Goal: Communication & Community: Answer question/provide support

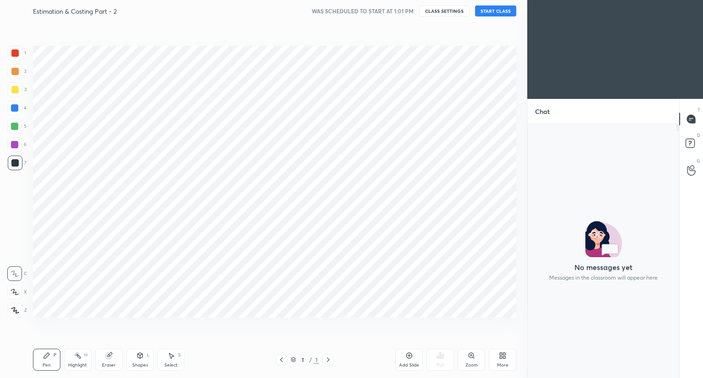
scroll to position [45438, 45267]
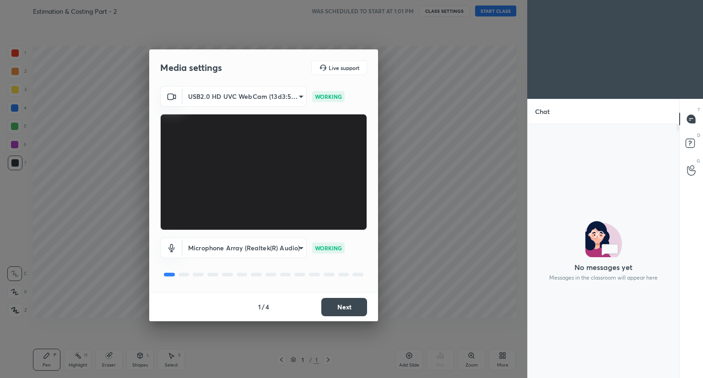
click at [352, 311] on button "Next" at bounding box center [344, 307] width 46 height 18
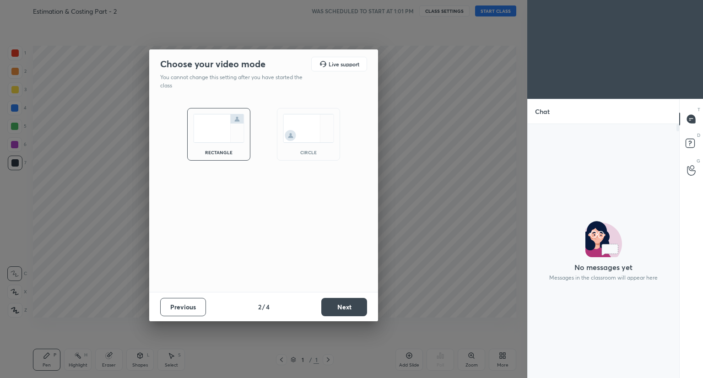
click at [352, 311] on button "Next" at bounding box center [344, 307] width 46 height 18
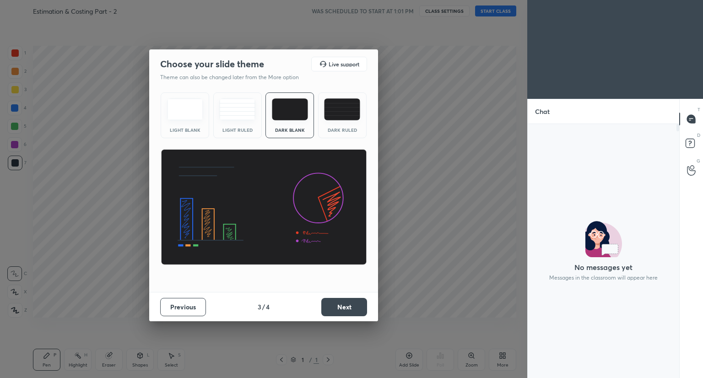
click at [352, 311] on button "Next" at bounding box center [344, 307] width 46 height 18
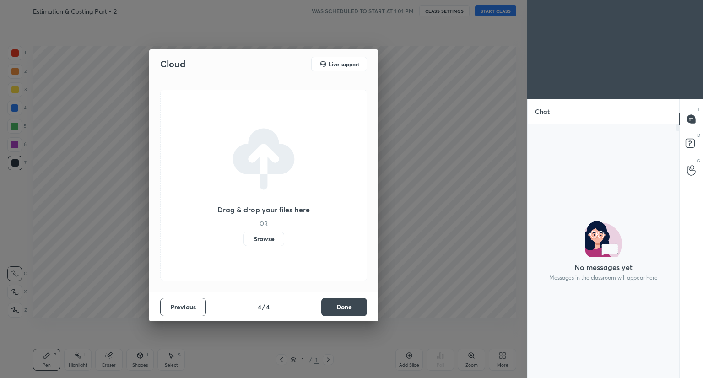
click at [352, 311] on button "Done" at bounding box center [344, 307] width 46 height 18
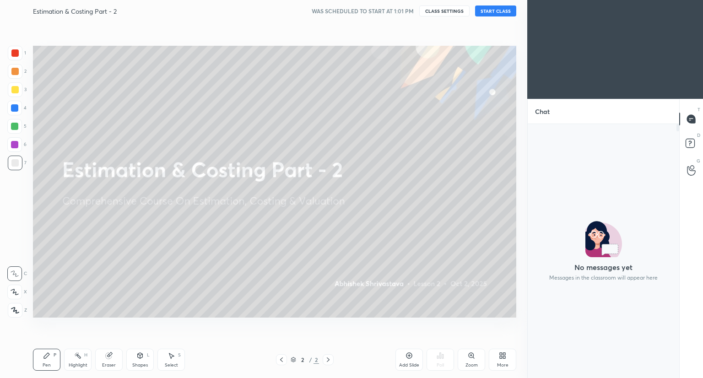
click at [497, 11] on button "START CLASS" at bounding box center [495, 10] width 41 height 11
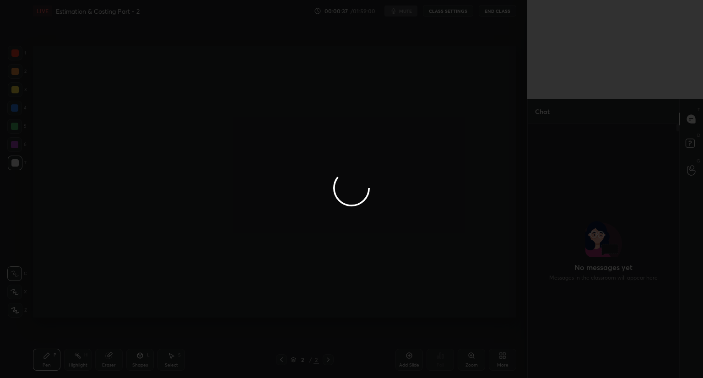
click at [101, 93] on div at bounding box center [351, 189] width 703 height 378
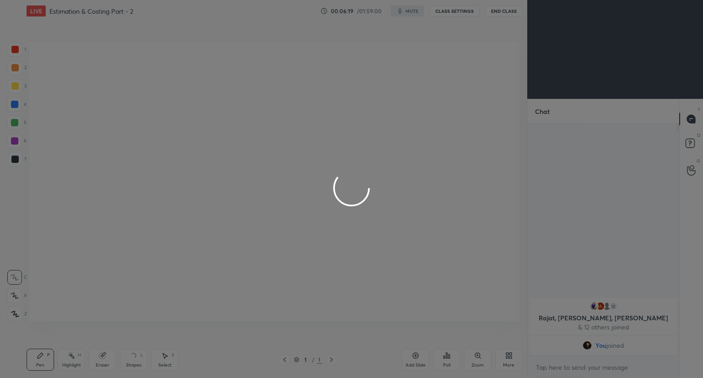
scroll to position [45438, 45267]
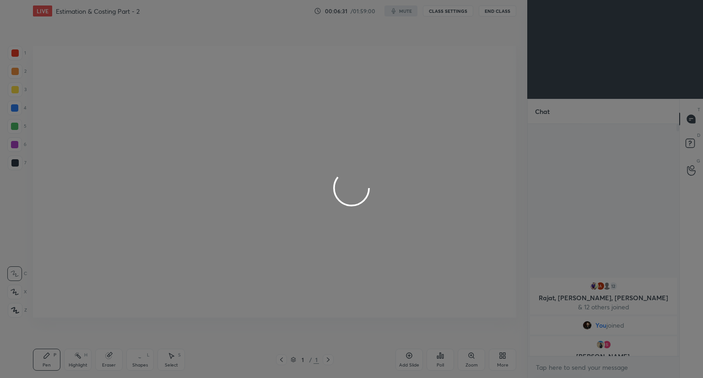
click at [500, 357] on div at bounding box center [351, 189] width 703 height 378
click at [317, 219] on div at bounding box center [351, 189] width 703 height 378
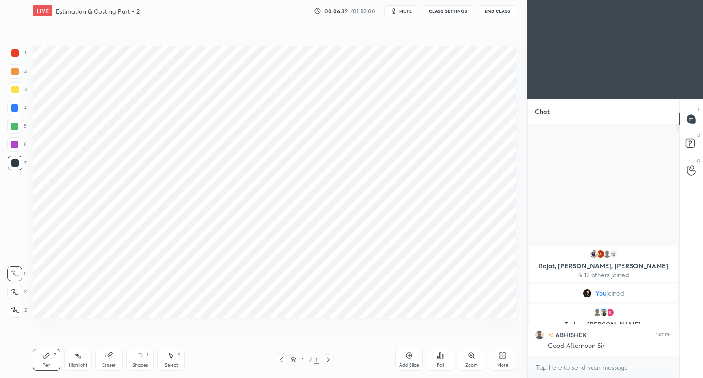
click at [500, 360] on div "More" at bounding box center [502, 360] width 27 height 22
click at [453, 273] on div "Upload File" at bounding box center [450, 264] width 37 height 22
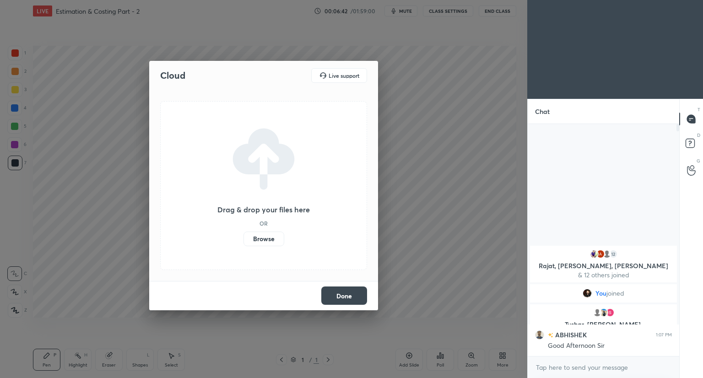
click at [262, 236] on label "Browse" at bounding box center [263, 239] width 41 height 15
click at [243, 236] on input "Browse" at bounding box center [243, 239] width 0 height 15
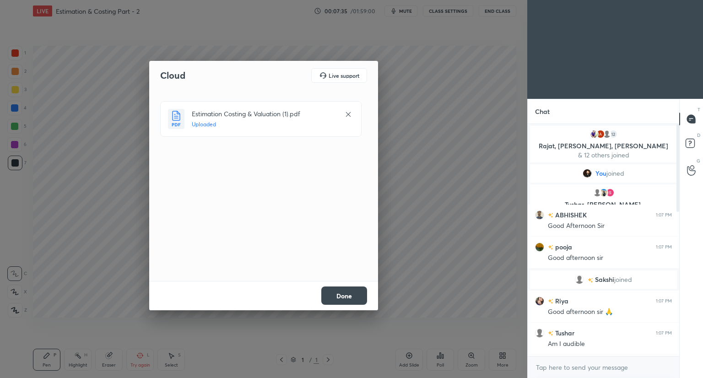
click at [339, 289] on button "Done" at bounding box center [344, 295] width 46 height 18
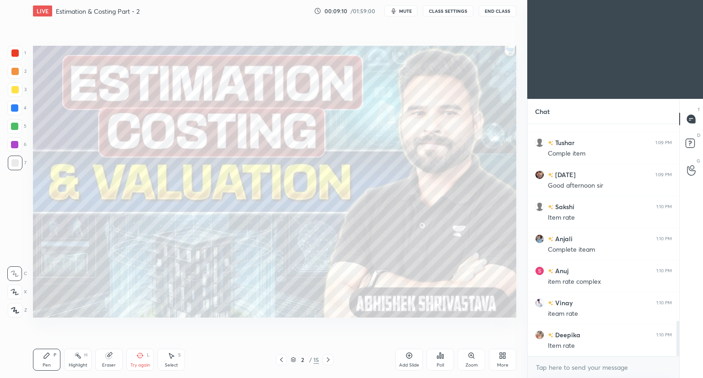
scroll to position [1304, 0]
click at [293, 360] on icon at bounding box center [293, 358] width 5 height 2
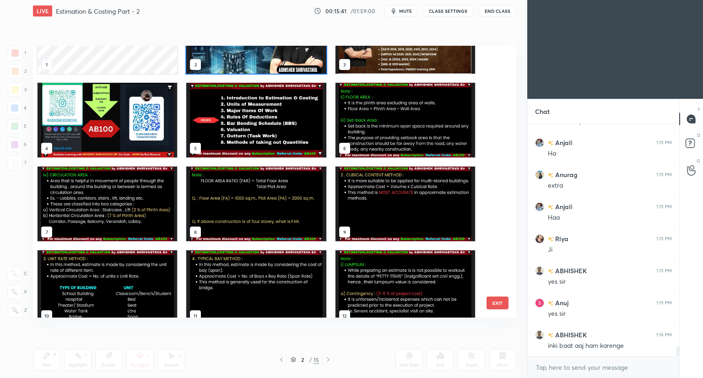
scroll to position [5340, 0]
click at [409, 118] on img "grid" at bounding box center [405, 120] width 140 height 75
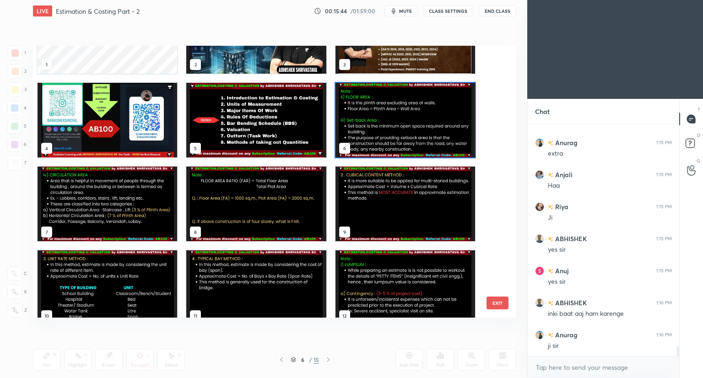
click at [293, 59] on img "grid" at bounding box center [256, 36] width 140 height 75
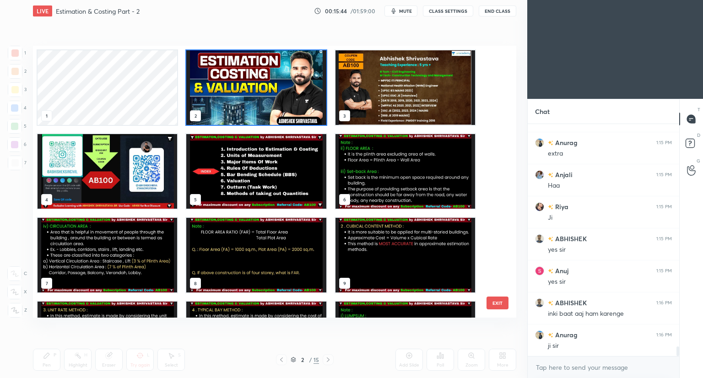
click at [293, 59] on img "grid" at bounding box center [256, 87] width 140 height 75
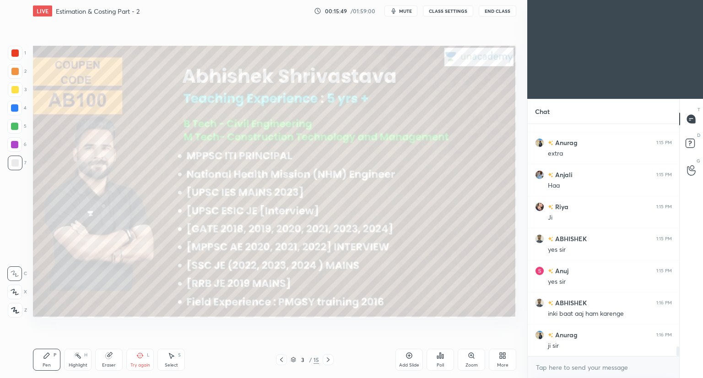
click at [143, 16] on div "LIVE Estimation & Costing Part - 2 00:15:49 / 01:59:00 mute CLASS SETTINGS End …" at bounding box center [274, 189] width 491 height 378
click at [329, 359] on icon at bounding box center [327, 359] width 7 height 7
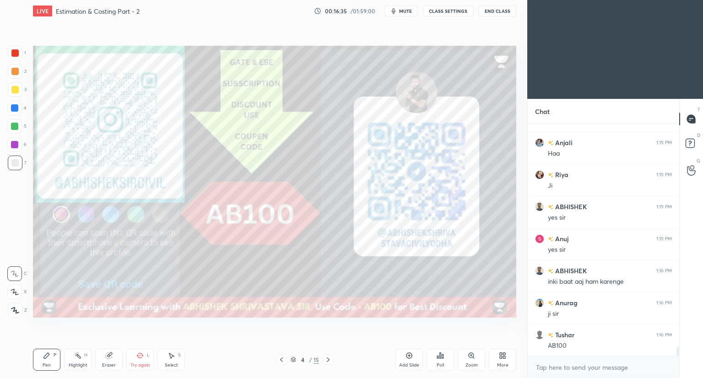
click at [328, 357] on icon at bounding box center [327, 359] width 7 height 7
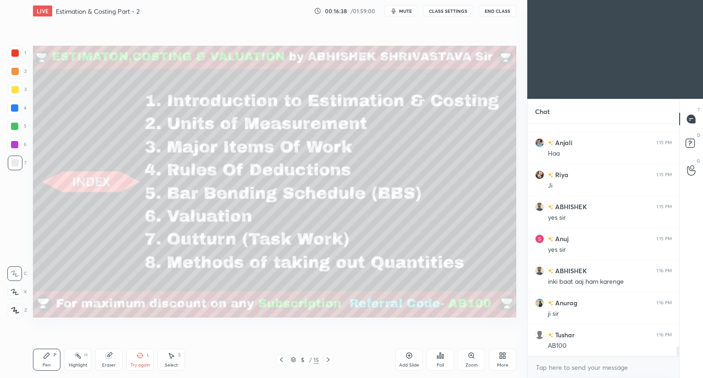
scroll to position [5394, 0]
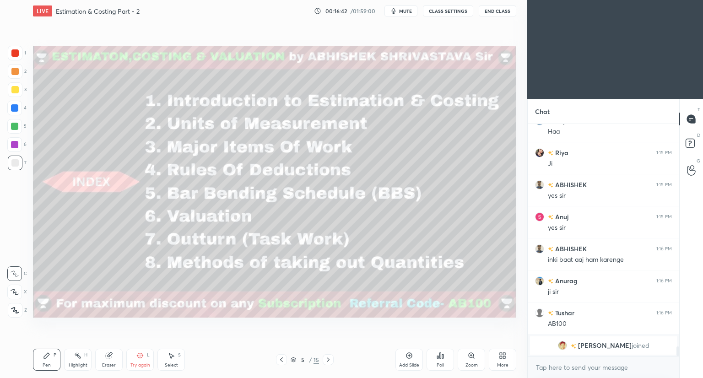
click at [331, 361] on icon at bounding box center [327, 359] width 7 height 7
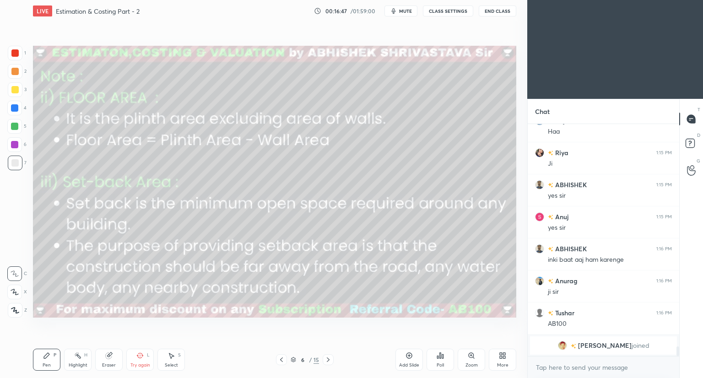
scroll to position [5052, 0]
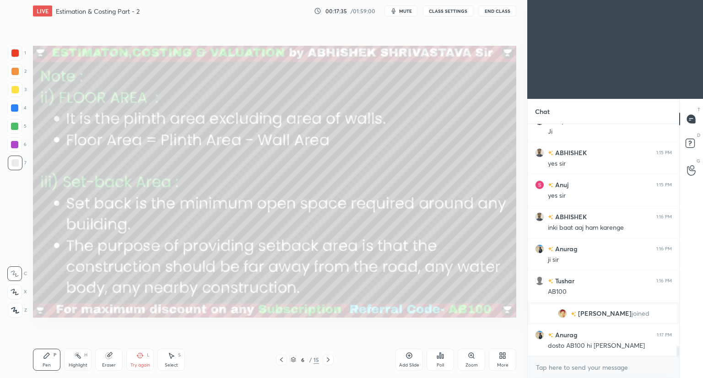
click at [284, 356] on icon at bounding box center [281, 359] width 7 height 7
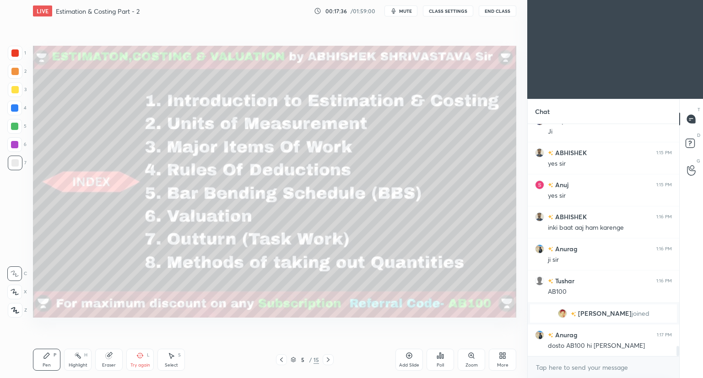
click at [326, 357] on icon at bounding box center [327, 359] width 7 height 7
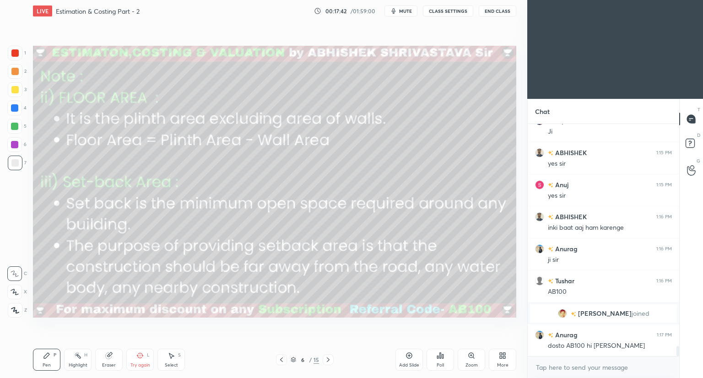
click at [282, 358] on icon at bounding box center [281, 359] width 3 height 5
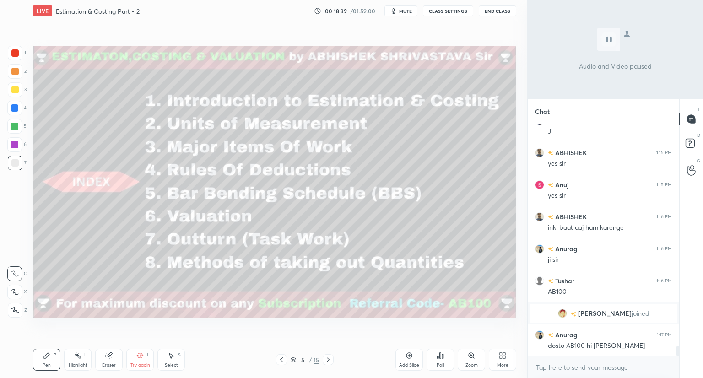
scroll to position [5116, 0]
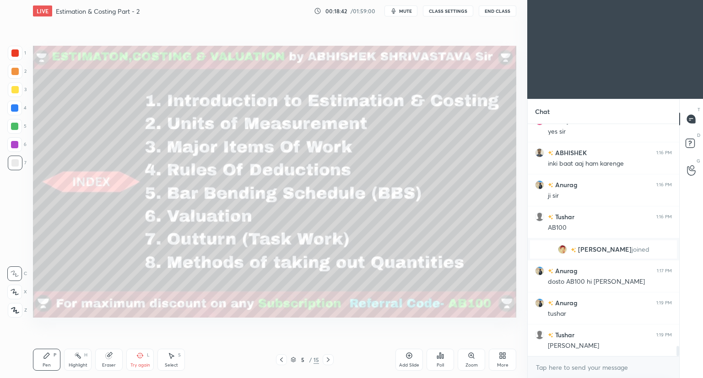
click at [505, 355] on icon at bounding box center [504, 354] width 2 height 2
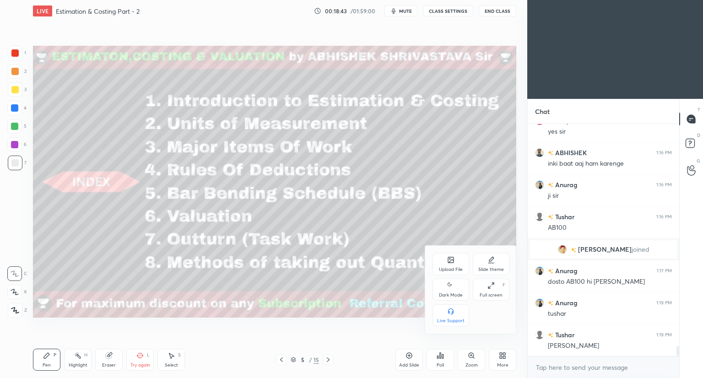
click at [358, 283] on div at bounding box center [351, 189] width 703 height 378
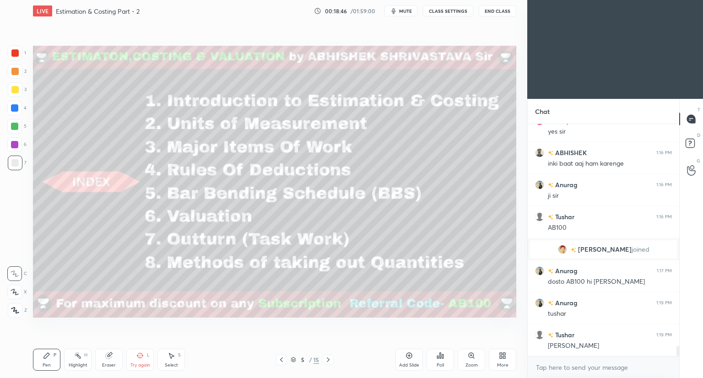
click at [507, 359] on div "More" at bounding box center [502, 360] width 27 height 22
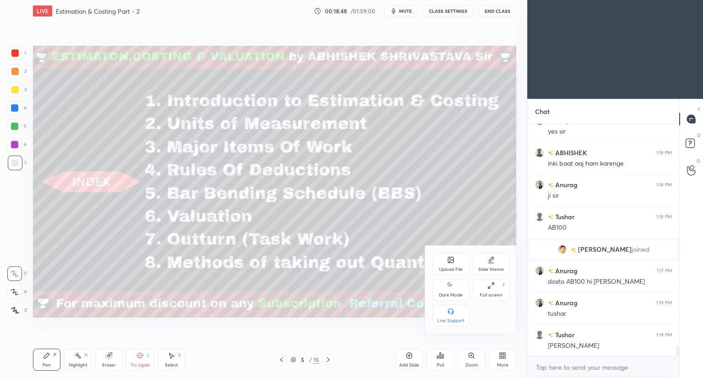
scroll to position [5148, 0]
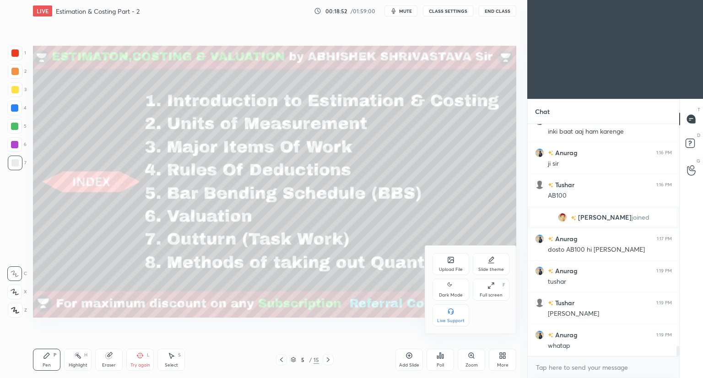
click at [443, 262] on div "Upload File" at bounding box center [450, 264] width 37 height 22
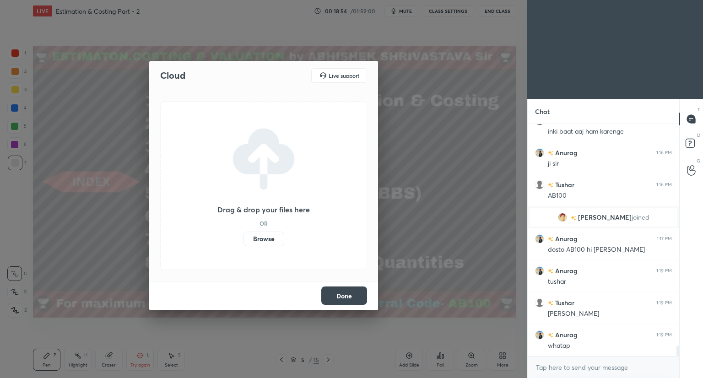
click at [259, 239] on label "Browse" at bounding box center [263, 239] width 41 height 15
click at [243, 239] on input "Browse" at bounding box center [243, 239] width 0 height 15
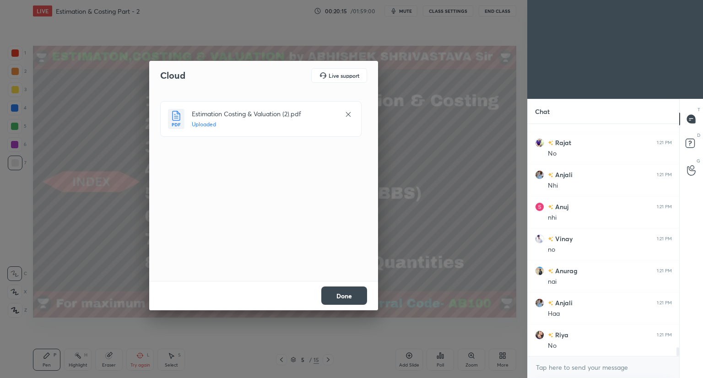
scroll to position [5975, 0]
drag, startPoint x: 341, startPoint y: 295, endPoint x: 340, endPoint y: 301, distance: 6.0
click at [341, 296] on button "Done" at bounding box center [344, 295] width 46 height 18
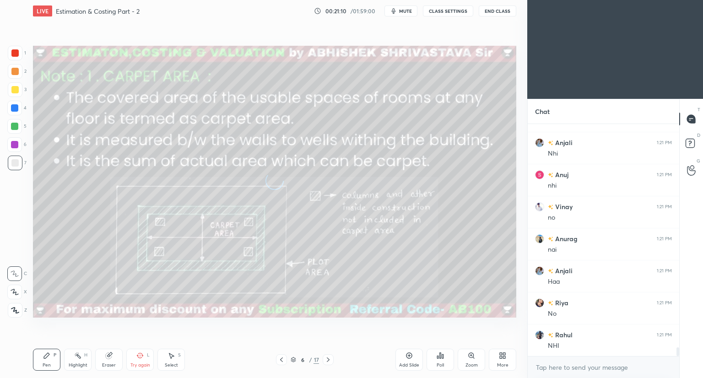
click at [281, 358] on icon at bounding box center [281, 359] width 3 height 5
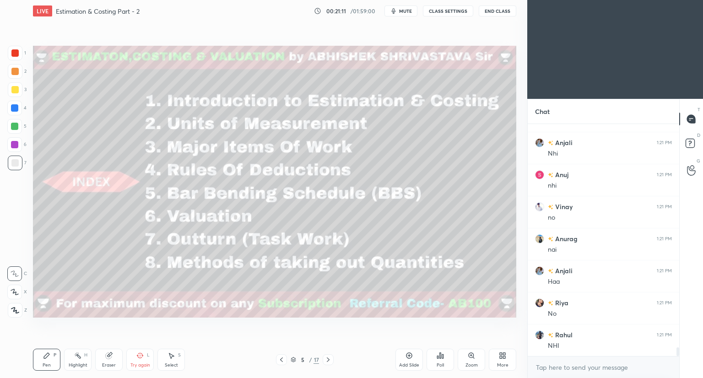
click at [292, 359] on icon at bounding box center [293, 359] width 5 height 5
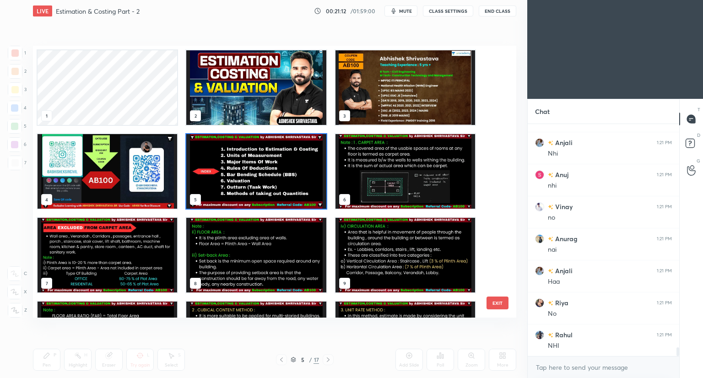
scroll to position [269, 479]
click at [289, 187] on img "grid" at bounding box center [256, 171] width 140 height 75
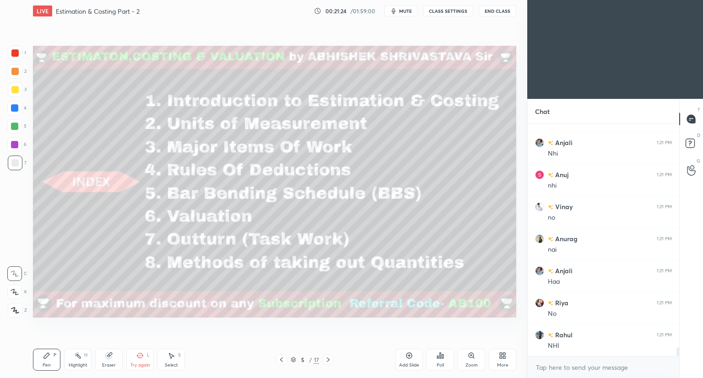
click at [294, 359] on icon at bounding box center [293, 359] width 5 height 5
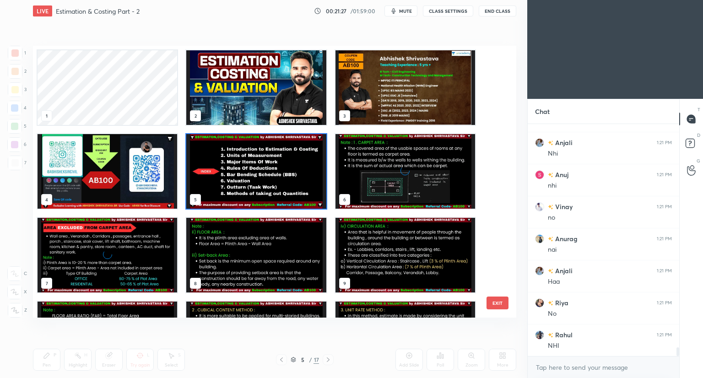
click at [326, 359] on div at bounding box center [328, 359] width 11 height 11
click at [284, 195] on img "grid" at bounding box center [256, 171] width 140 height 75
click at [286, 198] on img "grid" at bounding box center [256, 171] width 140 height 75
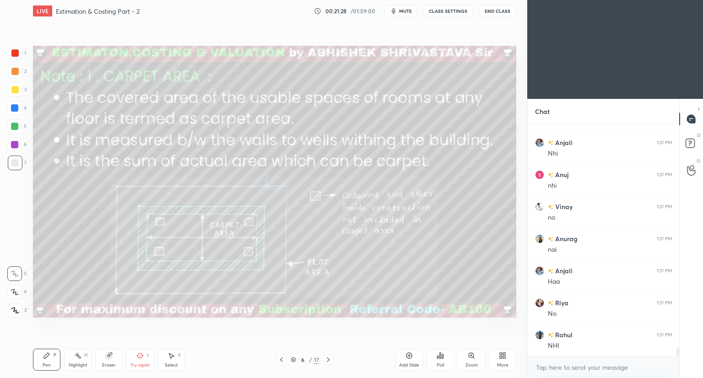
click at [289, 199] on img "grid" at bounding box center [256, 171] width 140 height 75
click at [328, 359] on icon at bounding box center [328, 359] width 3 height 5
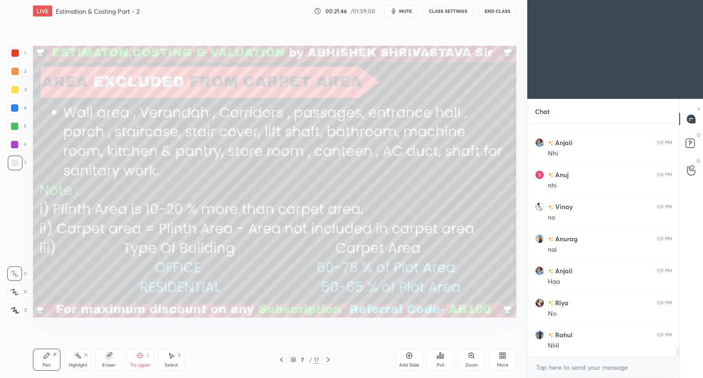
click at [281, 361] on icon at bounding box center [281, 359] width 7 height 7
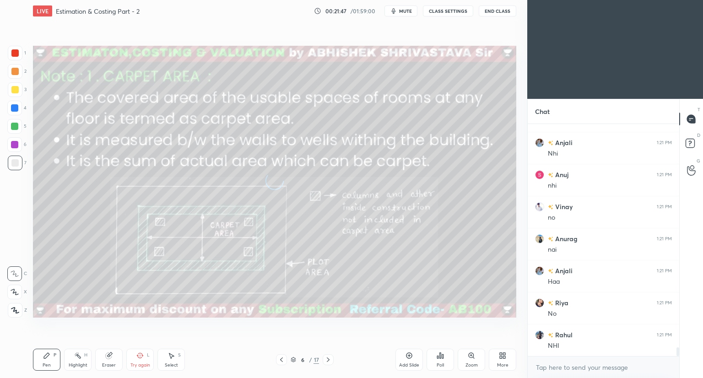
click at [285, 359] on div at bounding box center [281, 359] width 11 height 11
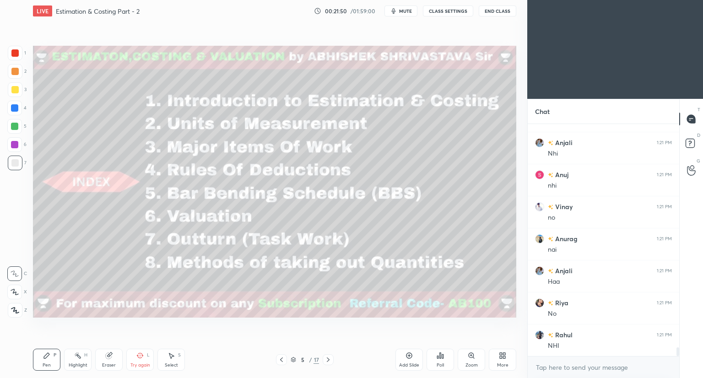
scroll to position [6007, 0]
click at [329, 360] on icon at bounding box center [327, 359] width 7 height 7
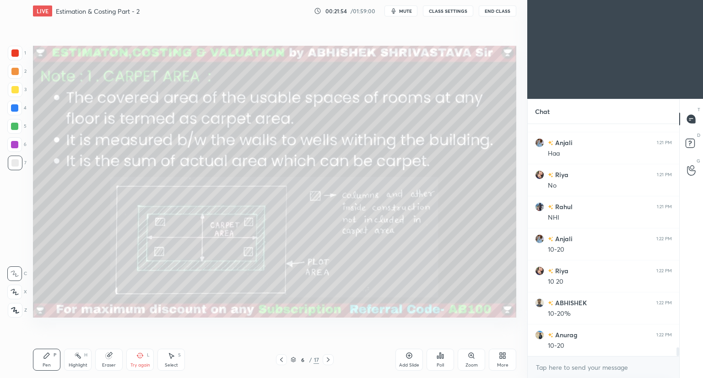
scroll to position [6135, 0]
drag, startPoint x: 16, startPoint y: 293, endPoint x: 29, endPoint y: 230, distance: 64.9
click at [16, 292] on icon at bounding box center [15, 292] width 8 height 6
drag, startPoint x: 14, startPoint y: 311, endPoint x: 17, endPoint y: 306, distance: 5.9
click at [14, 310] on icon at bounding box center [14, 309] width 7 height 5
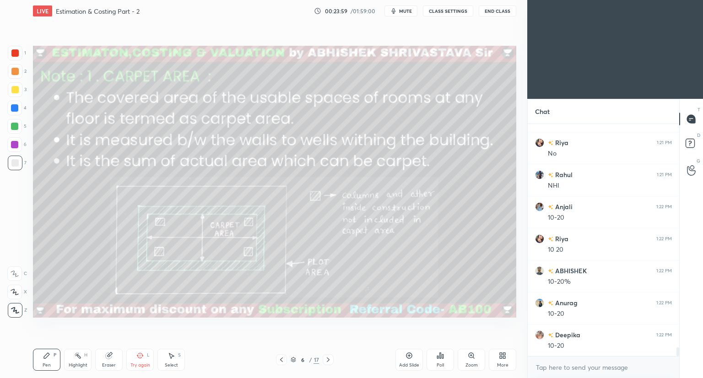
drag, startPoint x: 16, startPoint y: 54, endPoint x: 22, endPoint y: 81, distance: 27.6
click at [16, 55] on div at bounding box center [14, 52] width 7 height 7
drag, startPoint x: 13, startPoint y: 293, endPoint x: 27, endPoint y: 301, distance: 16.0
click at [15, 293] on icon at bounding box center [15, 292] width 8 height 6
click at [108, 359] on div "Eraser" at bounding box center [108, 360] width 27 height 22
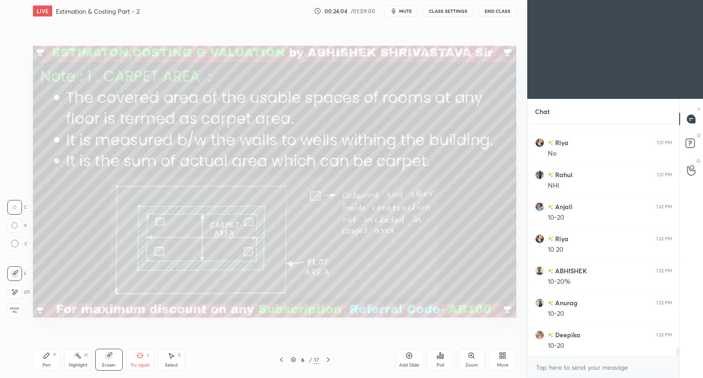
click at [135, 364] on div "Try again" at bounding box center [140, 365] width 20 height 5
click at [139, 356] on icon at bounding box center [139, 355] width 7 height 7
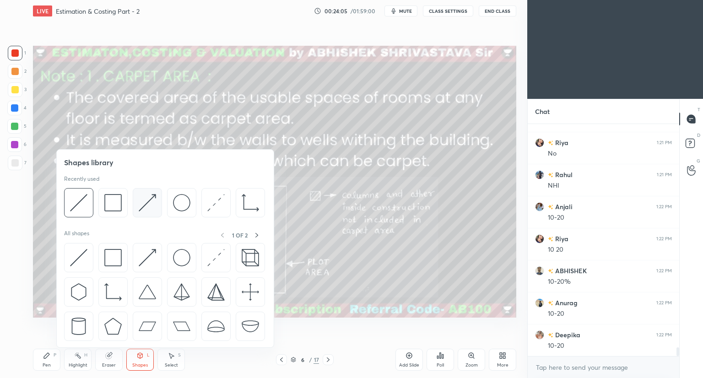
click at [150, 213] on div at bounding box center [147, 202] width 29 height 29
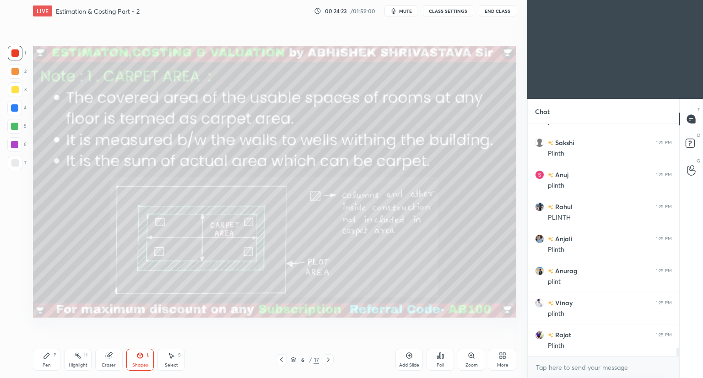
scroll to position [6456, 0]
click at [45, 357] on icon at bounding box center [46, 355] width 5 height 5
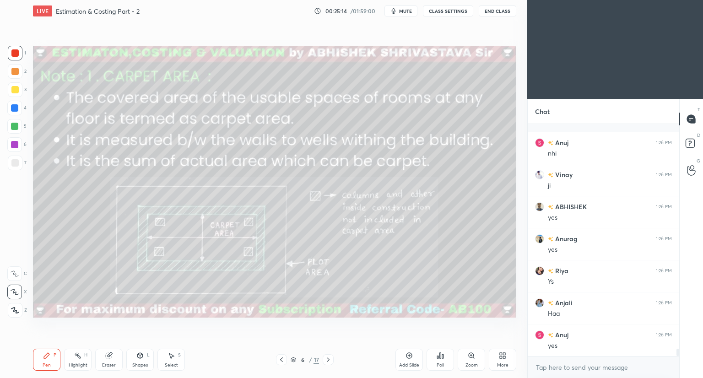
scroll to position [7008, 0]
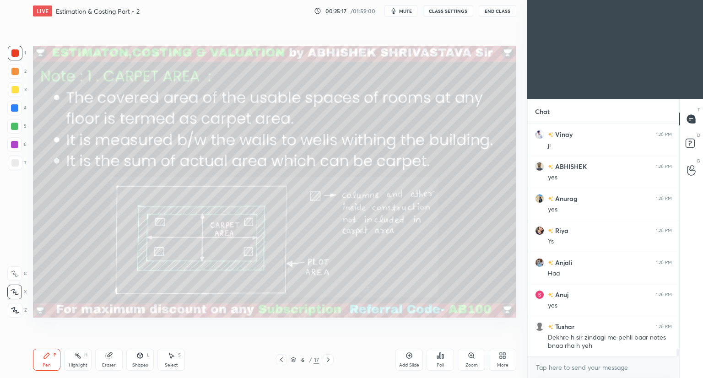
click at [292, 361] on icon at bounding box center [293, 360] width 5 height 1
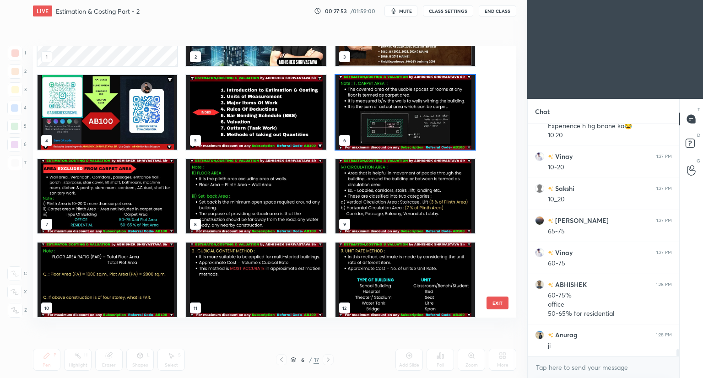
scroll to position [7474, 0]
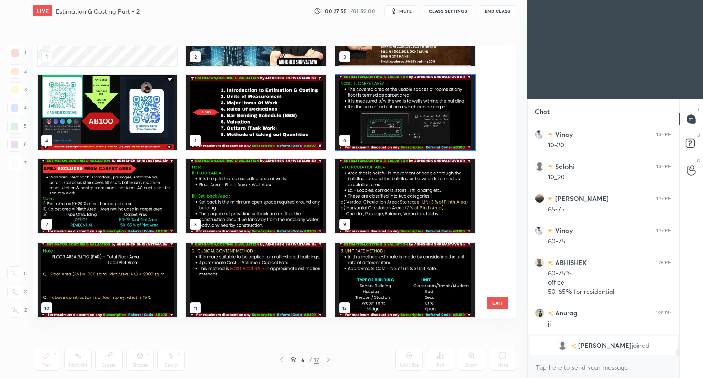
click at [97, 207] on img "grid" at bounding box center [108, 196] width 140 height 75
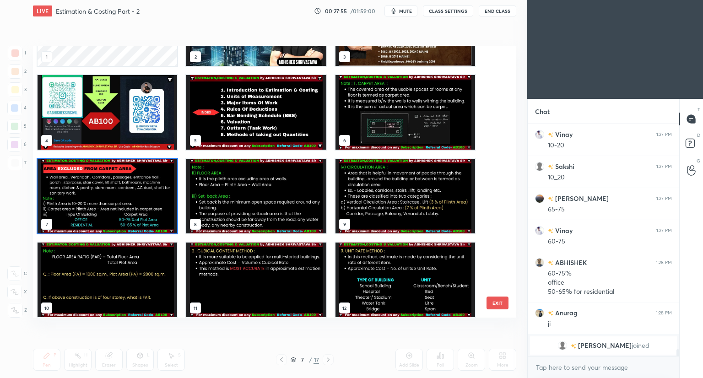
click at [97, 208] on img "grid" at bounding box center [108, 196] width 140 height 75
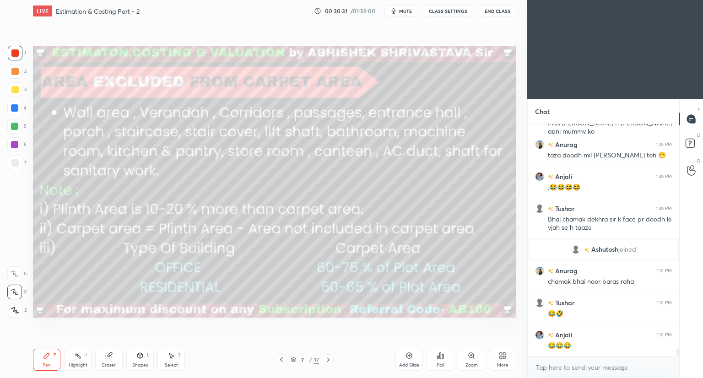
scroll to position [7086, 0]
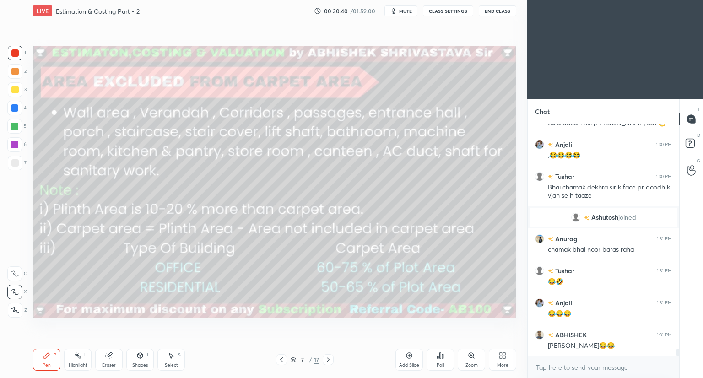
drag, startPoint x: 143, startPoint y: 358, endPoint x: 148, endPoint y: 351, distance: 9.0
click at [144, 358] on div "Shapes L" at bounding box center [139, 360] width 27 height 22
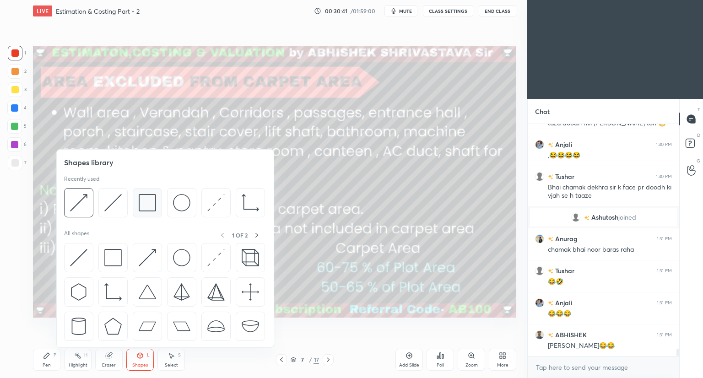
click at [150, 212] on div at bounding box center [147, 202] width 29 height 29
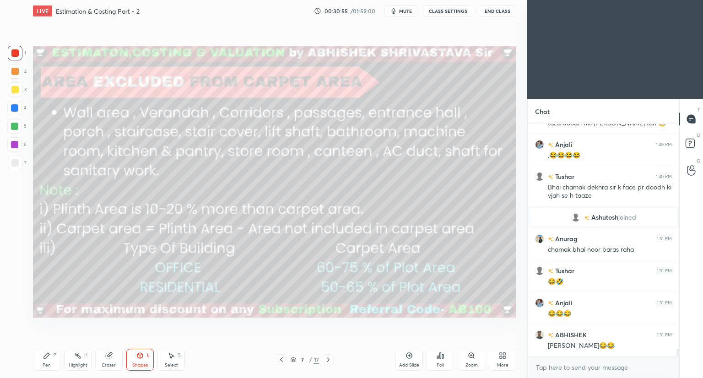
scroll to position [7126, 0]
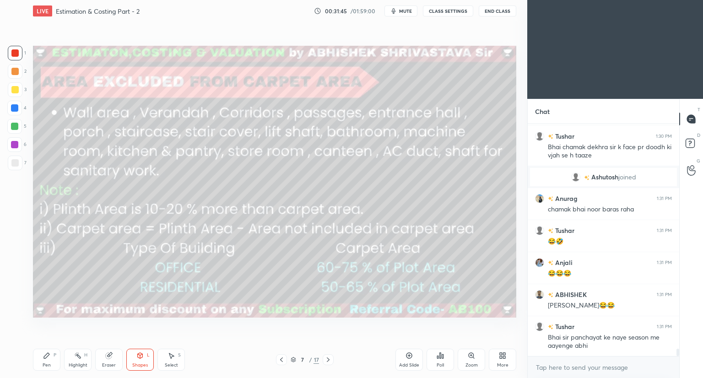
click at [48, 361] on div "Pen P" at bounding box center [46, 360] width 27 height 22
drag, startPoint x: 294, startPoint y: 361, endPoint x: 295, endPoint y: 356, distance: 5.2
click at [294, 360] on icon at bounding box center [293, 359] width 5 height 5
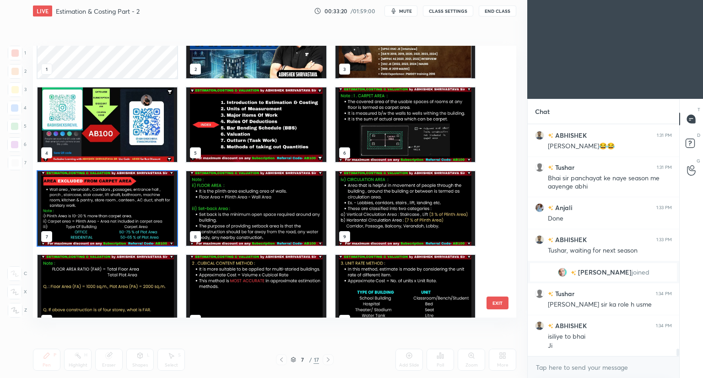
scroll to position [7263, 0]
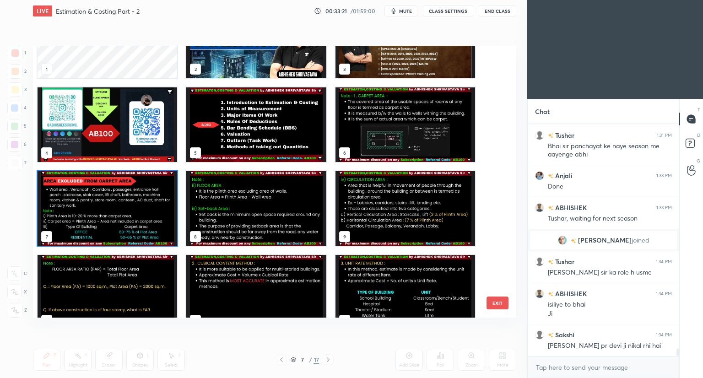
click at [255, 226] on img "grid" at bounding box center [256, 208] width 140 height 75
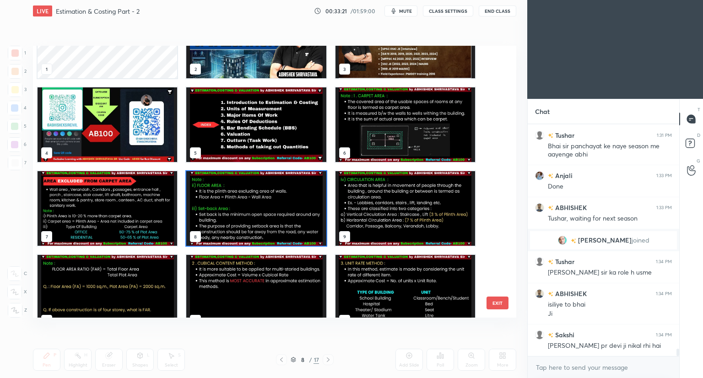
click at [255, 226] on img "grid" at bounding box center [256, 208] width 140 height 75
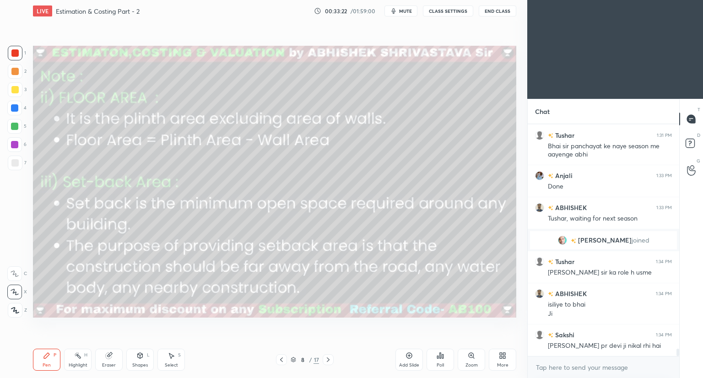
click at [255, 226] on img "grid" at bounding box center [256, 208] width 140 height 75
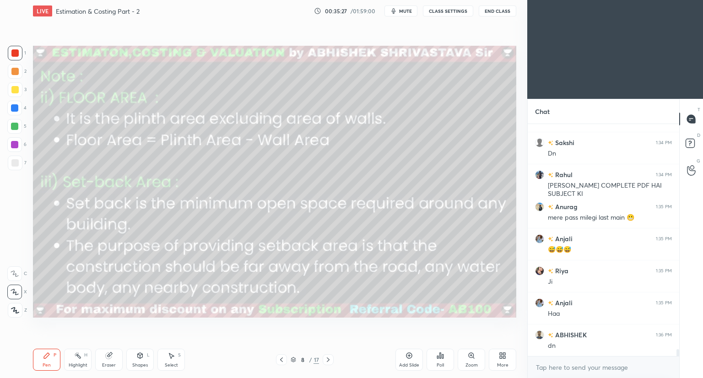
scroll to position [7615, 0]
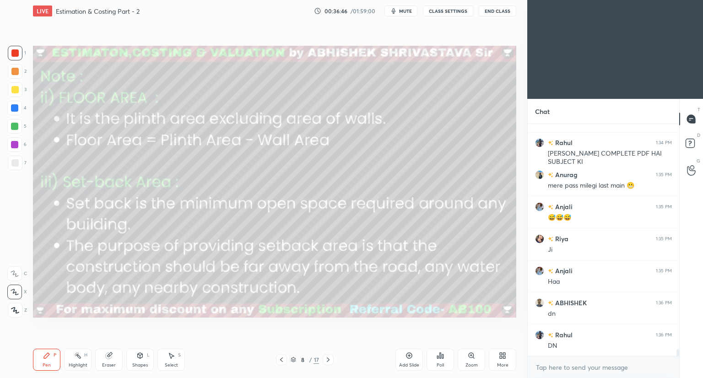
click at [113, 354] on div "Eraser" at bounding box center [108, 360] width 27 height 22
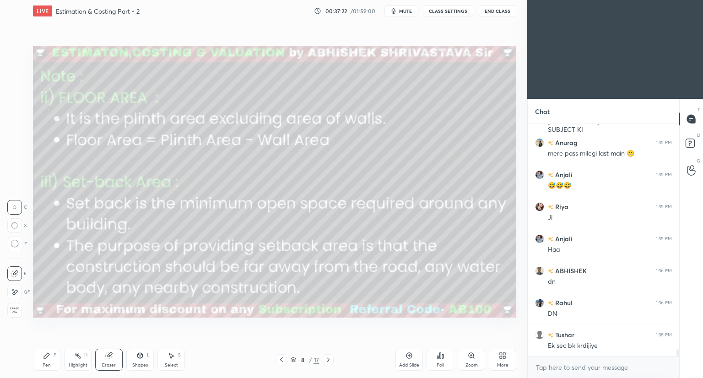
drag, startPoint x: 296, startPoint y: 359, endPoint x: 303, endPoint y: 350, distance: 12.4
click at [295, 360] on icon at bounding box center [293, 359] width 5 height 5
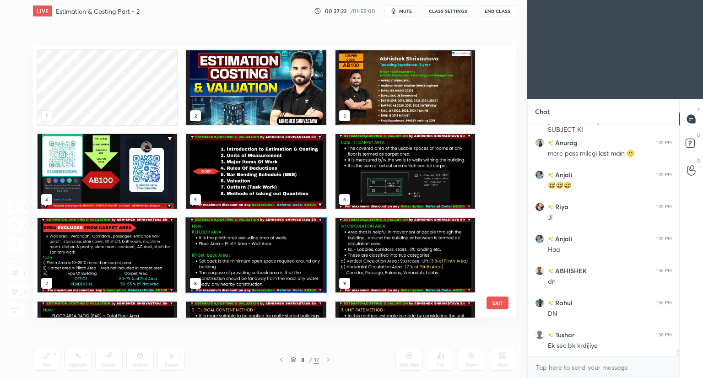
scroll to position [269, 479]
drag, startPoint x: 494, startPoint y: 155, endPoint x: 494, endPoint y: 169, distance: 14.2
click at [494, 169] on div "1 2 3 4 5 6 7 8 9 10 11 12 13 14 15" at bounding box center [266, 182] width 467 height 272
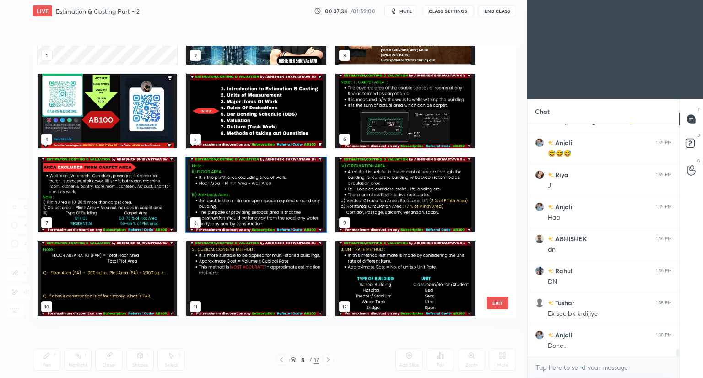
scroll to position [7711, 0]
click at [222, 202] on img "grid" at bounding box center [256, 194] width 140 height 75
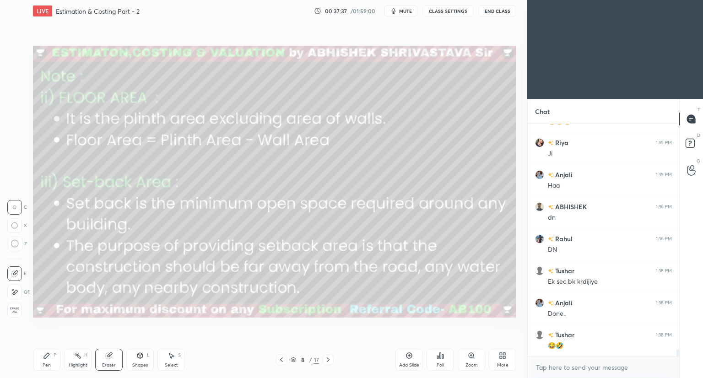
scroll to position [7743, 0]
click at [282, 359] on icon at bounding box center [281, 359] width 7 height 7
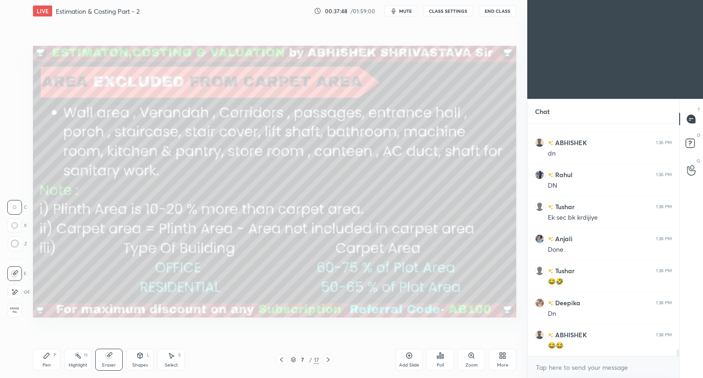
scroll to position [7807, 0]
click at [326, 358] on icon at bounding box center [327, 359] width 7 height 7
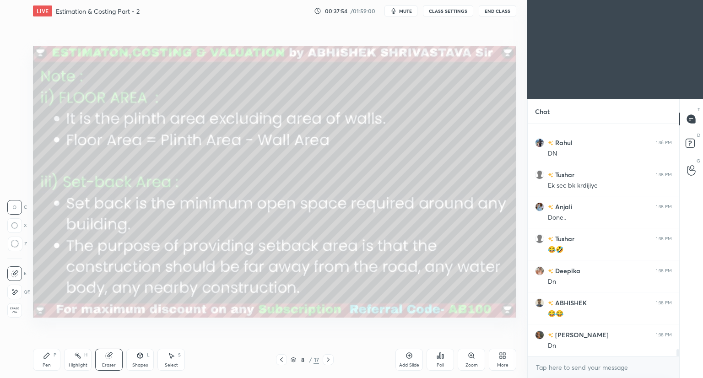
click at [329, 358] on icon at bounding box center [327, 359] width 7 height 7
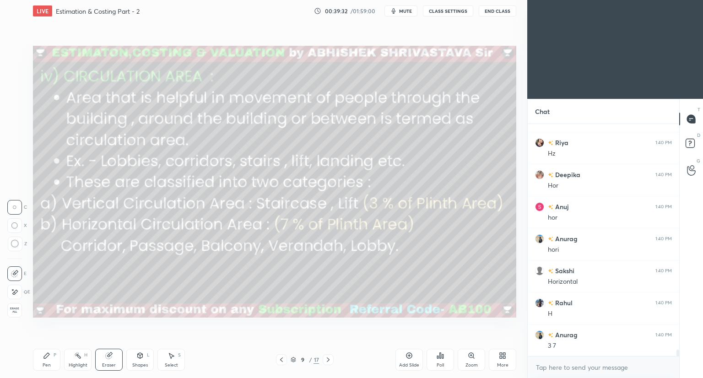
scroll to position [8489, 0]
click at [295, 359] on icon at bounding box center [293, 359] width 5 height 5
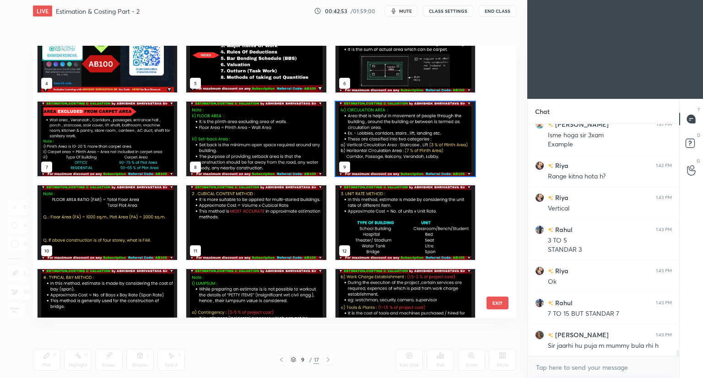
scroll to position [8828, 0]
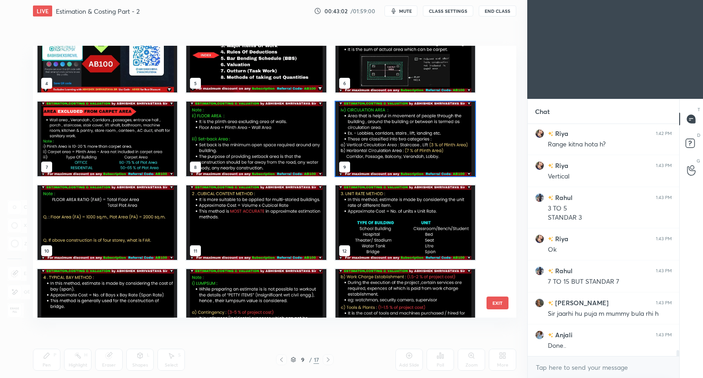
click at [415, 158] on img "grid" at bounding box center [405, 139] width 140 height 75
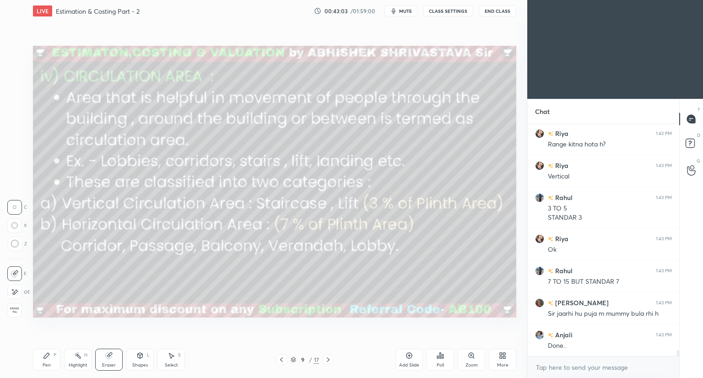
click at [419, 159] on img "grid" at bounding box center [405, 139] width 140 height 75
click at [47, 356] on icon at bounding box center [46, 355] width 7 height 7
click at [118, 352] on div "Eraser" at bounding box center [108, 360] width 27 height 22
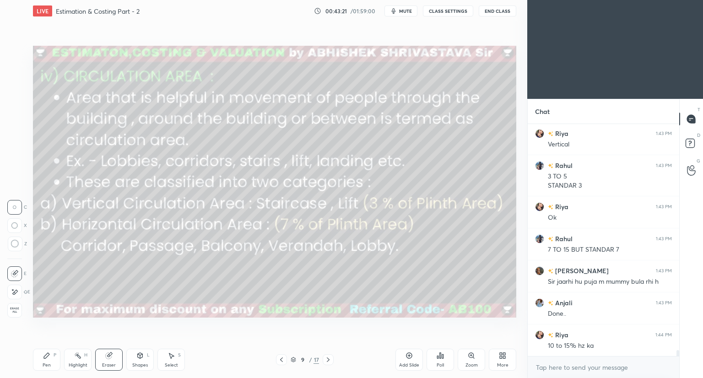
scroll to position [8892, 0]
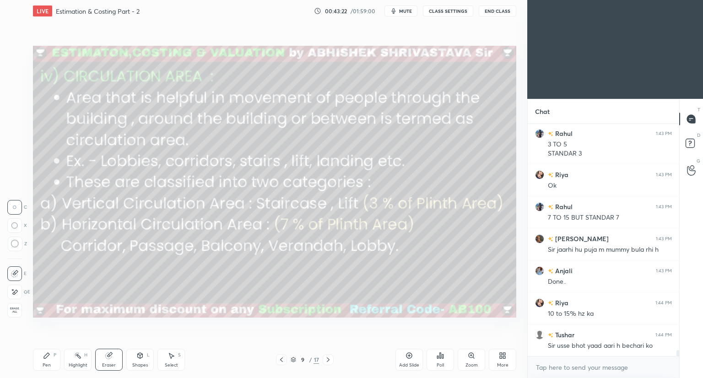
drag, startPoint x: 48, startPoint y: 361, endPoint x: 99, endPoint y: 329, distance: 60.7
click at [49, 361] on div "Pen P" at bounding box center [46, 360] width 27 height 22
click at [399, 12] on button "mute" at bounding box center [400, 10] width 33 height 11
click at [410, 11] on span "unmute" at bounding box center [405, 11] width 20 height 6
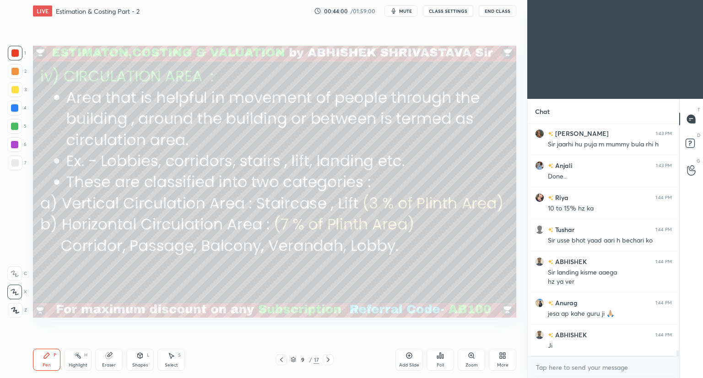
scroll to position [9006, 0]
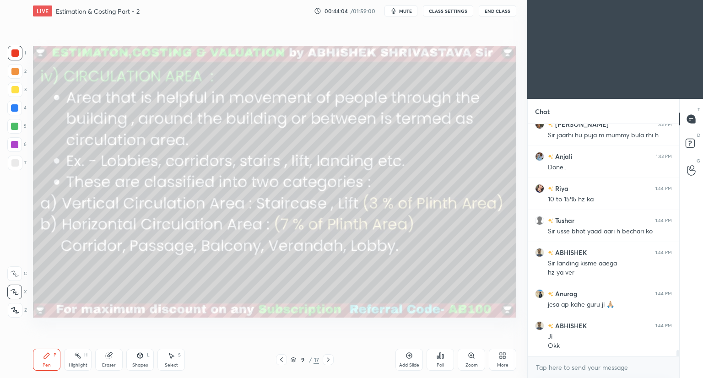
click at [326, 356] on div at bounding box center [328, 359] width 11 height 11
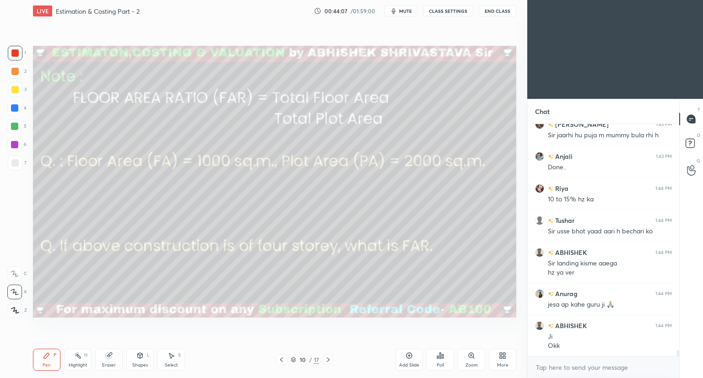
click at [139, 358] on icon at bounding box center [140, 355] width 5 height 5
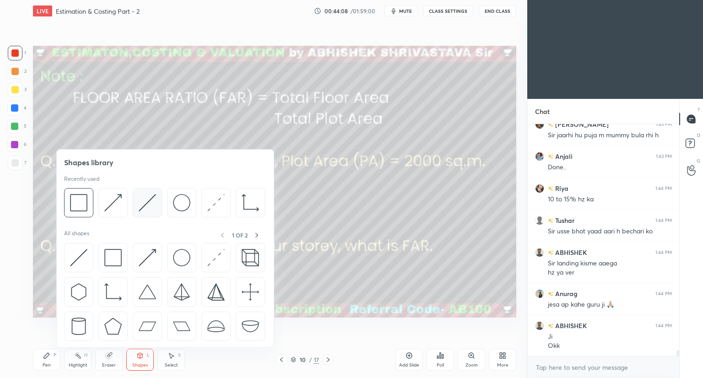
click at [147, 212] on div at bounding box center [147, 202] width 29 height 29
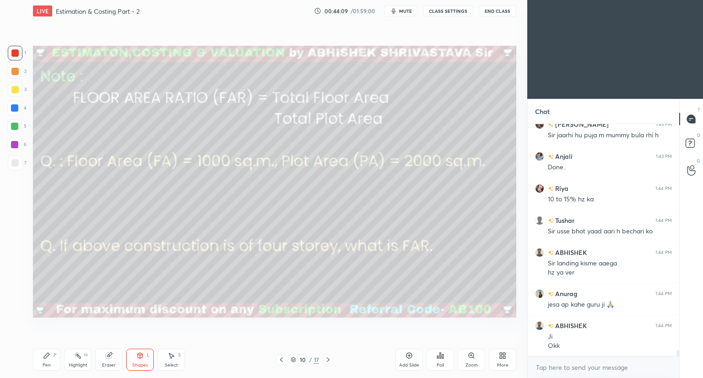
drag, startPoint x: 14, startPoint y: 163, endPoint x: 29, endPoint y: 153, distance: 18.8
click at [15, 162] on div at bounding box center [14, 162] width 7 height 7
click at [48, 354] on div "Pen P" at bounding box center [46, 360] width 27 height 22
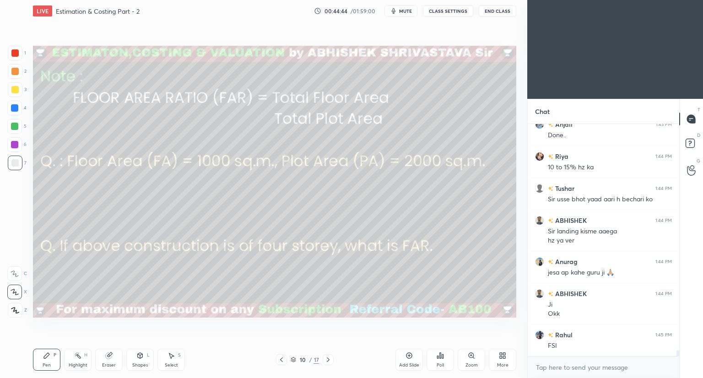
click at [47, 363] on div "Pen" at bounding box center [47, 365] width 8 height 5
click at [146, 361] on div "Shapes L" at bounding box center [139, 360] width 27 height 22
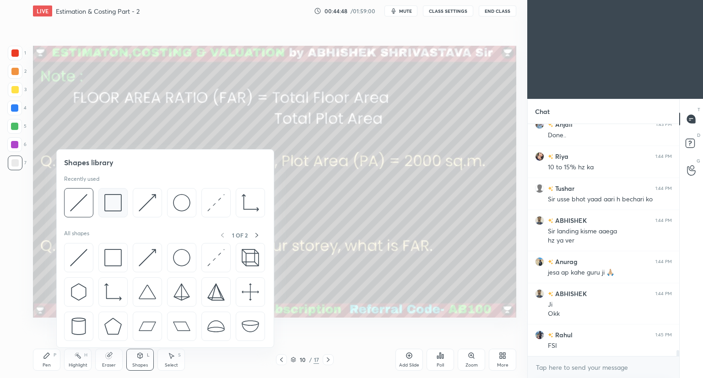
click at [115, 207] on img at bounding box center [112, 202] width 17 height 17
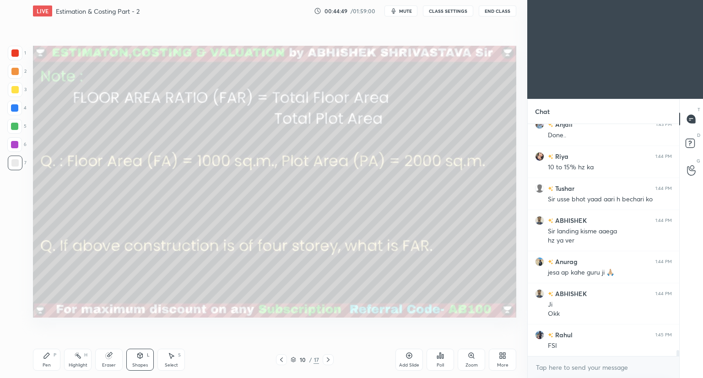
click at [13, 52] on div at bounding box center [14, 52] width 7 height 7
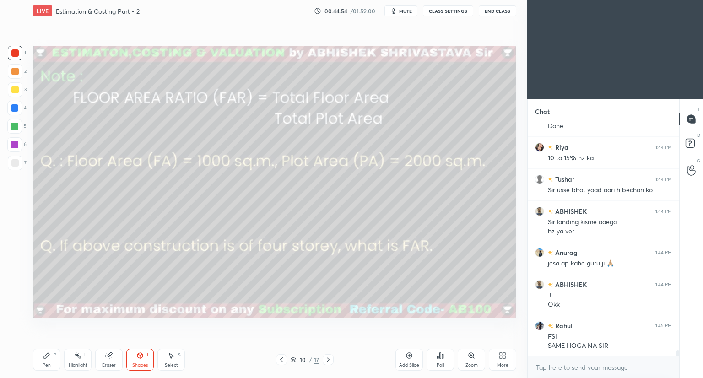
click at [48, 359] on div "Pen P" at bounding box center [46, 360] width 27 height 22
click at [14, 165] on div at bounding box center [14, 162] width 7 height 7
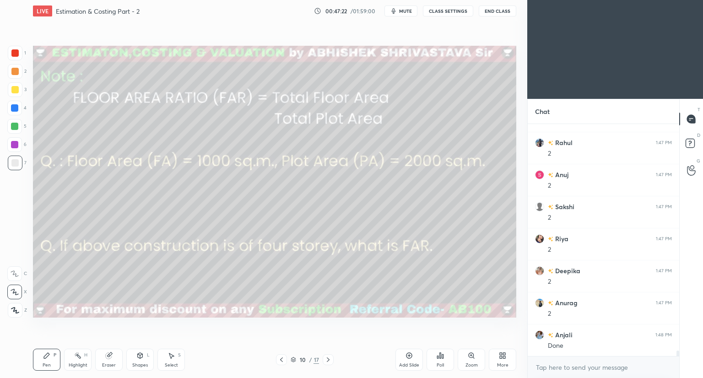
scroll to position [9592, 0]
click at [676, 290] on div "ABHISHEK 1:47 PM 2 Rahul 1:47 PM 2 Anuj 1:47 PM 2 [PERSON_NAME] 1:47 PM 2 [PERS…" at bounding box center [603, 240] width 151 height 232
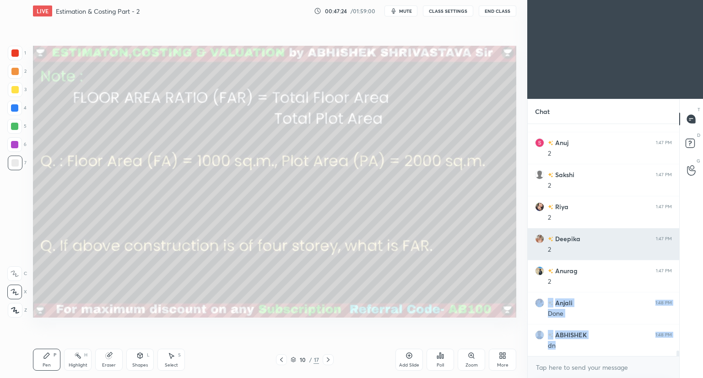
click at [542, 240] on img "grid" at bounding box center [539, 238] width 9 height 9
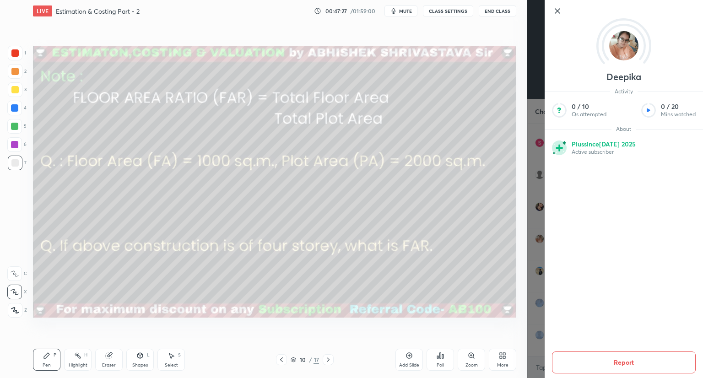
click at [533, 257] on div "Deepika Activity 0 / 10 Qs attempted 0 / 20 Mins watched About Plus since [DATE…" at bounding box center [615, 189] width 176 height 378
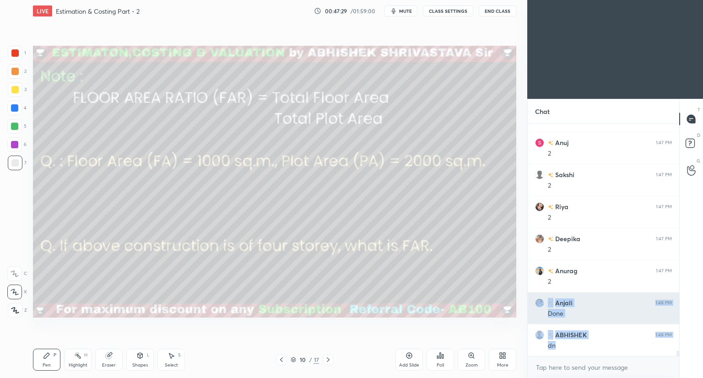
click at [530, 293] on div "Anjali 1:48 PM Done" at bounding box center [603, 308] width 151 height 32
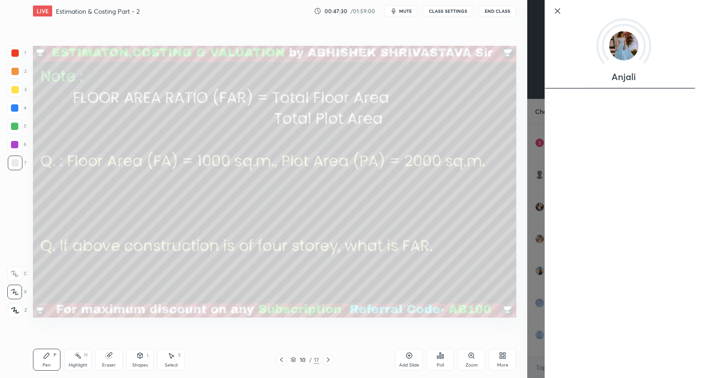
scroll to position [9624, 0]
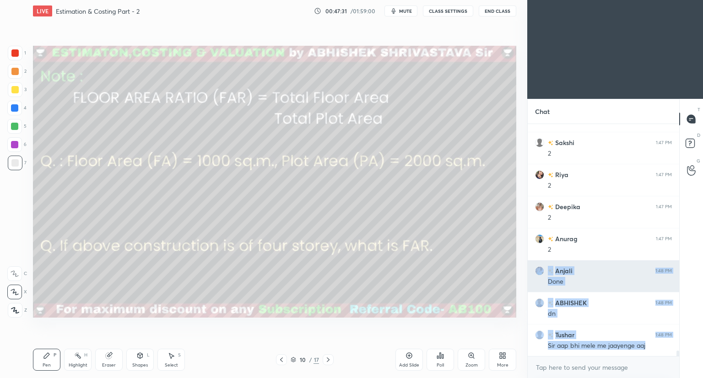
click at [594, 277] on div "Done" at bounding box center [610, 280] width 124 height 11
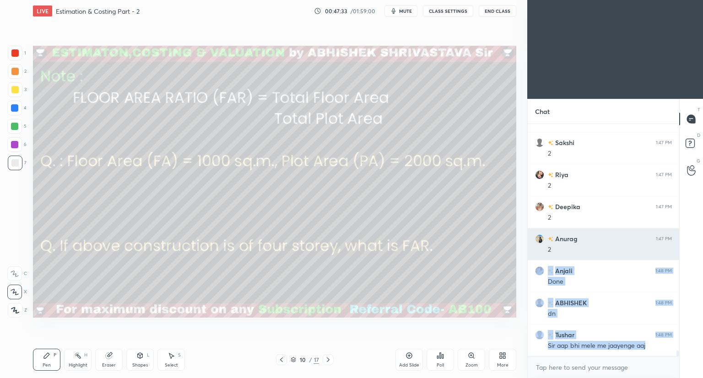
click at [564, 259] on div "Anurag 1:47 PM 2" at bounding box center [603, 244] width 151 height 32
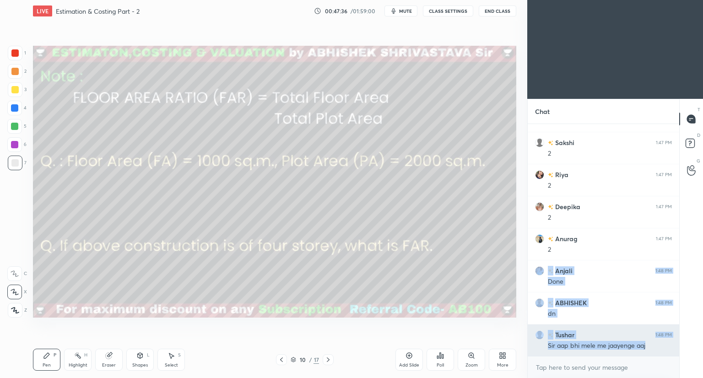
click at [624, 339] on div "Tushar 1:48 PM" at bounding box center [603, 335] width 137 height 10
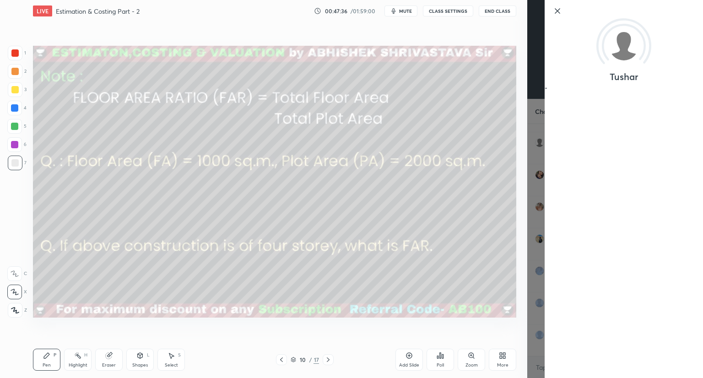
click at [626, 337] on div "Tushar" at bounding box center [615, 189] width 176 height 378
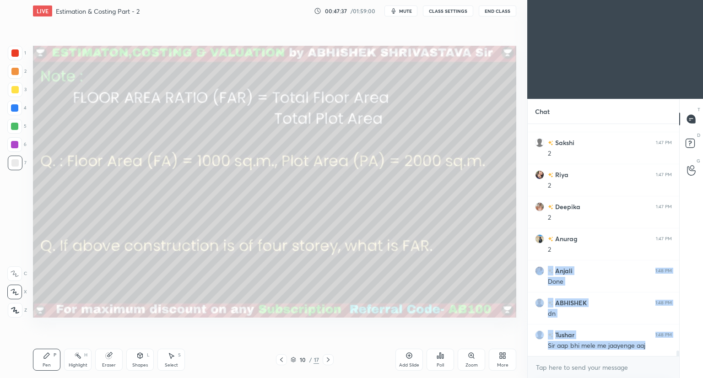
click at [627, 335] on div "Tushar" at bounding box center [615, 189] width 176 height 378
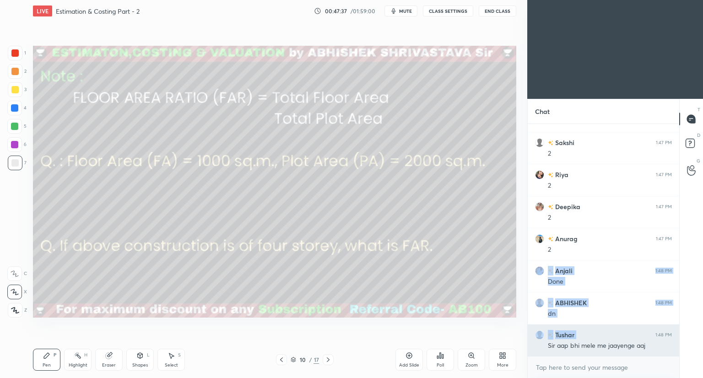
click at [626, 335] on div "Tushar 1:48 PM" at bounding box center [603, 335] width 137 height 10
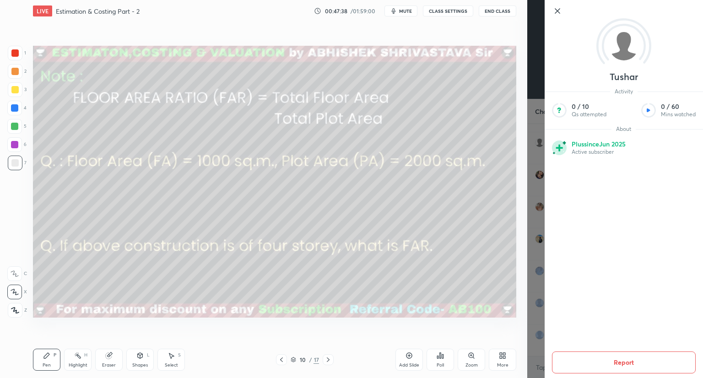
click at [560, 345] on div "Tushar Activity 0 / 10 Qs attempted 0 / 60 Mins watched About Plus since [DATE]…" at bounding box center [624, 189] width 158 height 378
click at [536, 349] on div "Tushar Activity 0 / 10 Qs attempted 0 / 60 Mins watched About Plus since [DATE]…" at bounding box center [615, 189] width 176 height 378
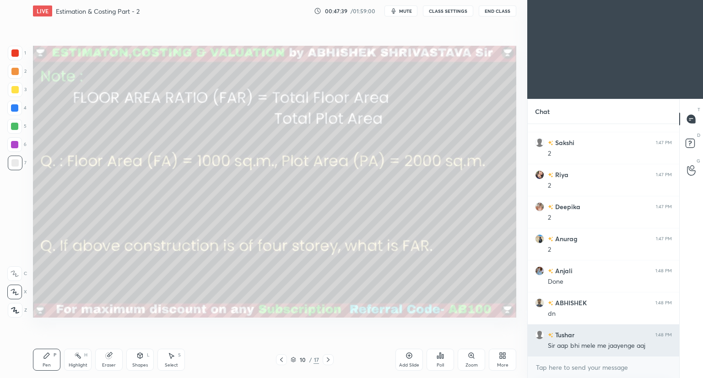
click at [559, 350] on div "Sir aap bhi mele me jaayenge aaj" at bounding box center [610, 345] width 124 height 9
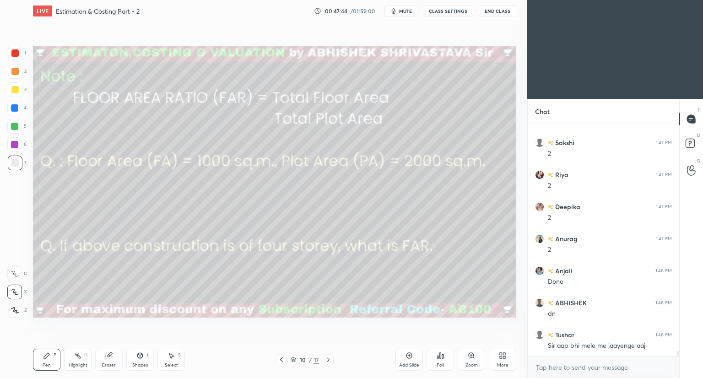
scroll to position [9656, 0]
click at [102, 359] on div "Eraser" at bounding box center [108, 360] width 27 height 22
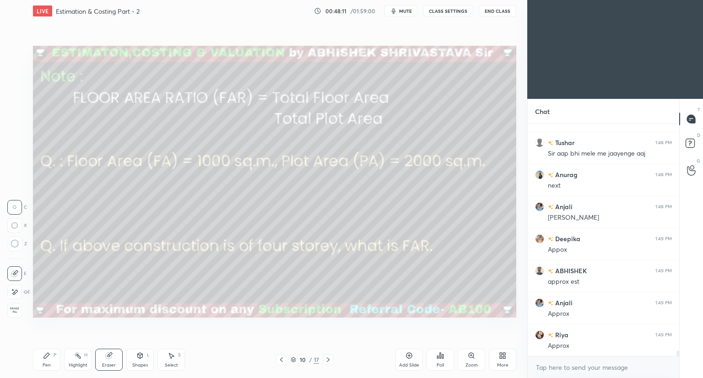
scroll to position [9848, 0]
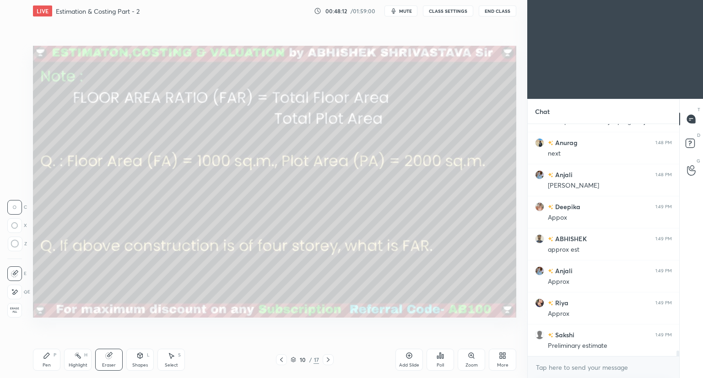
drag, startPoint x: 328, startPoint y: 361, endPoint x: 328, endPoint y: 356, distance: 5.9
click at [328, 361] on icon at bounding box center [327, 359] width 7 height 7
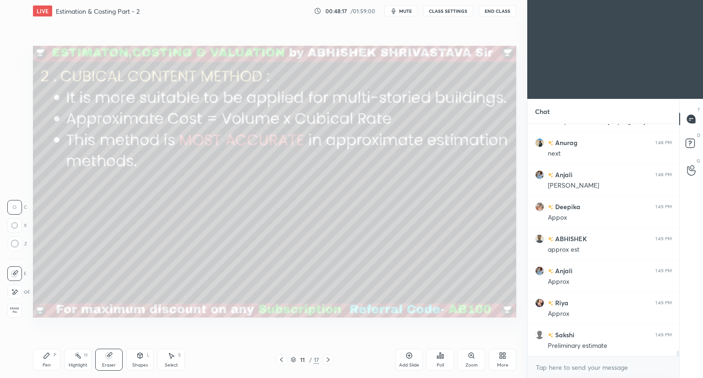
click at [140, 361] on div "Shapes L" at bounding box center [139, 360] width 27 height 22
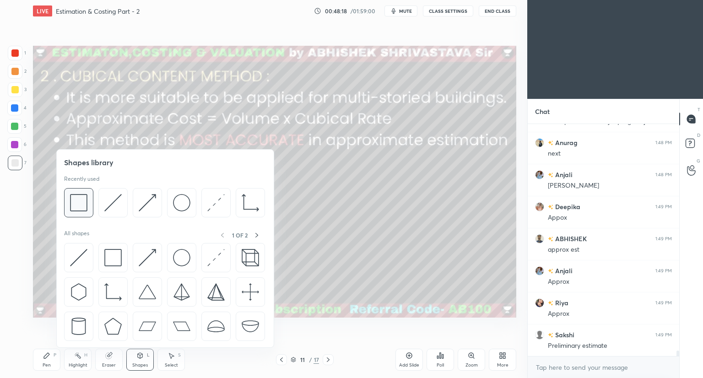
click at [93, 214] on div at bounding box center [78, 202] width 29 height 29
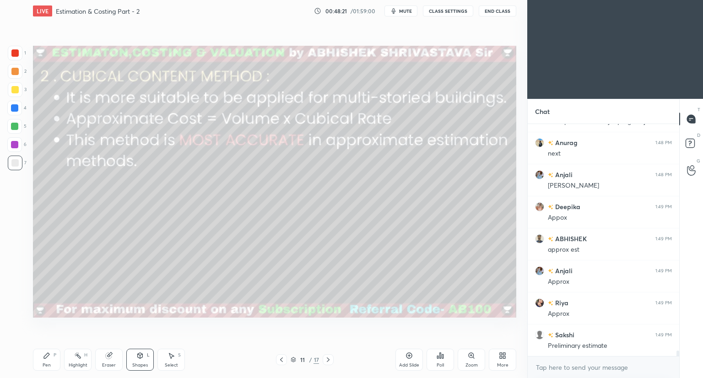
click at [14, 49] on div at bounding box center [15, 53] width 15 height 15
drag, startPoint x: 53, startPoint y: 361, endPoint x: 53, endPoint y: 355, distance: 6.4
click at [52, 361] on div "Pen P" at bounding box center [46, 360] width 27 height 22
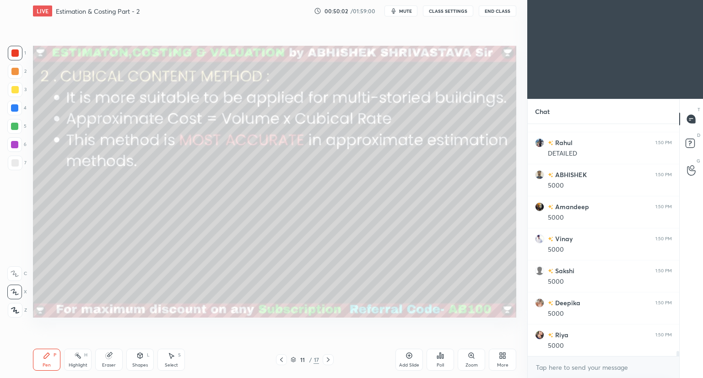
scroll to position [10200, 0]
click at [143, 365] on div "Shapes" at bounding box center [140, 365] width 16 height 5
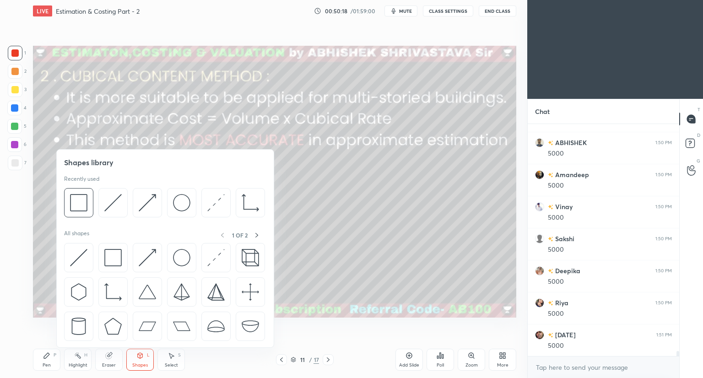
click at [16, 127] on div at bounding box center [14, 126] width 7 height 7
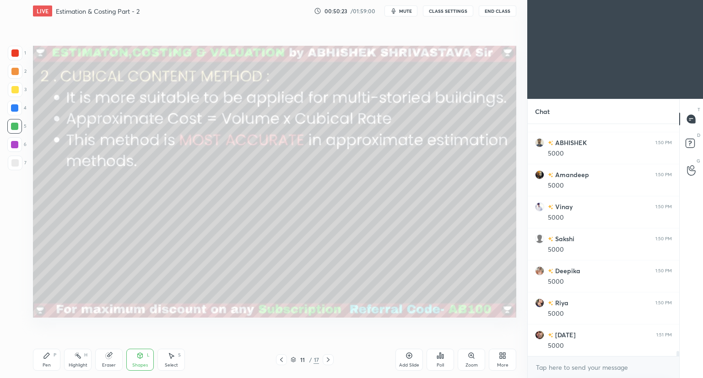
drag, startPoint x: 45, startPoint y: 361, endPoint x: 49, endPoint y: 356, distance: 7.5
click at [46, 361] on div "Pen P" at bounding box center [46, 360] width 27 height 22
click at [294, 361] on icon at bounding box center [293, 359] width 5 height 5
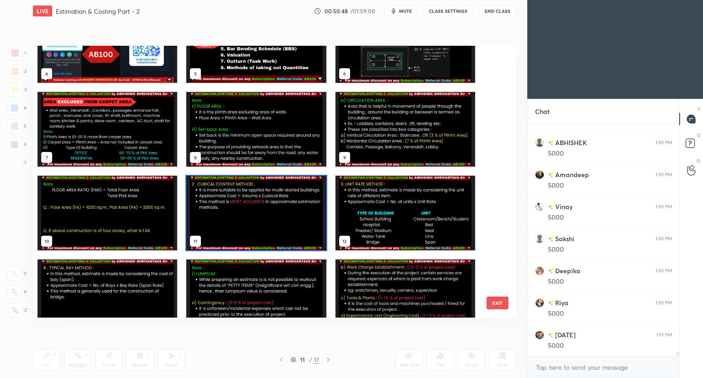
scroll to position [128, 0]
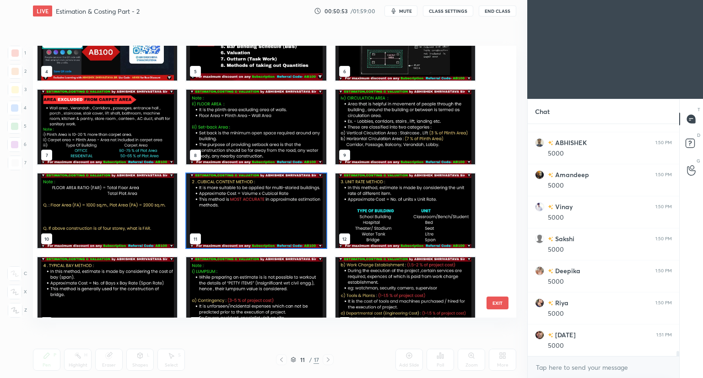
click at [283, 230] on img "grid" at bounding box center [256, 210] width 140 height 75
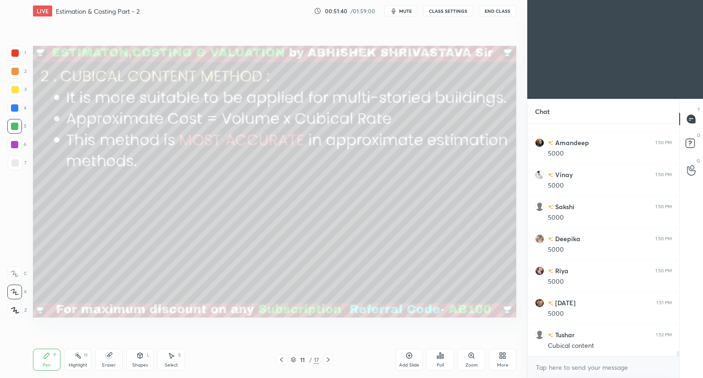
scroll to position [10264, 0]
click at [320, 362] on div "11 / 17" at bounding box center [305, 359] width 58 height 11
click at [325, 361] on icon at bounding box center [327, 359] width 7 height 7
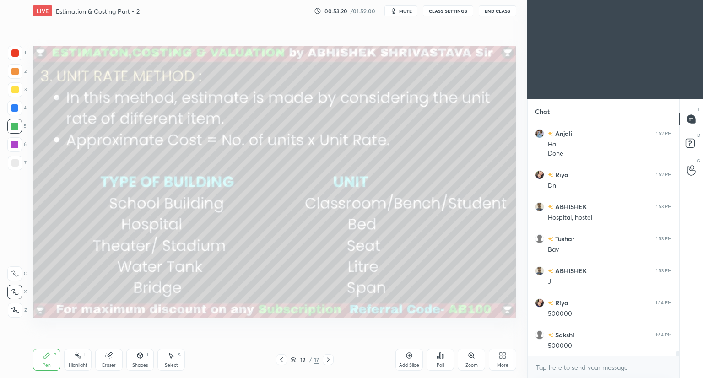
scroll to position [10498, 0]
click at [141, 359] on icon at bounding box center [139, 355] width 7 height 7
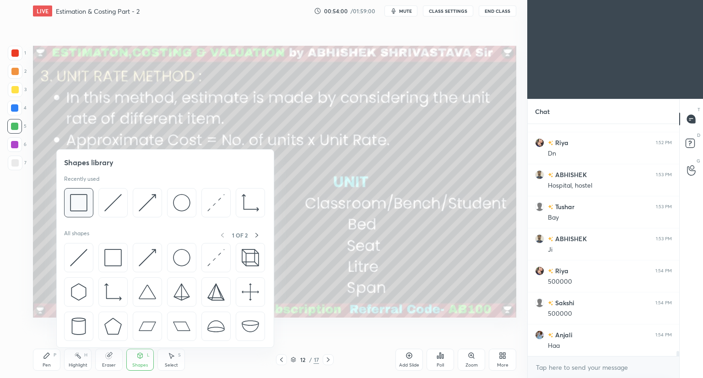
click at [86, 213] on div at bounding box center [78, 202] width 29 height 29
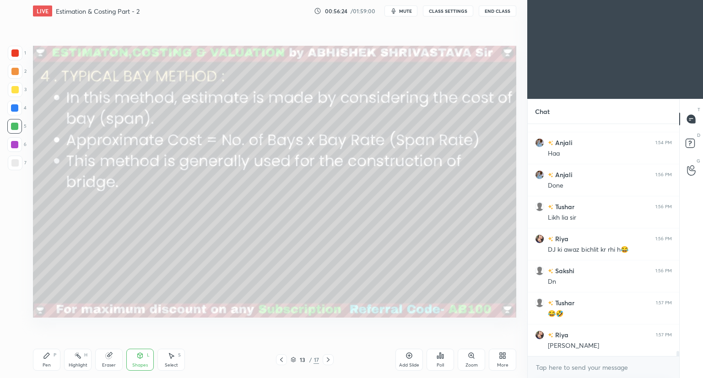
scroll to position [10722, 0]
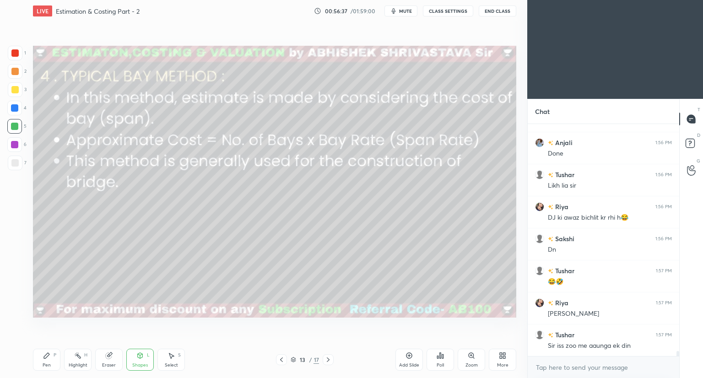
click at [46, 356] on div "Pen P" at bounding box center [46, 360] width 27 height 22
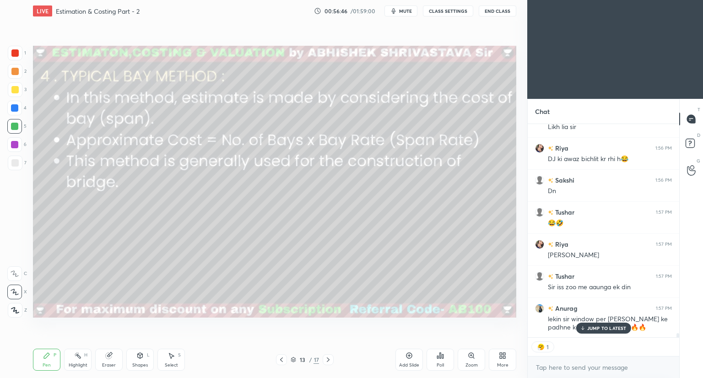
click at [596, 326] on p "JUMP TO LATEST" at bounding box center [606, 327] width 39 height 5
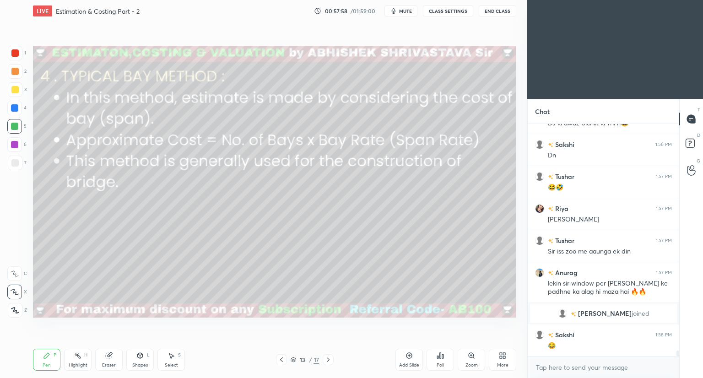
scroll to position [9727, 0]
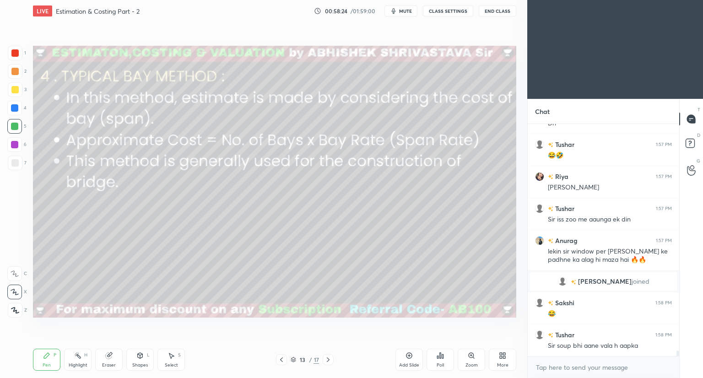
click at [293, 360] on icon at bounding box center [293, 359] width 5 height 5
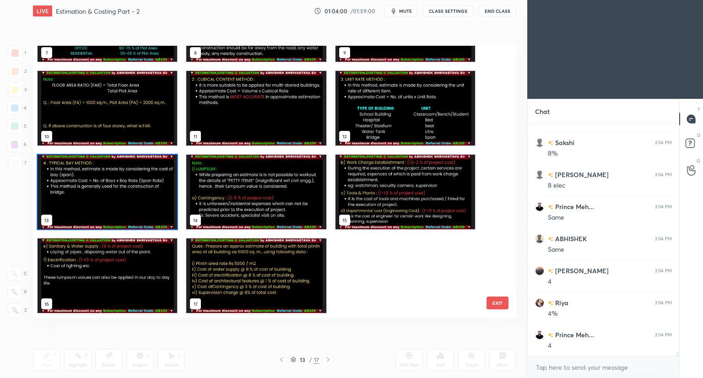
scroll to position [11140, 0]
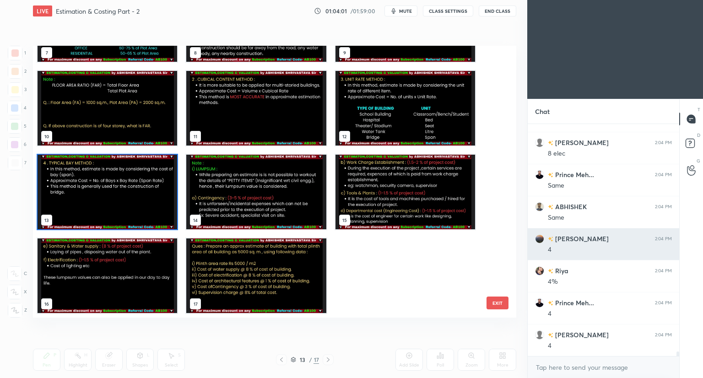
click at [540, 238] on img "grid" at bounding box center [539, 238] width 9 height 9
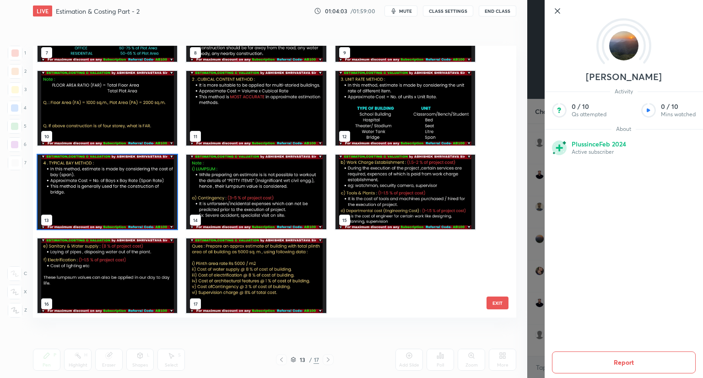
click at [443, 242] on div "7 8 9 10 11 12 13 14 15 16 17" at bounding box center [256, 66] width 447 height 502
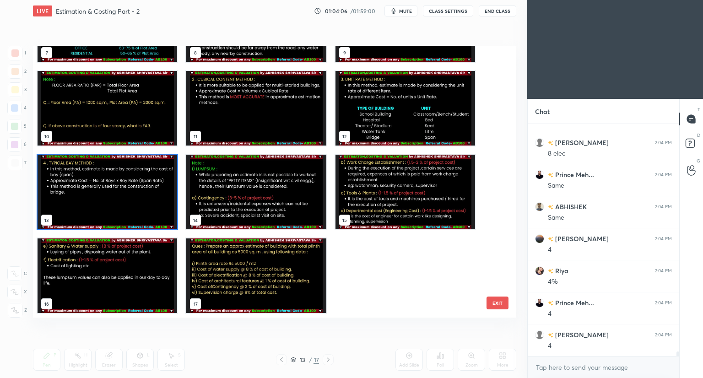
click at [270, 205] on img "grid" at bounding box center [256, 192] width 140 height 75
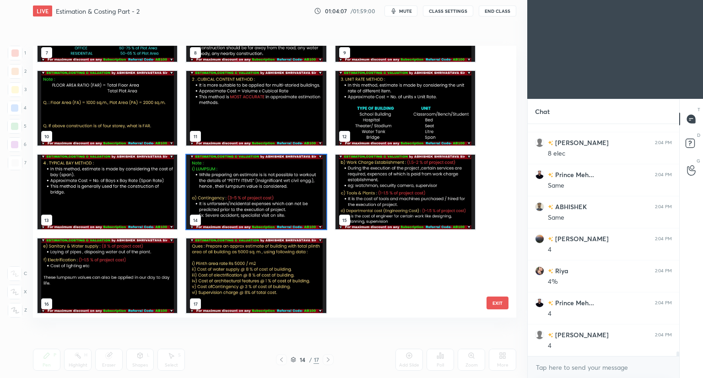
click at [272, 207] on img "grid" at bounding box center [256, 192] width 140 height 75
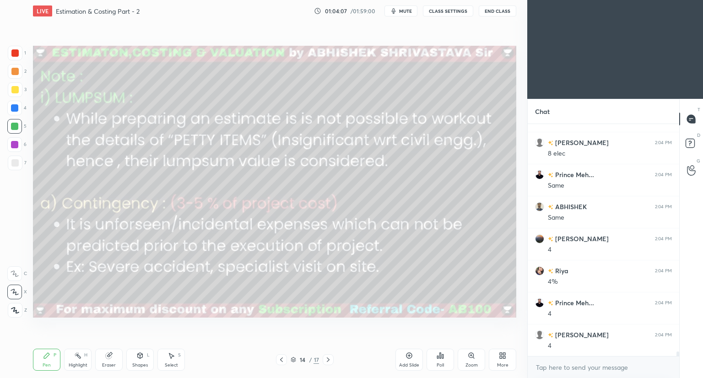
click at [273, 209] on img "grid" at bounding box center [256, 192] width 140 height 75
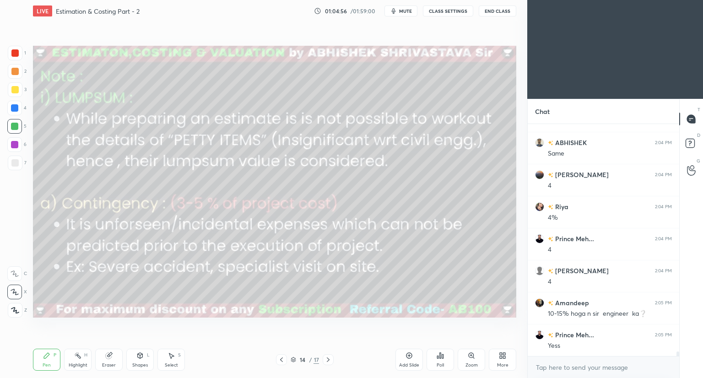
scroll to position [11236, 0]
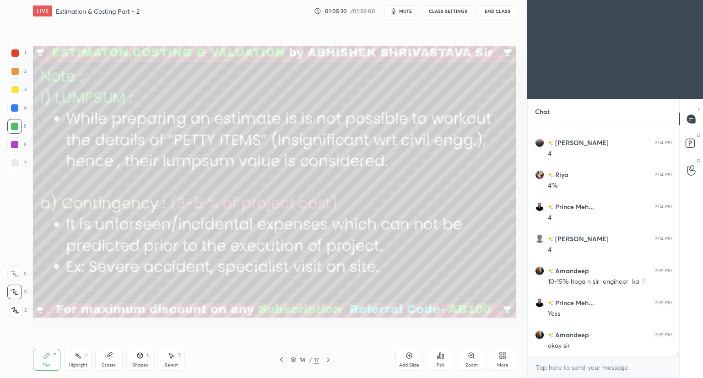
click at [108, 356] on icon at bounding box center [109, 356] width 6 height 6
drag, startPoint x: 45, startPoint y: 358, endPoint x: 44, endPoint y: 351, distance: 7.3
click at [46, 358] on icon at bounding box center [46, 355] width 7 height 7
click at [15, 311] on icon at bounding box center [14, 309] width 7 height 5
click at [108, 353] on div "Eraser" at bounding box center [108, 360] width 27 height 22
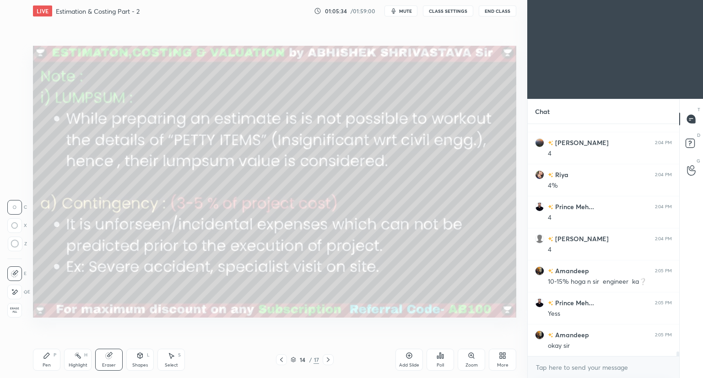
click at [47, 359] on div "Pen P" at bounding box center [46, 360] width 27 height 22
click at [17, 164] on div at bounding box center [14, 162] width 7 height 7
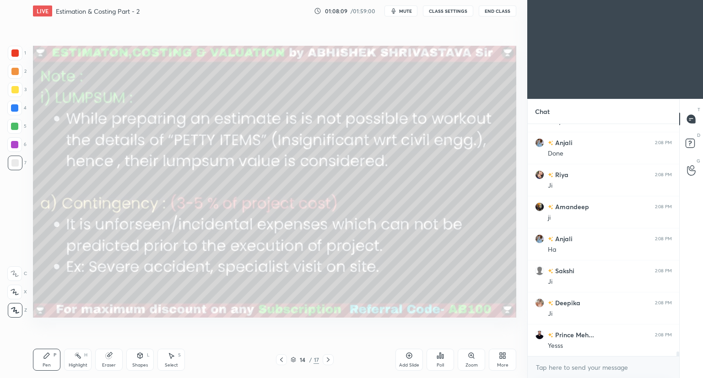
scroll to position [11493, 0]
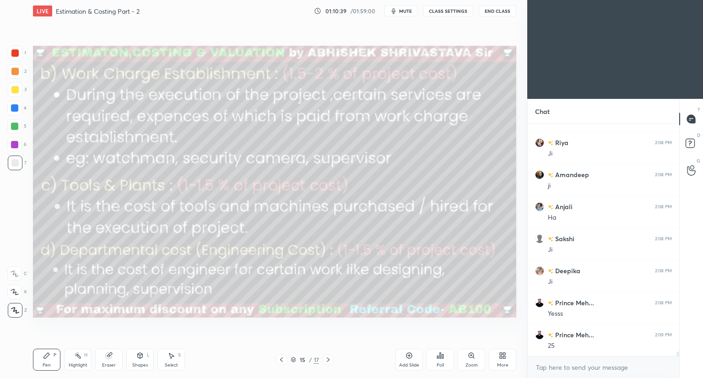
drag, startPoint x: 108, startPoint y: 358, endPoint x: 113, endPoint y: 356, distance: 5.3
click at [111, 357] on icon at bounding box center [109, 356] width 6 height 6
drag, startPoint x: 48, startPoint y: 359, endPoint x: 59, endPoint y: 336, distance: 25.2
click at [49, 358] on icon at bounding box center [46, 355] width 7 height 7
click at [16, 51] on div at bounding box center [14, 52] width 7 height 7
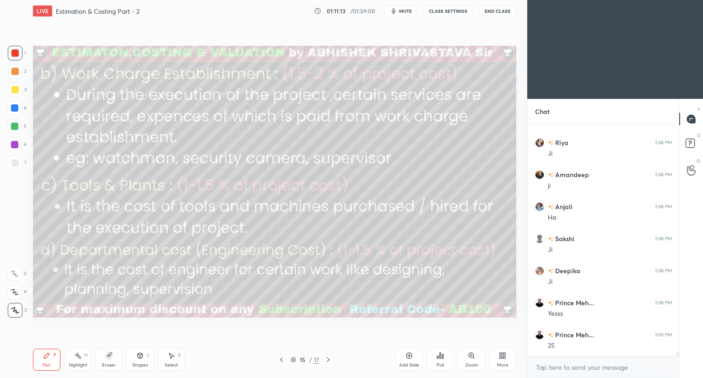
click at [28, 161] on div "1 2 3 4 5 6 7 C X Z C X Z E E Erase all H H" at bounding box center [14, 182] width 29 height 272
click at [15, 164] on div at bounding box center [14, 162] width 7 height 7
click at [326, 360] on icon at bounding box center [327, 359] width 7 height 7
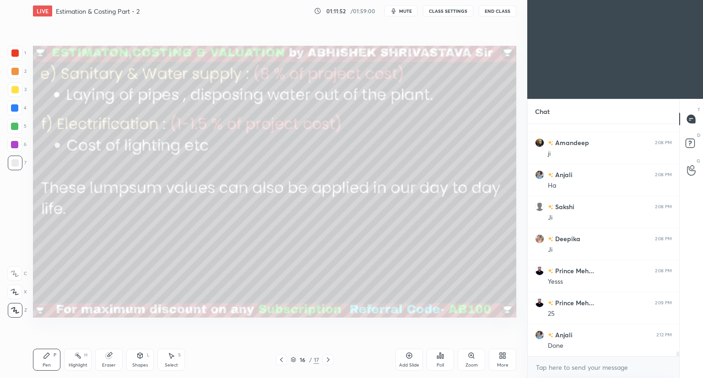
click at [13, 51] on div at bounding box center [14, 52] width 7 height 7
click at [16, 125] on div at bounding box center [14, 126] width 7 height 7
click at [15, 293] on icon at bounding box center [15, 292] width 8 height 6
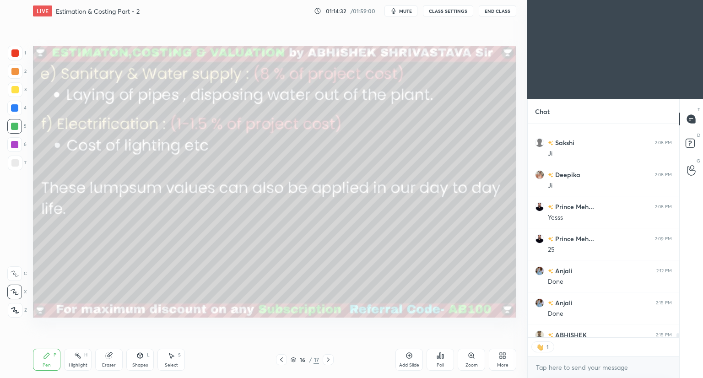
scroll to position [211, 149]
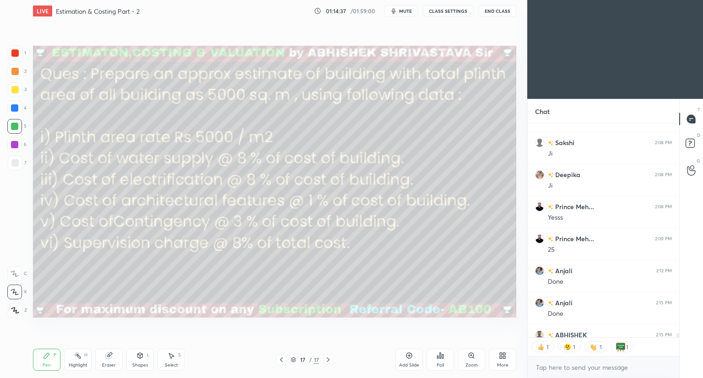
click at [140, 355] on icon at bounding box center [139, 355] width 7 height 7
drag, startPoint x: 14, startPoint y: 50, endPoint x: 27, endPoint y: 56, distance: 15.0
click at [14, 51] on div at bounding box center [14, 52] width 7 height 7
drag, startPoint x: 48, startPoint y: 365, endPoint x: 56, endPoint y: 318, distance: 47.0
click at [49, 363] on div "Pen" at bounding box center [47, 365] width 8 height 5
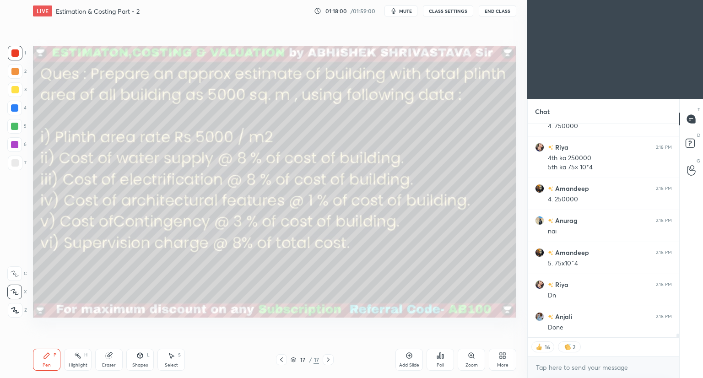
scroll to position [12019, 0]
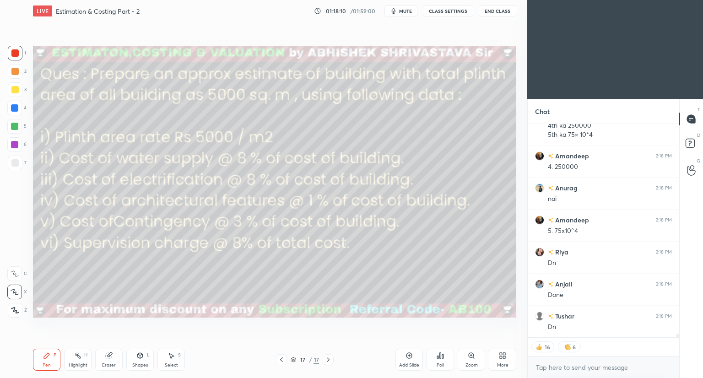
click at [410, 357] on icon at bounding box center [408, 355] width 7 height 7
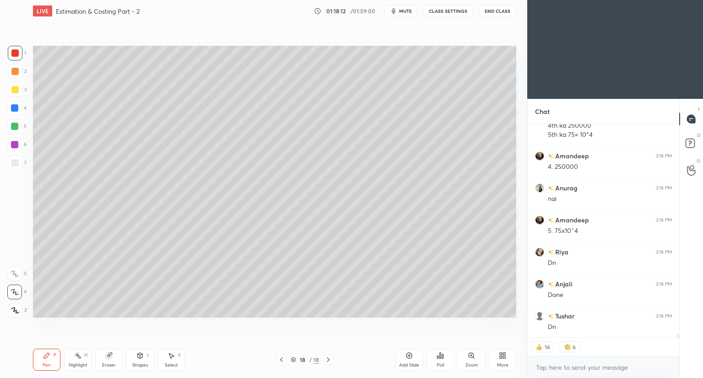
click at [13, 91] on div at bounding box center [14, 89] width 7 height 7
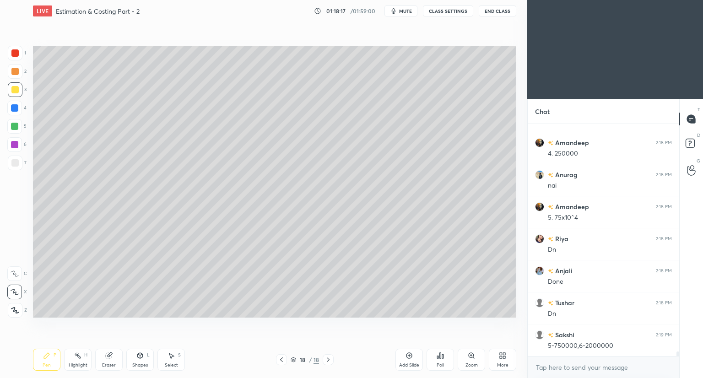
scroll to position [12064, 0]
click at [13, 165] on div at bounding box center [14, 162] width 7 height 7
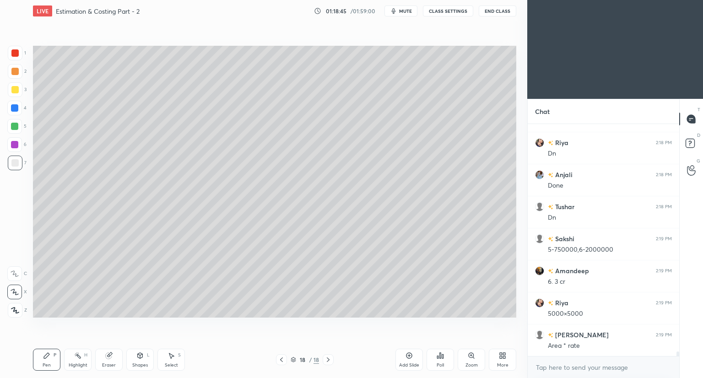
scroll to position [12161, 0]
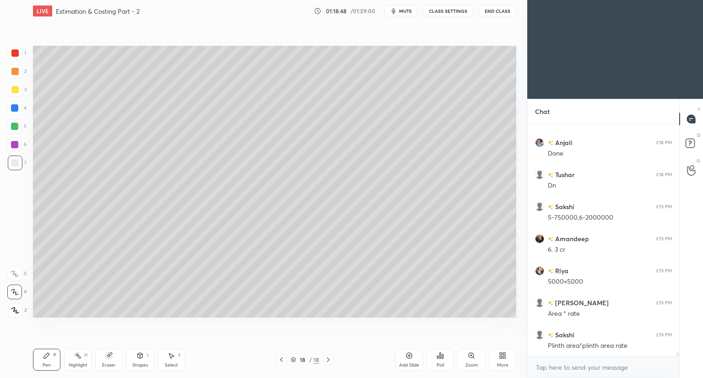
click at [282, 360] on icon at bounding box center [281, 359] width 7 height 7
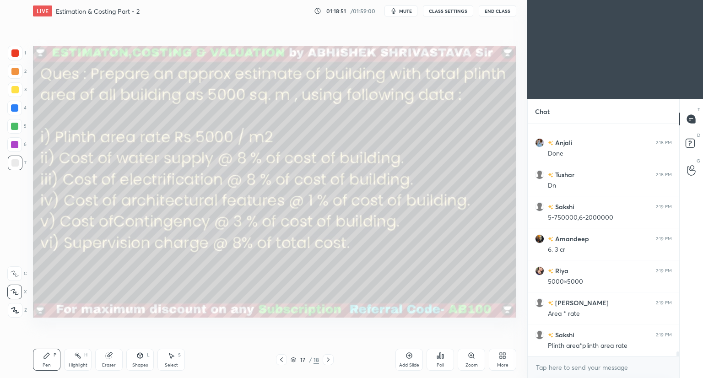
click at [327, 358] on icon at bounding box center [328, 359] width 3 height 5
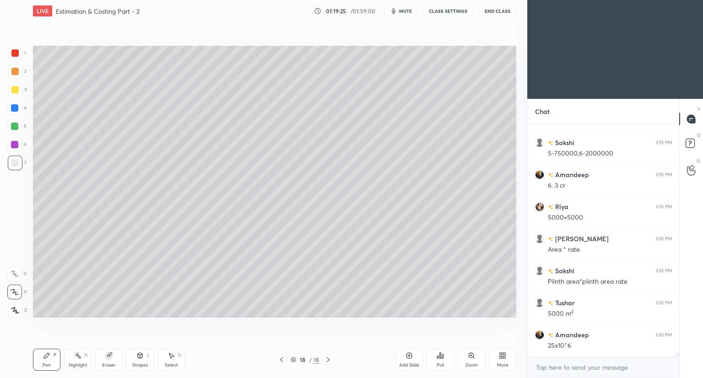
scroll to position [12257, 0]
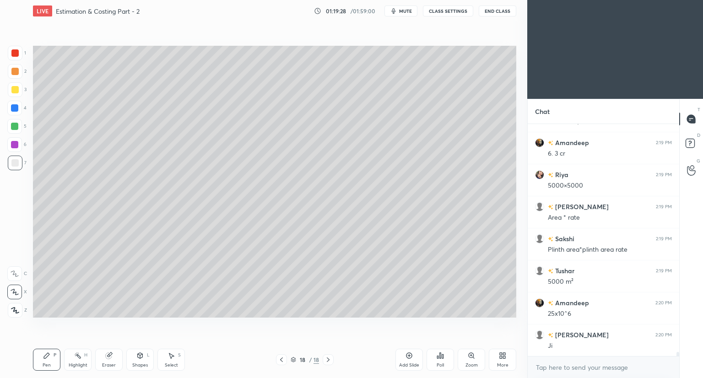
click at [283, 362] on icon at bounding box center [281, 359] width 7 height 7
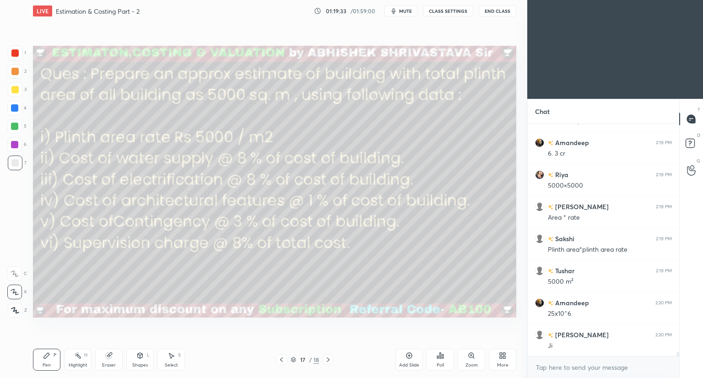
click at [326, 361] on icon at bounding box center [327, 359] width 7 height 7
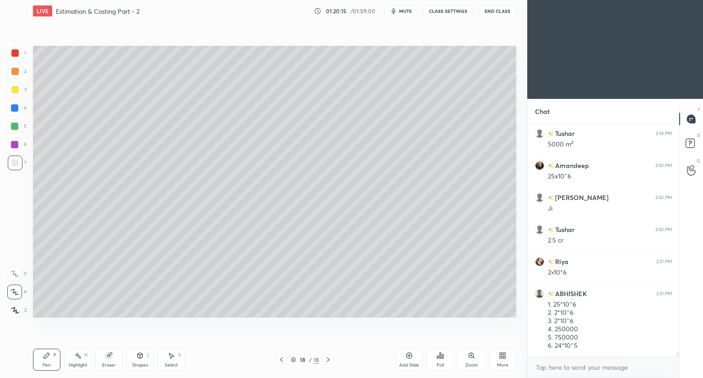
scroll to position [12426, 0]
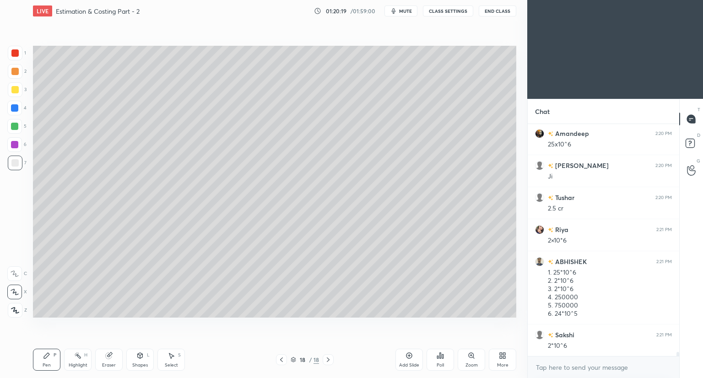
drag, startPoint x: 282, startPoint y: 362, endPoint x: 287, endPoint y: 359, distance: 5.9
click at [283, 362] on icon at bounding box center [281, 359] width 7 height 7
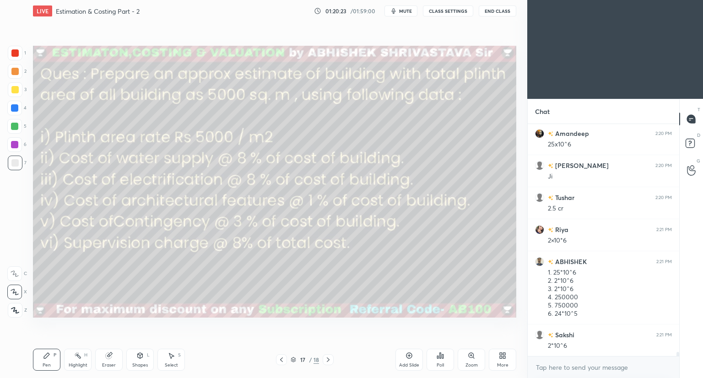
drag, startPoint x: 328, startPoint y: 356, endPoint x: 329, endPoint y: 349, distance: 6.4
click at [329, 356] on icon at bounding box center [327, 359] width 7 height 7
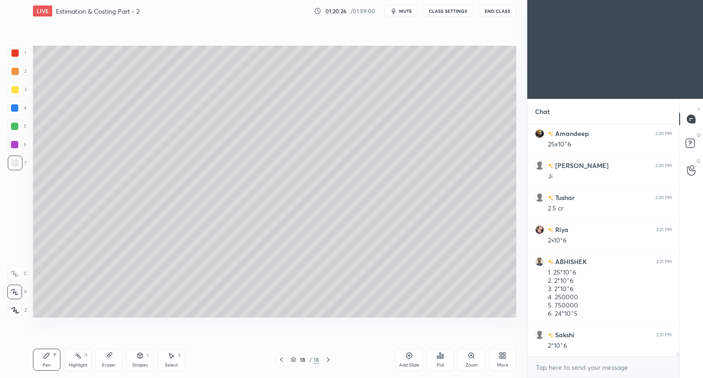
scroll to position [12458, 0]
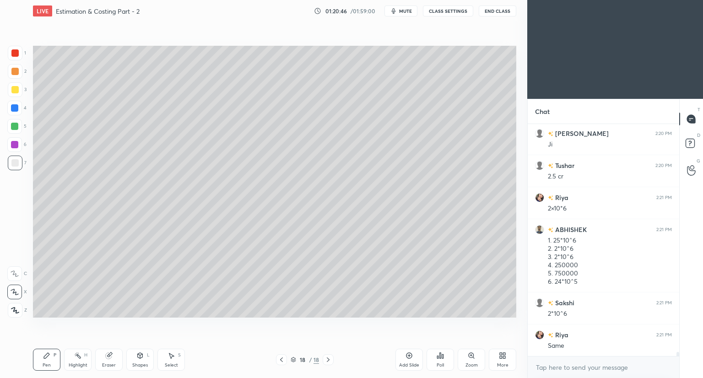
click at [281, 360] on icon at bounding box center [281, 359] width 7 height 7
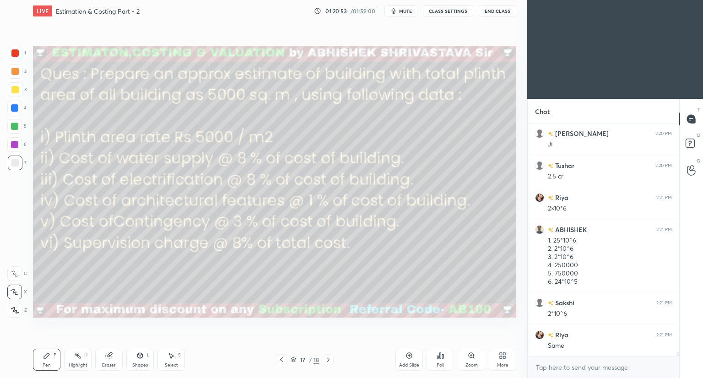
click at [330, 359] on icon at bounding box center [327, 359] width 7 height 7
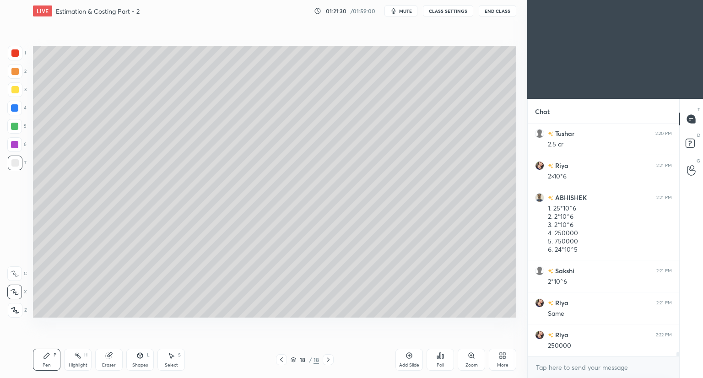
scroll to position [12522, 0]
drag, startPoint x: 112, startPoint y: 357, endPoint x: 123, endPoint y: 351, distance: 13.1
click at [113, 357] on div "Eraser" at bounding box center [108, 360] width 27 height 22
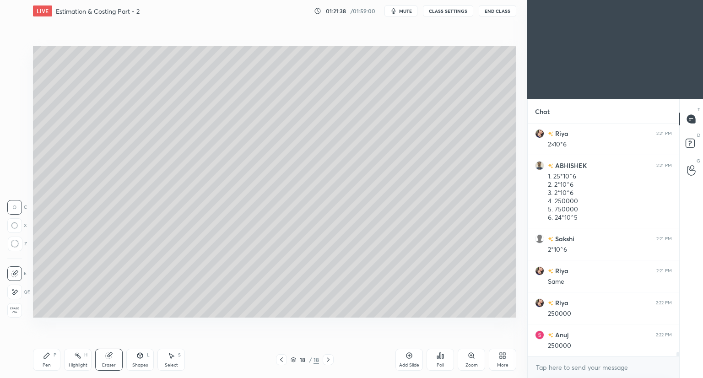
scroll to position [12554, 0]
click at [47, 360] on div "Pen P" at bounding box center [46, 360] width 27 height 22
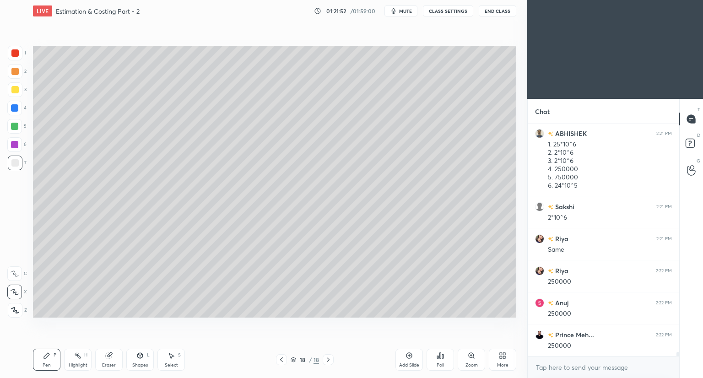
click at [281, 361] on icon at bounding box center [281, 359] width 3 height 5
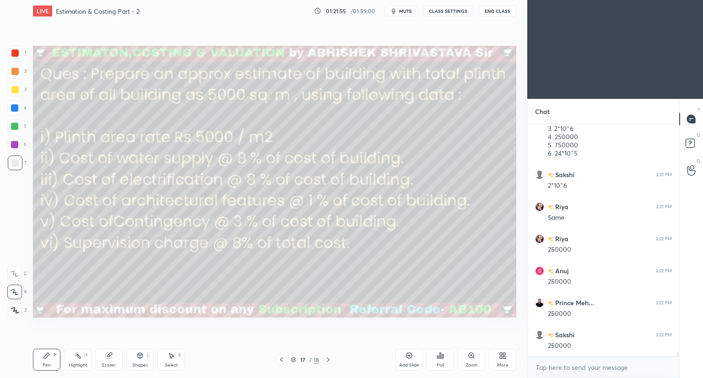
click at [331, 359] on icon at bounding box center [327, 359] width 7 height 7
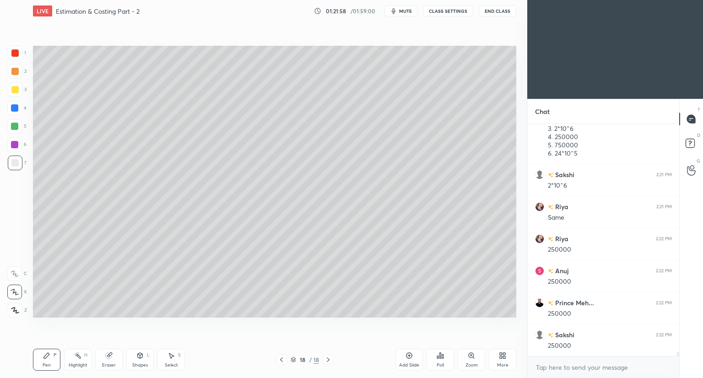
scroll to position [12618, 0]
click at [282, 361] on icon at bounding box center [281, 359] width 7 height 7
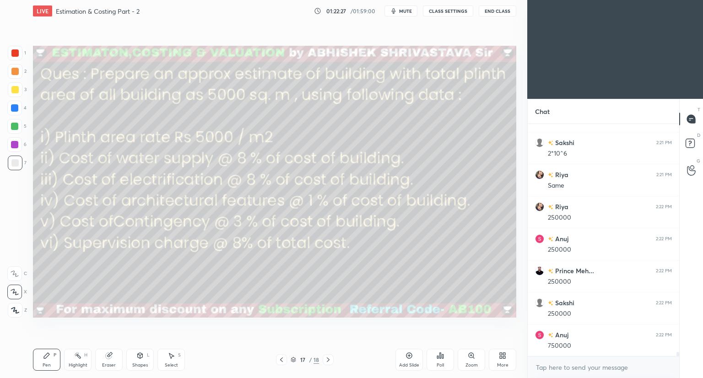
click at [328, 359] on icon at bounding box center [327, 359] width 7 height 7
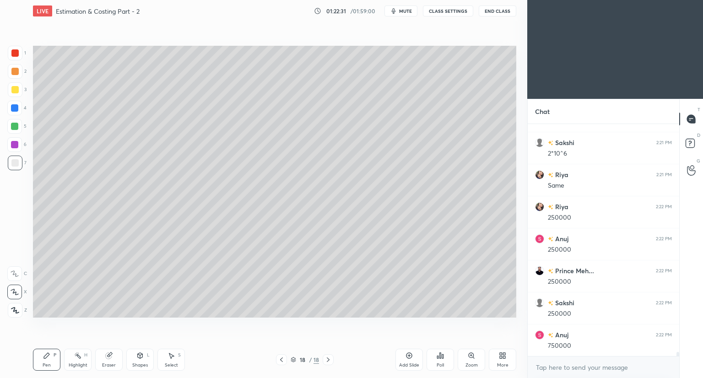
click at [411, 356] on icon at bounding box center [409, 356] width 6 height 6
click at [283, 358] on icon at bounding box center [281, 359] width 7 height 7
click at [327, 360] on icon at bounding box center [327, 359] width 7 height 7
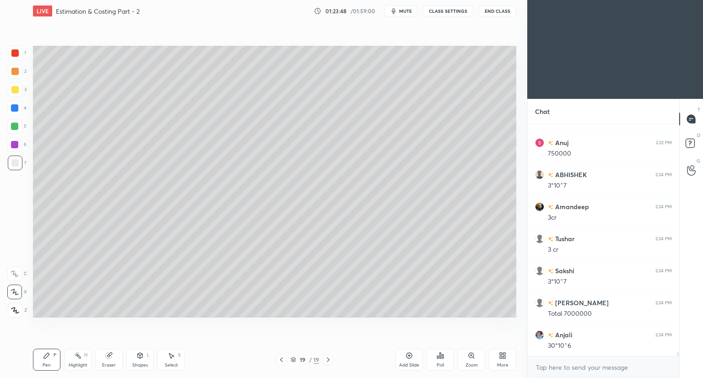
click at [280, 361] on icon at bounding box center [281, 359] width 7 height 7
click at [282, 359] on icon at bounding box center [281, 359] width 7 height 7
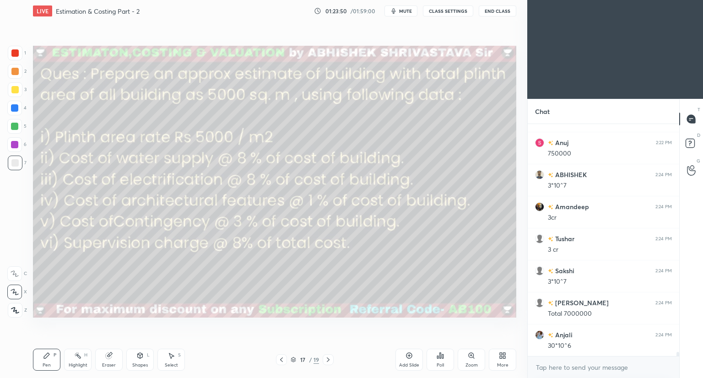
click at [329, 359] on icon at bounding box center [327, 359] width 7 height 7
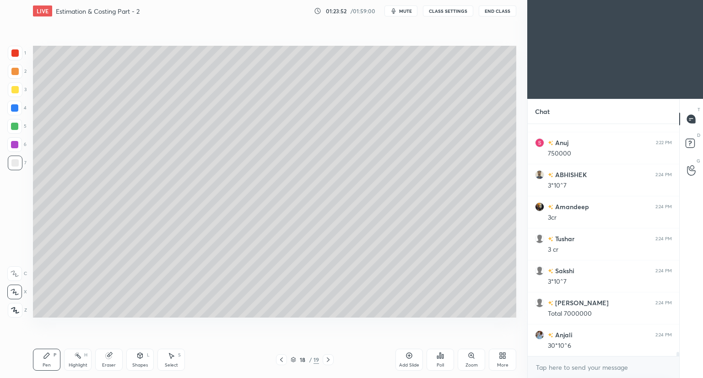
click at [326, 358] on icon at bounding box center [327, 359] width 7 height 7
click at [293, 359] on icon at bounding box center [293, 359] width 5 height 5
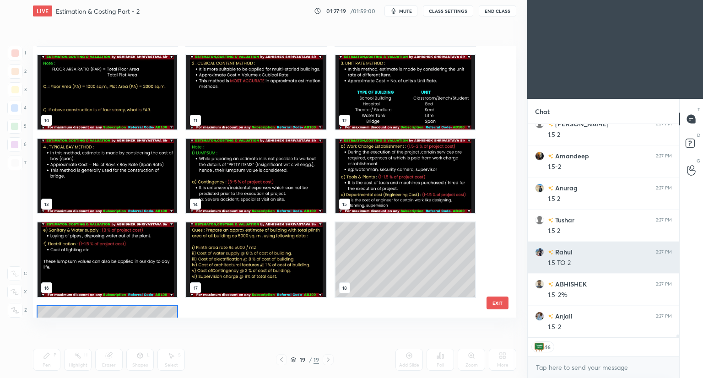
scroll to position [16096, 0]
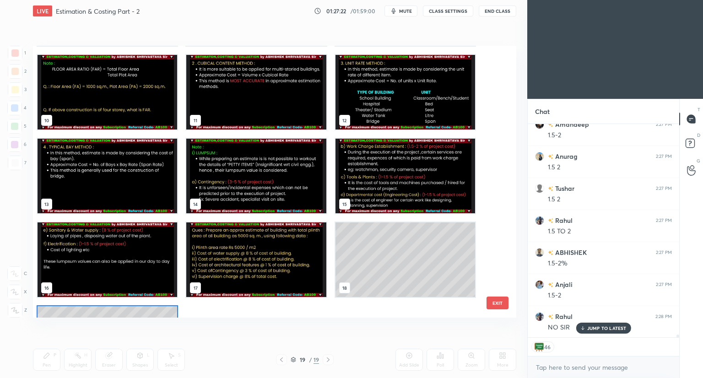
click at [593, 326] on p "JUMP TO LATEST" at bounding box center [606, 327] width 39 height 5
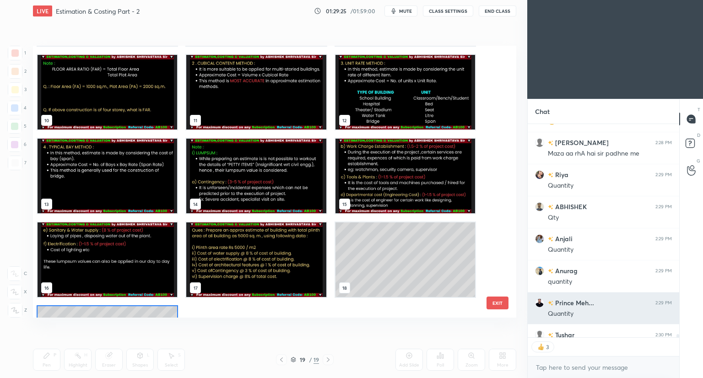
scroll to position [16352, 0]
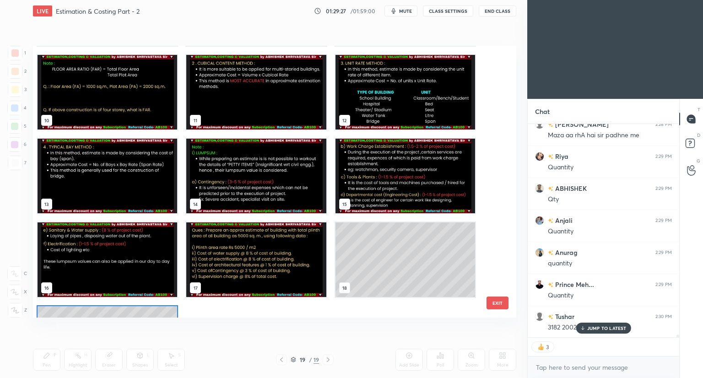
click at [603, 330] on p "JUMP TO LATEST" at bounding box center [606, 327] width 39 height 5
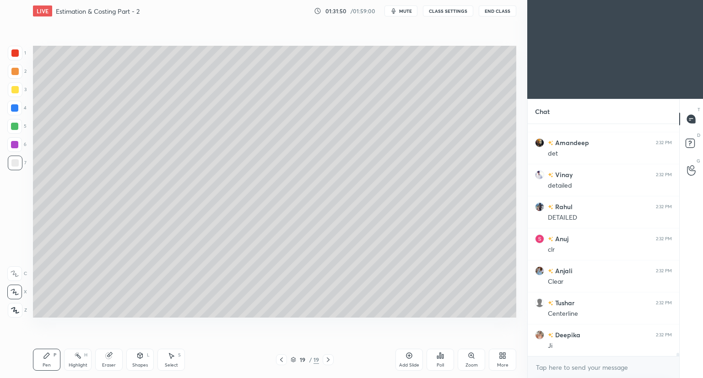
scroll to position [17496, 0]
click at [406, 361] on div "Add Slide" at bounding box center [408, 360] width 27 height 22
click at [16, 55] on div at bounding box center [14, 52] width 7 height 7
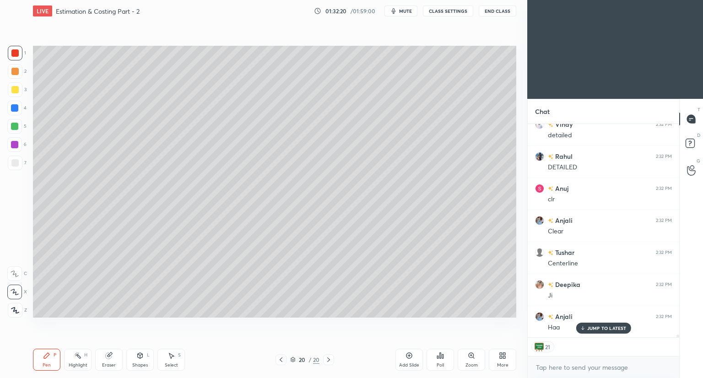
click at [139, 359] on icon at bounding box center [139, 355] width 7 height 7
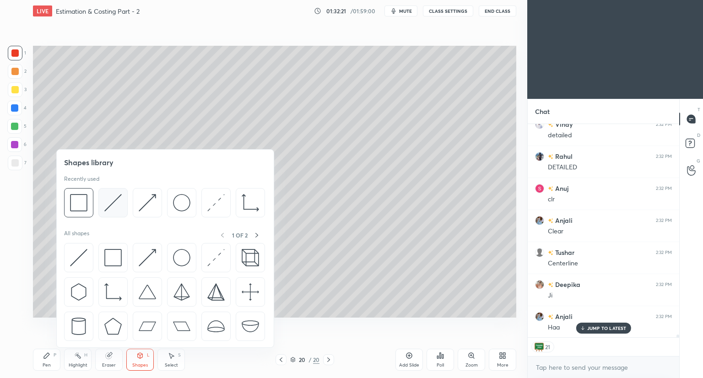
click at [124, 217] on div at bounding box center [164, 205] width 201 height 34
click at [120, 213] on div at bounding box center [112, 202] width 29 height 29
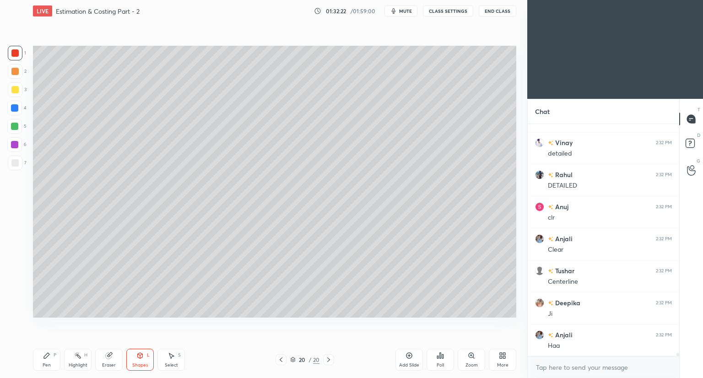
scroll to position [229, 149]
click at [14, 163] on div at bounding box center [14, 162] width 7 height 7
click at [44, 356] on icon at bounding box center [46, 355] width 7 height 7
drag, startPoint x: 13, startPoint y: 277, endPoint x: 20, endPoint y: 267, distance: 12.4
click at [15, 276] on div at bounding box center [14, 273] width 15 height 15
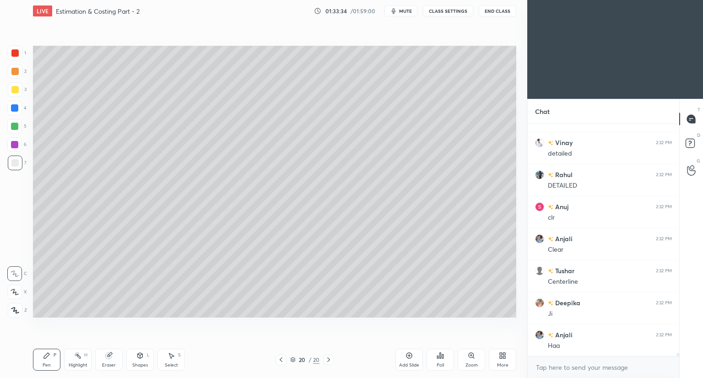
click at [16, 90] on div at bounding box center [14, 89] width 7 height 7
click at [15, 163] on div at bounding box center [14, 162] width 7 height 7
click at [112, 357] on icon at bounding box center [108, 355] width 7 height 7
click at [38, 346] on div "LIVE Estimation & Costing Part - 2 01:34:39 / 01:59:00 mute CLASS SETTINGS End …" at bounding box center [274, 189] width 491 height 378
click at [49, 354] on icon at bounding box center [46, 355] width 5 height 5
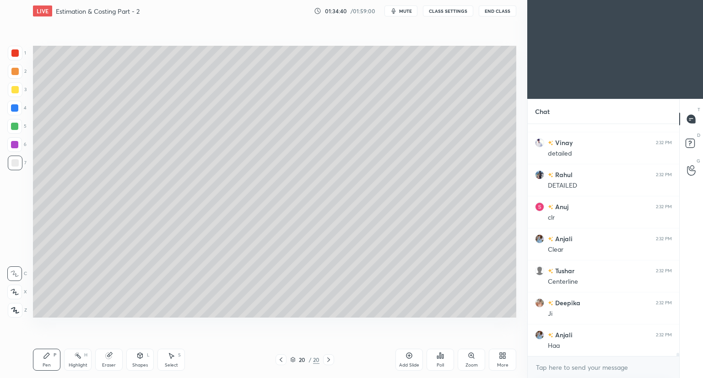
drag, startPoint x: 16, startPoint y: 92, endPoint x: 30, endPoint y: 101, distance: 17.0
click at [16, 93] on div at bounding box center [15, 89] width 15 height 15
click at [14, 163] on div at bounding box center [14, 162] width 7 height 7
click at [14, 91] on div at bounding box center [14, 89] width 7 height 7
click at [16, 162] on div at bounding box center [14, 162] width 7 height 7
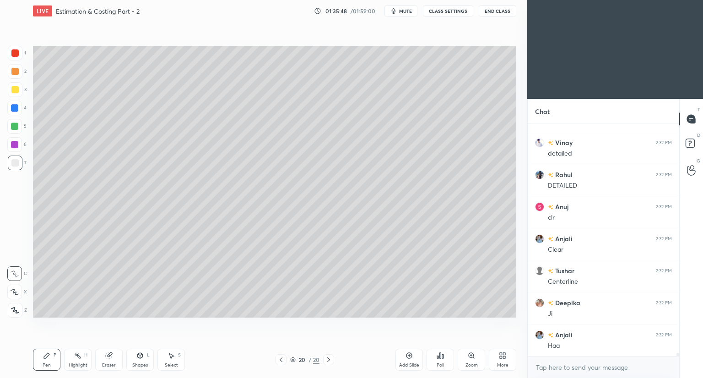
drag, startPoint x: 15, startPoint y: 91, endPoint x: 22, endPoint y: 92, distance: 7.5
click at [16, 91] on div at bounding box center [14, 89] width 7 height 7
click at [410, 357] on icon at bounding box center [408, 355] width 7 height 7
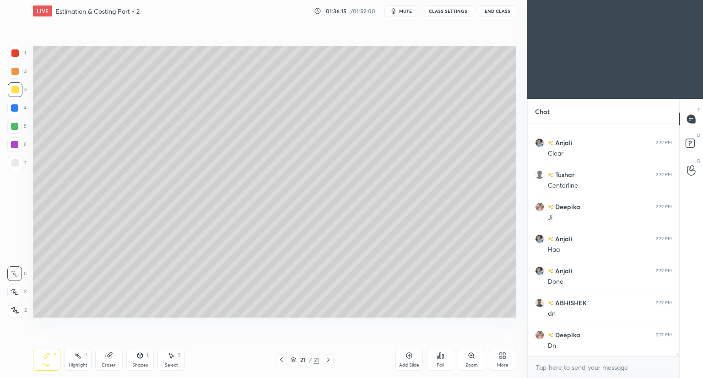
click at [13, 55] on div at bounding box center [14, 52] width 7 height 7
drag, startPoint x: 139, startPoint y: 356, endPoint x: 140, endPoint y: 351, distance: 5.4
click at [138, 356] on icon at bounding box center [140, 355] width 5 height 5
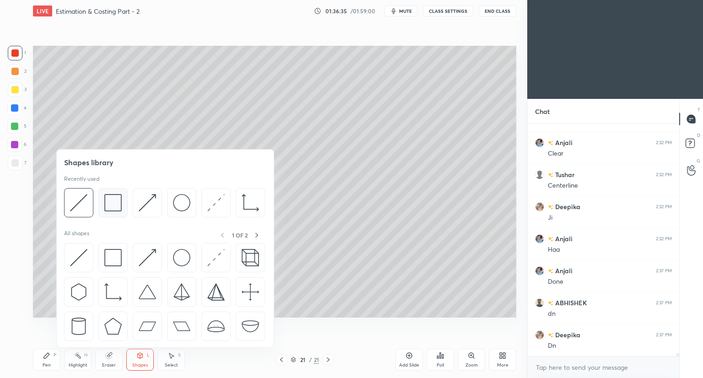
click at [116, 207] on img at bounding box center [112, 202] width 17 height 17
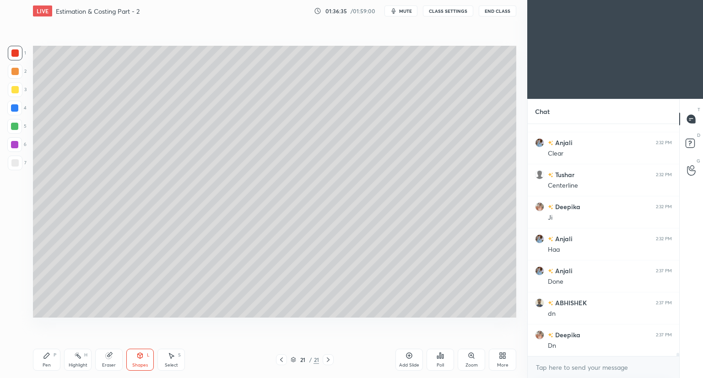
drag, startPoint x: 16, startPoint y: 87, endPoint x: 26, endPoint y: 87, distance: 9.6
click at [17, 88] on div at bounding box center [14, 89] width 7 height 7
click at [15, 163] on div at bounding box center [14, 162] width 7 height 7
click at [51, 359] on div "Pen P" at bounding box center [46, 360] width 27 height 22
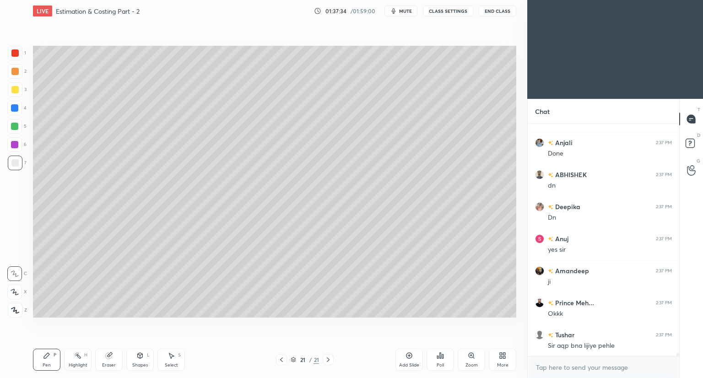
click at [14, 291] on icon at bounding box center [15, 292] width 8 height 6
drag, startPoint x: 15, startPoint y: 275, endPoint x: 19, endPoint y: 248, distance: 26.9
click at [15, 272] on icon at bounding box center [15, 273] width 8 height 6
drag, startPoint x: 13, startPoint y: 52, endPoint x: 20, endPoint y: 52, distance: 6.9
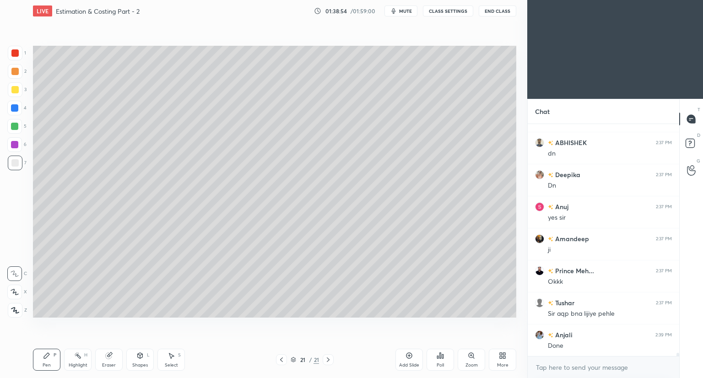
click at [15, 52] on div at bounding box center [14, 52] width 7 height 7
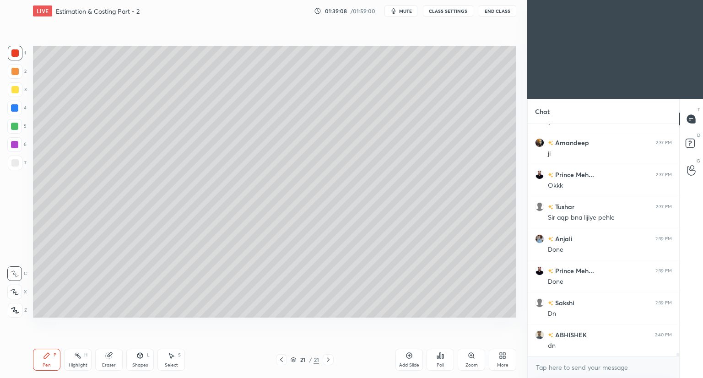
scroll to position [17880, 0]
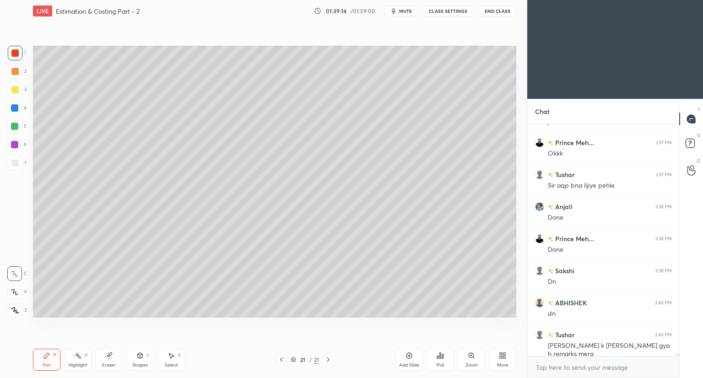
click at [16, 88] on div at bounding box center [14, 89] width 7 height 7
drag, startPoint x: 140, startPoint y: 356, endPoint x: 137, endPoint y: 350, distance: 6.6
click at [138, 356] on icon at bounding box center [139, 355] width 7 height 7
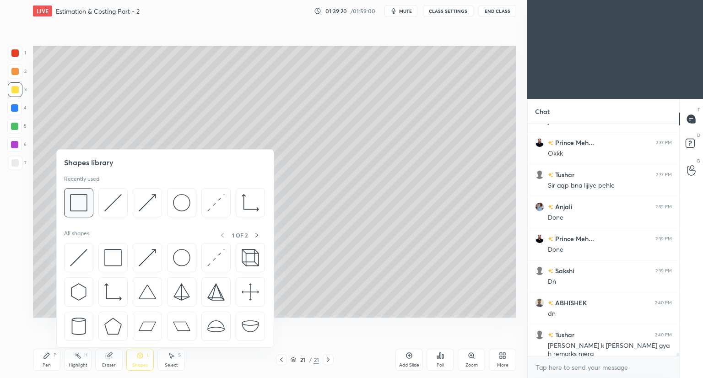
click at [84, 208] on img at bounding box center [78, 202] width 17 height 17
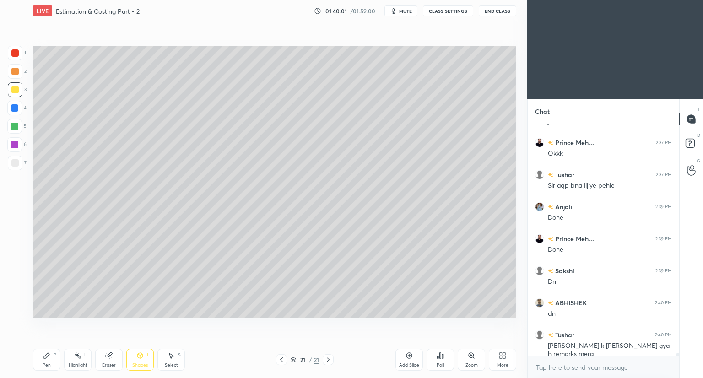
drag, startPoint x: 43, startPoint y: 361, endPoint x: 48, endPoint y: 355, distance: 8.1
click at [44, 361] on div "Pen P" at bounding box center [46, 360] width 27 height 22
drag, startPoint x: 16, startPoint y: 163, endPoint x: 18, endPoint y: 169, distance: 5.9
click at [16, 163] on div at bounding box center [14, 162] width 7 height 7
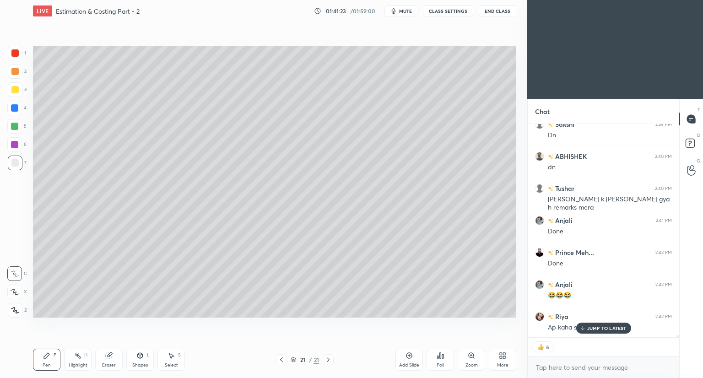
scroll to position [18059, 0]
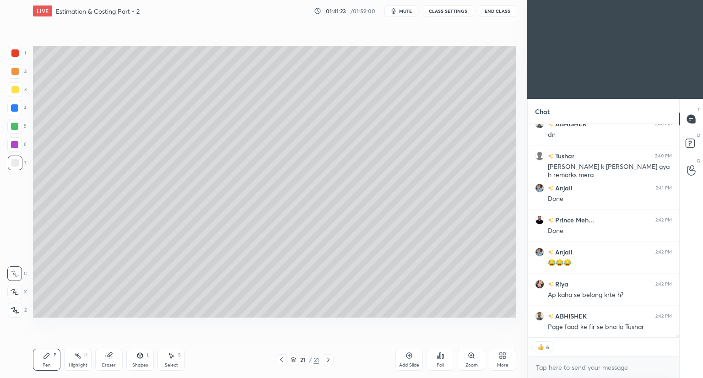
click at [596, 329] on div "Page faad ke fir se bna lo Tushar" at bounding box center [610, 327] width 124 height 9
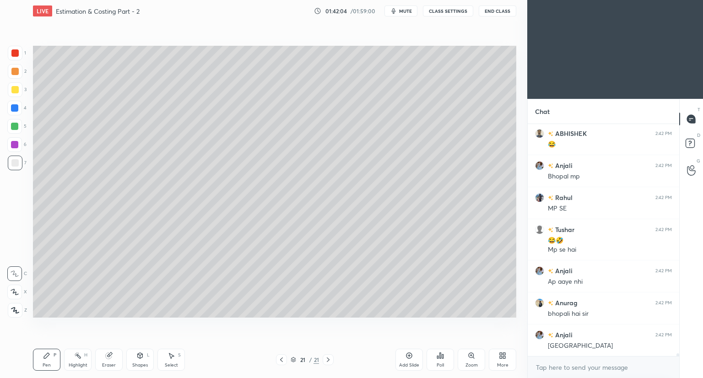
scroll to position [18530, 0]
click at [407, 354] on icon at bounding box center [408, 355] width 7 height 7
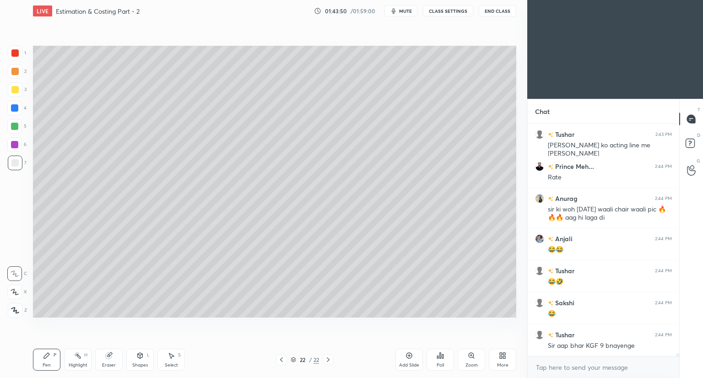
scroll to position [18923, 0]
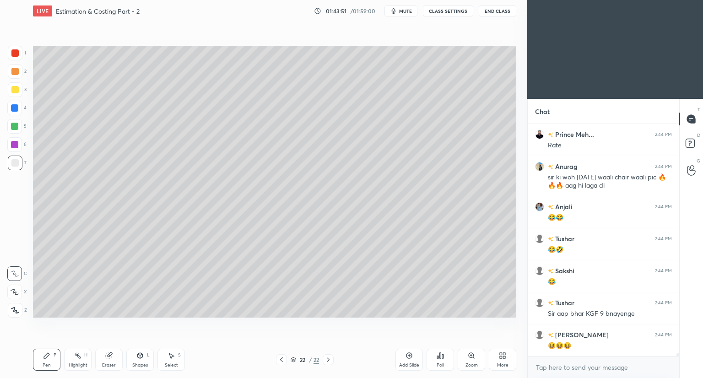
click at [108, 360] on div "Eraser" at bounding box center [108, 360] width 27 height 22
click at [49, 358] on icon at bounding box center [46, 355] width 7 height 7
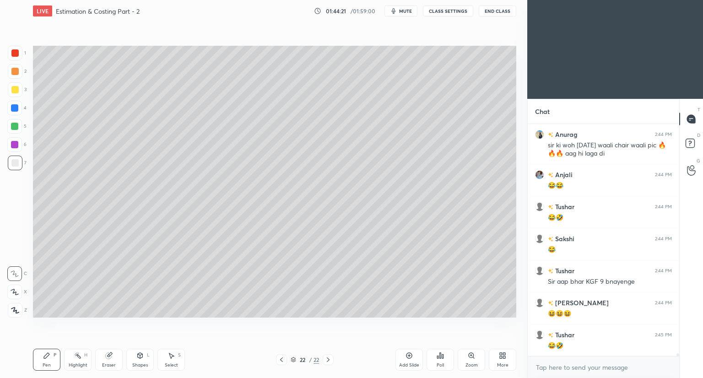
scroll to position [18987, 0]
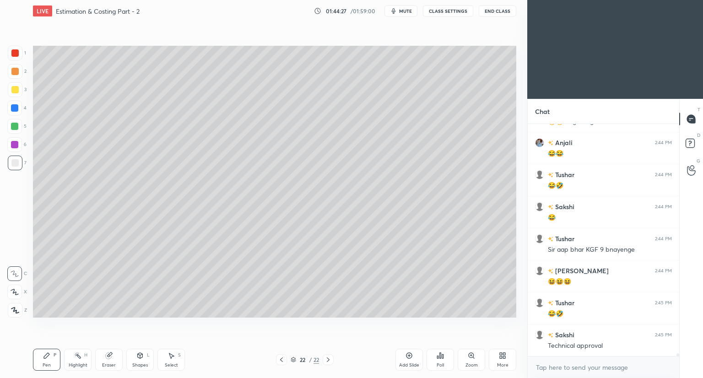
drag, startPoint x: 12, startPoint y: 86, endPoint x: 31, endPoint y: 86, distance: 19.2
click at [13, 86] on div at bounding box center [14, 89] width 7 height 7
click at [15, 161] on div at bounding box center [14, 162] width 7 height 7
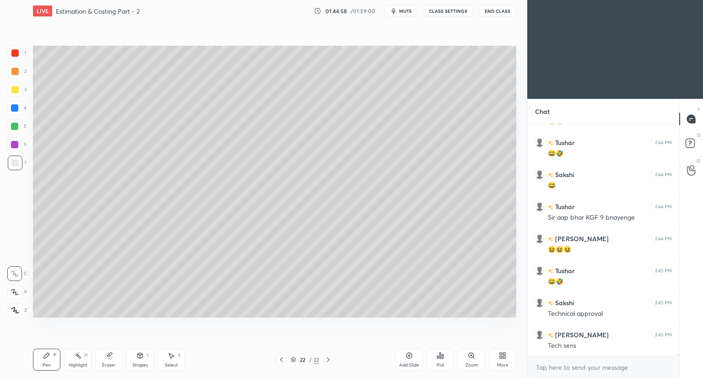
scroll to position [19051, 0]
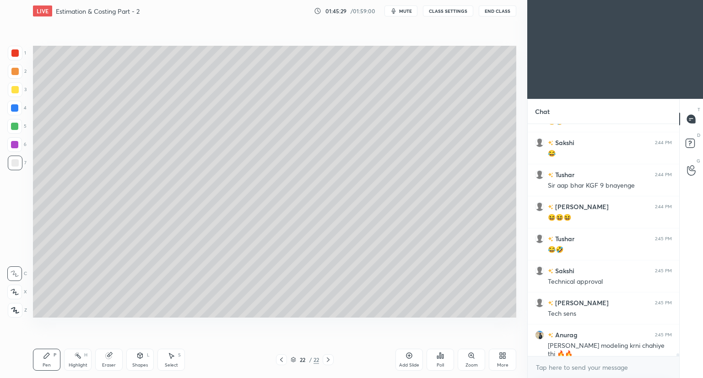
click at [16, 92] on div at bounding box center [14, 89] width 7 height 7
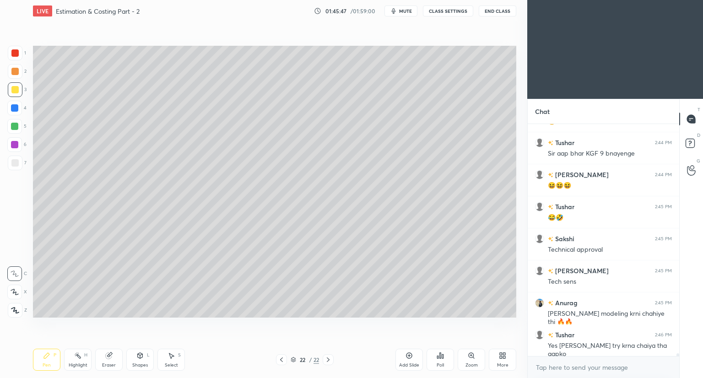
click at [142, 359] on div "Shapes L" at bounding box center [139, 360] width 27 height 22
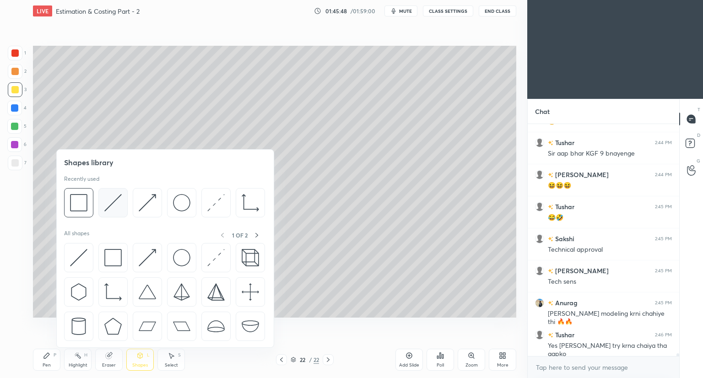
click at [114, 205] on img at bounding box center [112, 202] width 17 height 17
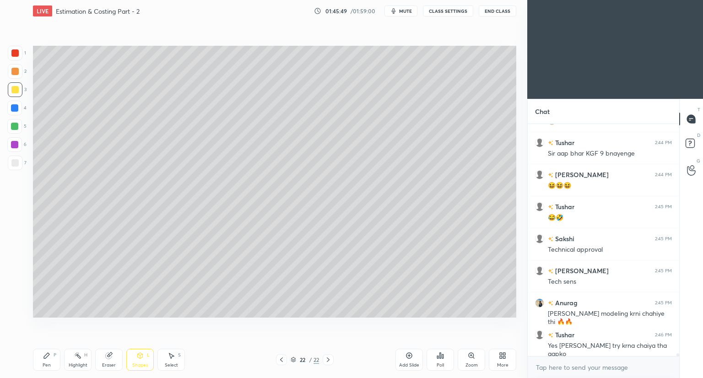
click at [16, 92] on div at bounding box center [14, 89] width 7 height 7
click at [44, 354] on icon at bounding box center [46, 355] width 7 height 7
click at [16, 55] on div at bounding box center [14, 52] width 7 height 7
click at [16, 163] on div at bounding box center [14, 162] width 7 height 7
click at [106, 355] on icon at bounding box center [109, 356] width 6 height 6
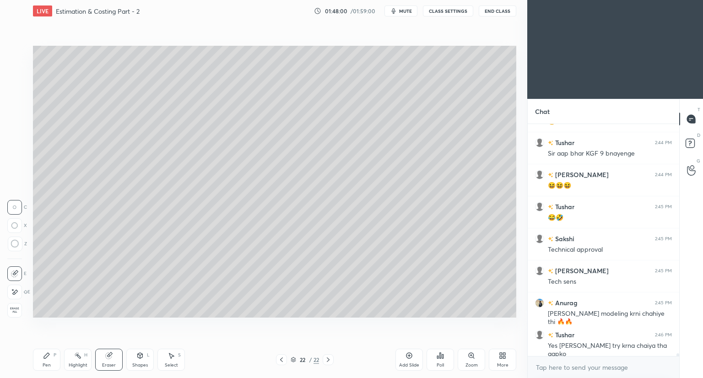
drag, startPoint x: 49, startPoint y: 363, endPoint x: 50, endPoint y: 356, distance: 6.9
click at [49, 361] on div "Pen P" at bounding box center [46, 360] width 27 height 22
drag, startPoint x: 13, startPoint y: 92, endPoint x: 27, endPoint y: 99, distance: 15.6
click at [15, 93] on div at bounding box center [15, 89] width 15 height 15
click at [15, 55] on div at bounding box center [14, 52] width 7 height 7
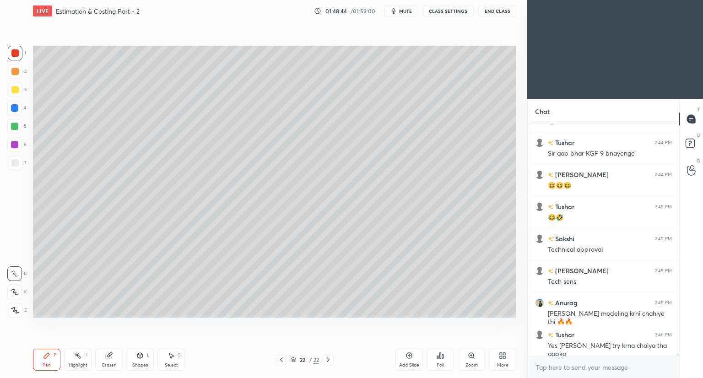
scroll to position [19115, 0]
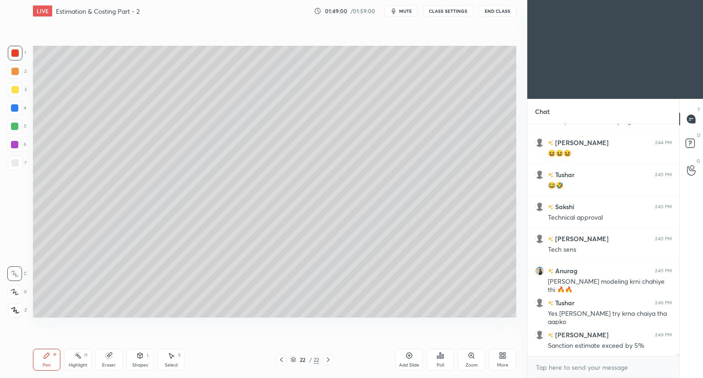
click at [15, 129] on div at bounding box center [14, 126] width 7 height 7
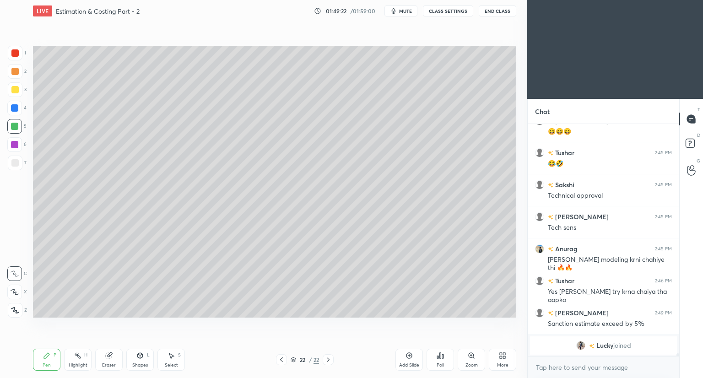
click at [113, 360] on div "Eraser" at bounding box center [108, 360] width 27 height 22
click at [43, 357] on div "Pen P" at bounding box center [46, 360] width 27 height 22
click at [15, 52] on div at bounding box center [14, 52] width 7 height 7
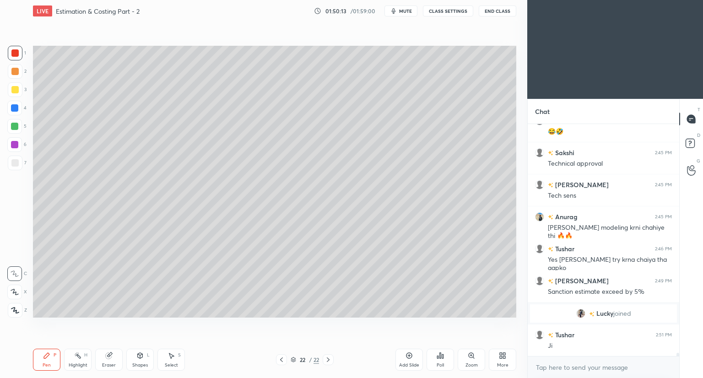
scroll to position [16454, 0]
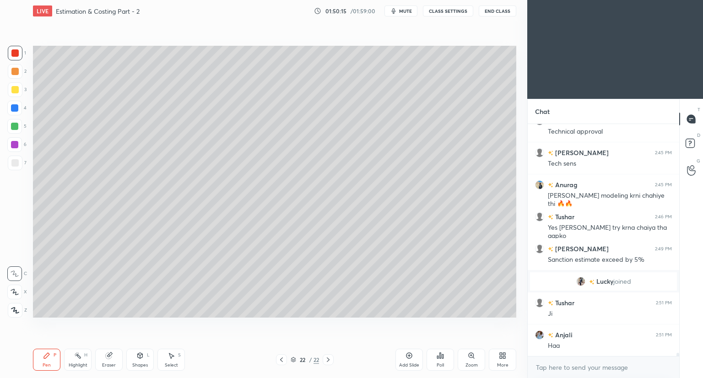
drag, startPoint x: 107, startPoint y: 363, endPoint x: 128, endPoint y: 345, distance: 27.2
click at [109, 363] on div "Eraser" at bounding box center [109, 365] width 14 height 5
click at [49, 363] on div "Pen" at bounding box center [47, 365] width 8 height 5
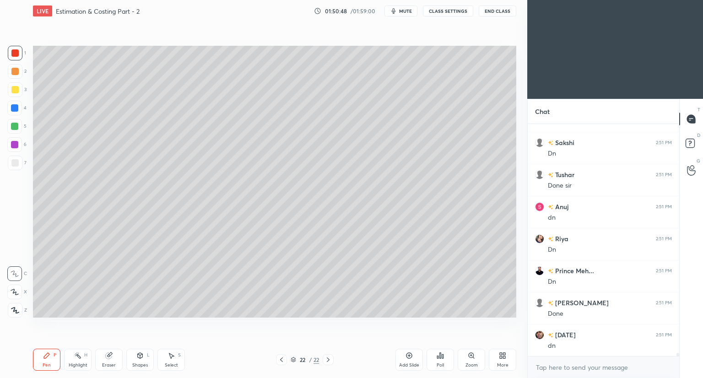
scroll to position [3, 3]
click at [407, 357] on icon at bounding box center [408, 355] width 7 height 7
click at [15, 92] on div at bounding box center [14, 89] width 7 height 7
drag, startPoint x: 138, startPoint y: 357, endPoint x: 140, endPoint y: 350, distance: 7.7
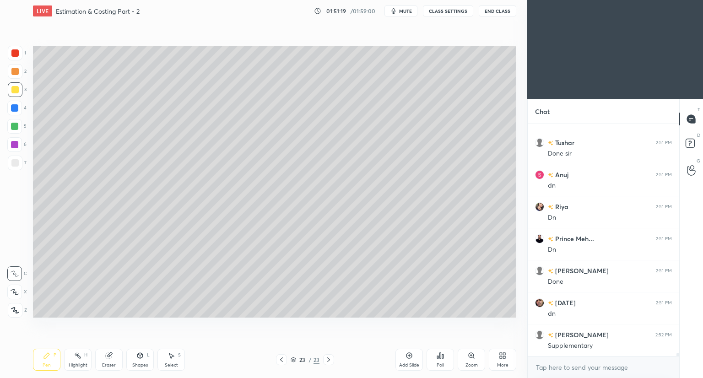
click at [138, 357] on icon at bounding box center [140, 355] width 5 height 5
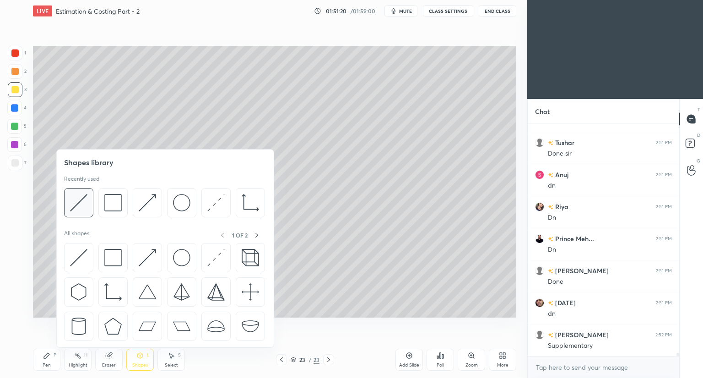
click at [88, 203] on div at bounding box center [78, 202] width 29 height 29
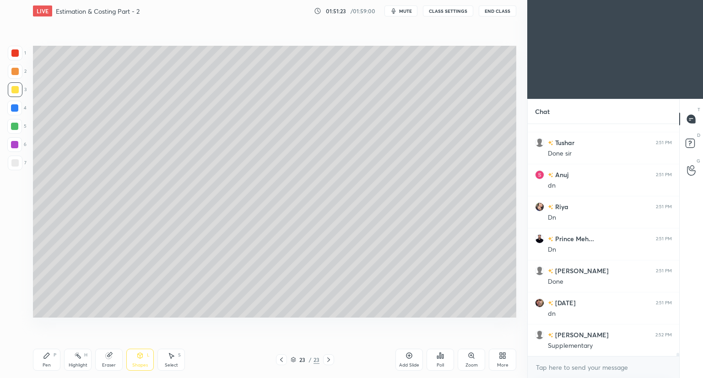
click at [46, 359] on icon at bounding box center [46, 355] width 7 height 7
drag, startPoint x: 15, startPoint y: 162, endPoint x: 15, endPoint y: 157, distance: 5.5
click at [15, 159] on div at bounding box center [14, 162] width 7 height 7
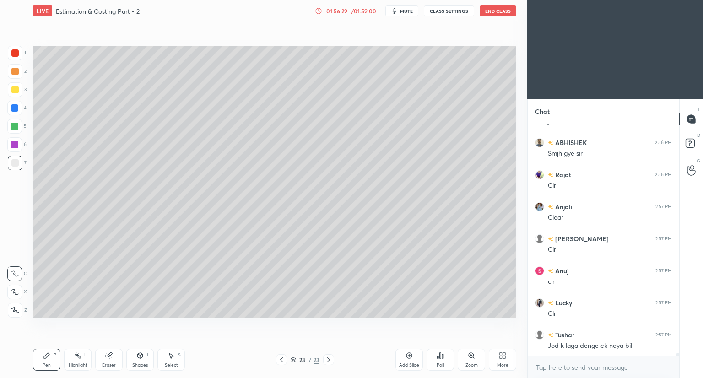
scroll to position [211, 149]
drag, startPoint x: 15, startPoint y: 91, endPoint x: 21, endPoint y: 96, distance: 7.4
click at [16, 91] on div at bounding box center [14, 89] width 7 height 7
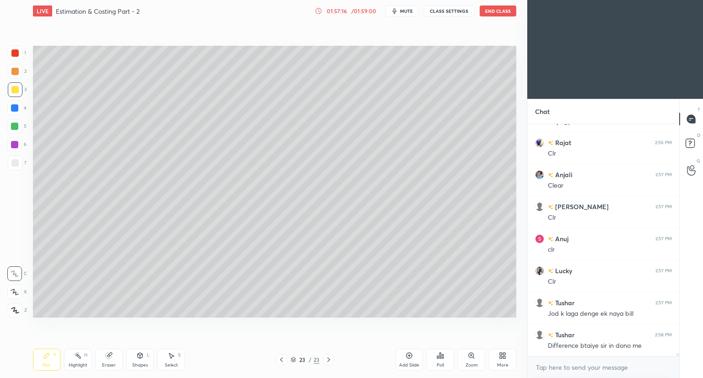
drag, startPoint x: 139, startPoint y: 356, endPoint x: 141, endPoint y: 350, distance: 7.1
click at [139, 356] on icon at bounding box center [140, 355] width 5 height 5
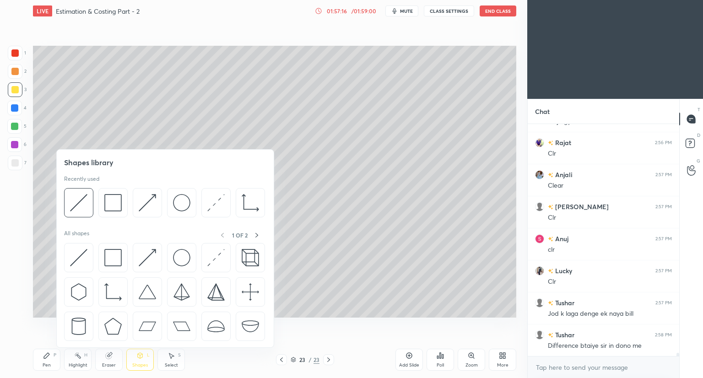
click at [95, 209] on div at bounding box center [164, 205] width 201 height 34
click at [86, 207] on img at bounding box center [78, 202] width 17 height 17
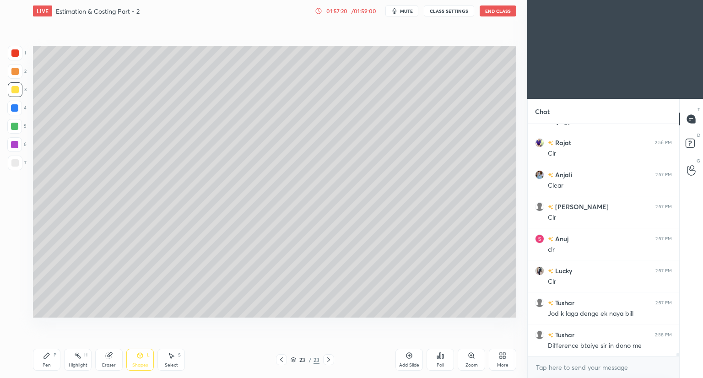
click at [54, 358] on div "Pen P" at bounding box center [46, 360] width 27 height 22
click at [16, 167] on div at bounding box center [15, 163] width 15 height 15
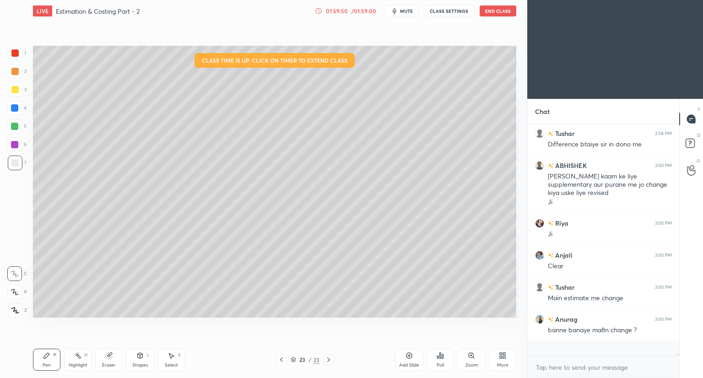
scroll to position [229, 149]
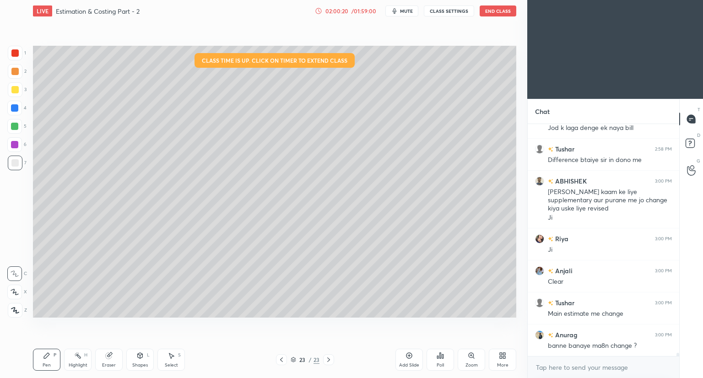
click at [353, 11] on div "/ 01:59:00" at bounding box center [364, 10] width 28 height 5
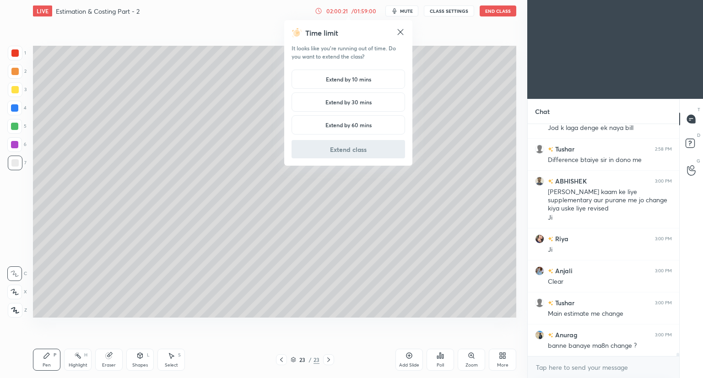
click at [353, 77] on h5 "Extend by 10 mins" at bounding box center [348, 79] width 45 height 8
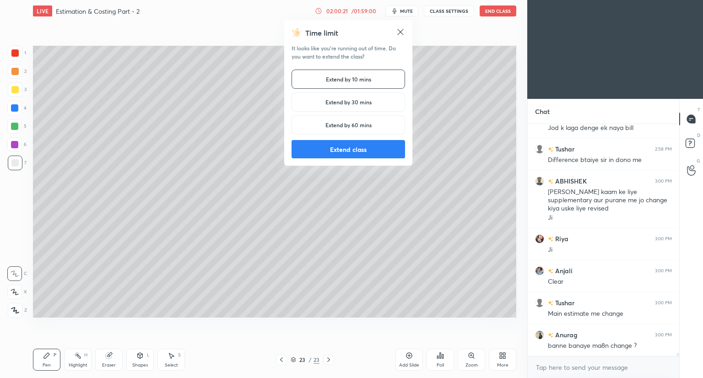
click at [328, 151] on button "Extend class" at bounding box center [347, 149] width 113 height 18
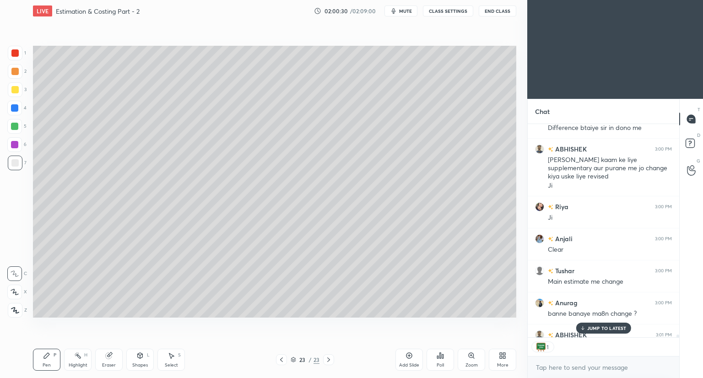
scroll to position [17500, 0]
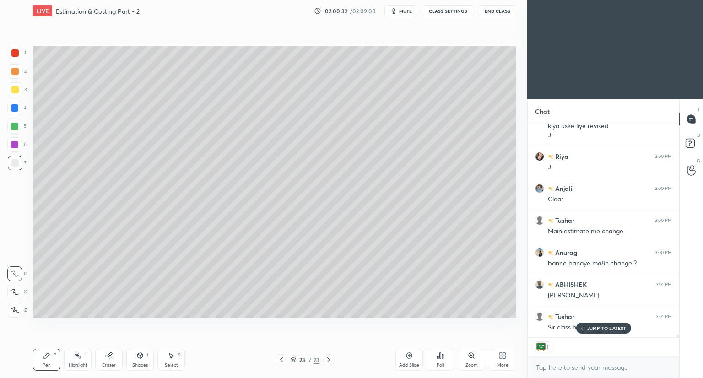
click at [408, 359] on icon at bounding box center [408, 355] width 7 height 7
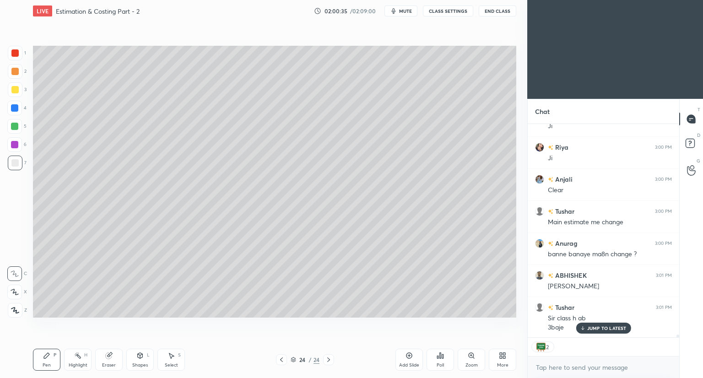
drag, startPoint x: 15, startPoint y: 87, endPoint x: 24, endPoint y: 85, distance: 10.0
click at [15, 88] on div at bounding box center [14, 89] width 7 height 7
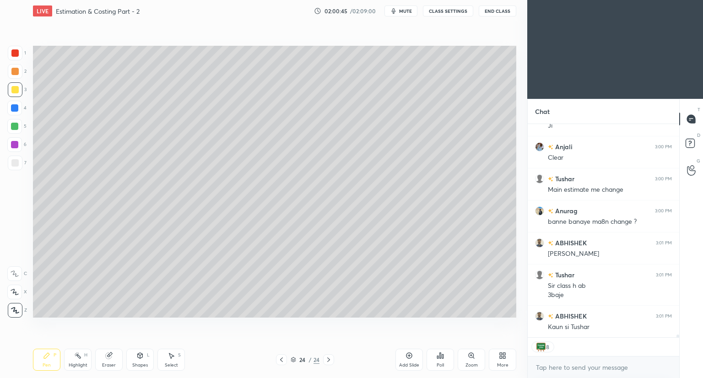
scroll to position [17573, 0]
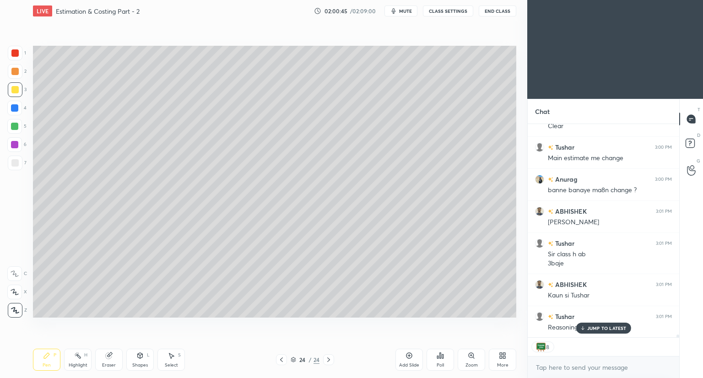
click at [16, 271] on icon at bounding box center [15, 273] width 8 height 6
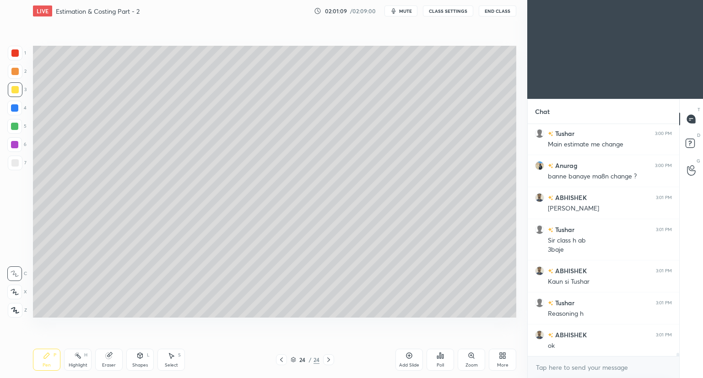
scroll to position [17619, 0]
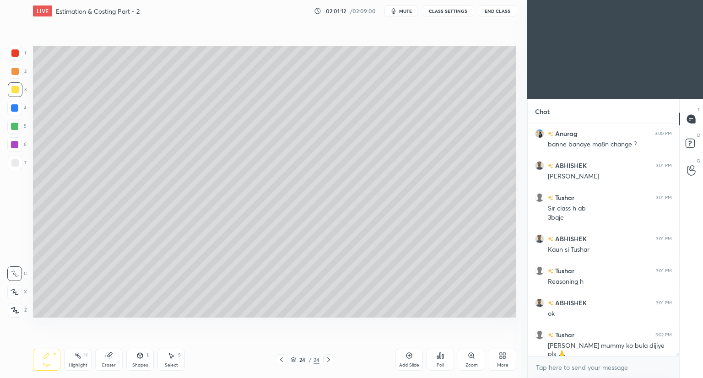
click at [135, 361] on div "Shapes L" at bounding box center [139, 360] width 27 height 22
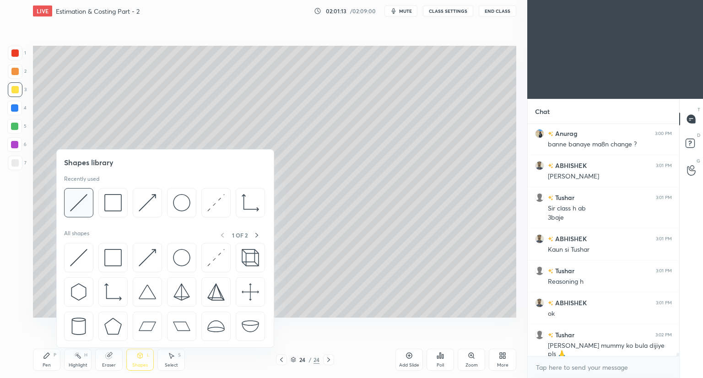
click at [80, 208] on img at bounding box center [78, 202] width 17 height 17
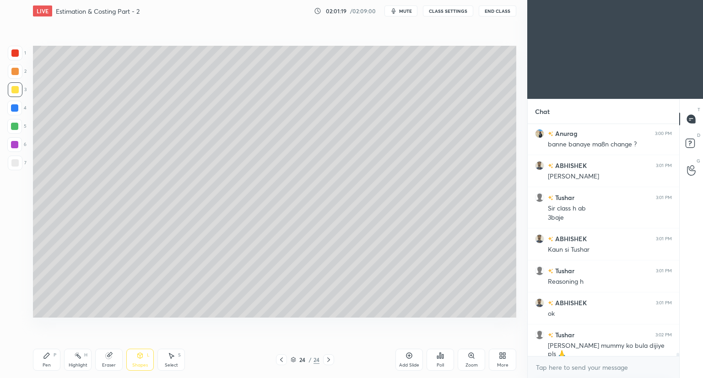
drag, startPoint x: 47, startPoint y: 360, endPoint x: 53, endPoint y: 348, distance: 12.9
click at [48, 359] on div "Pen P" at bounding box center [46, 360] width 27 height 22
click at [14, 163] on div at bounding box center [14, 162] width 7 height 7
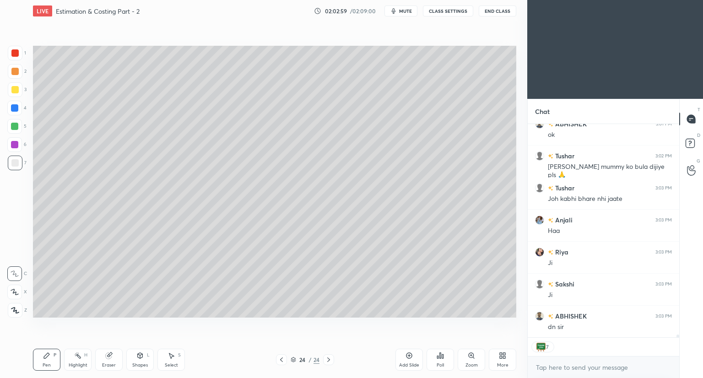
scroll to position [17829, 0]
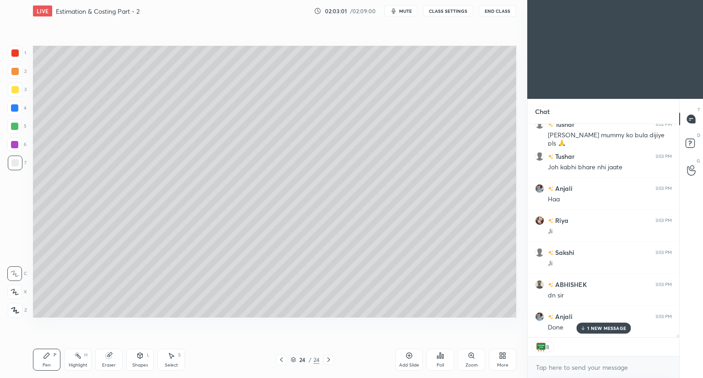
click at [17, 57] on div at bounding box center [15, 53] width 15 height 15
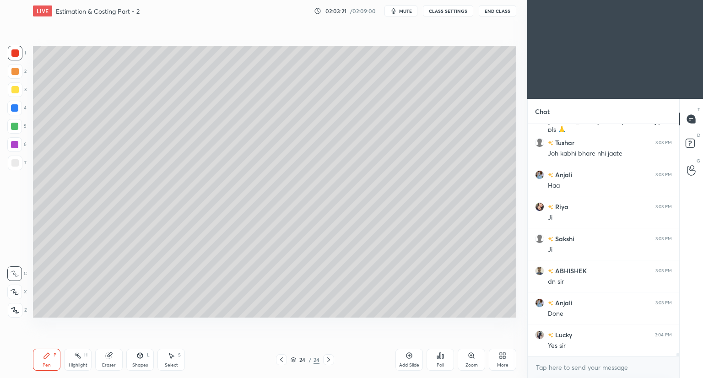
scroll to position [211, 149]
drag, startPoint x: 168, startPoint y: 357, endPoint x: 183, endPoint y: 325, distance: 34.6
click at [169, 356] on icon at bounding box center [170, 355] width 7 height 7
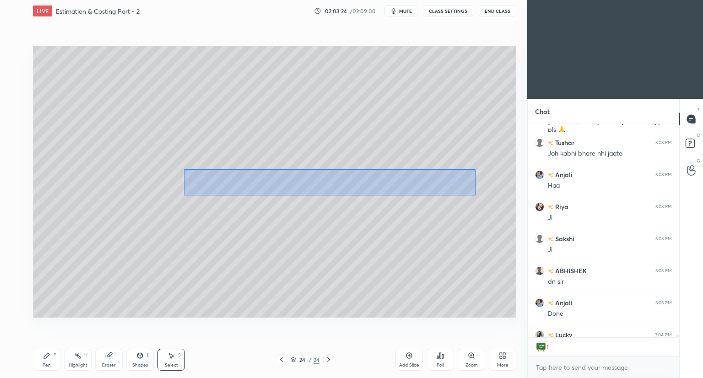
drag, startPoint x: 183, startPoint y: 169, endPoint x: 475, endPoint y: 195, distance: 293.6
click at [475, 195] on div "0 ° Undo Copy Duplicate Duplicate to new slide Delete" at bounding box center [274, 182] width 483 height 272
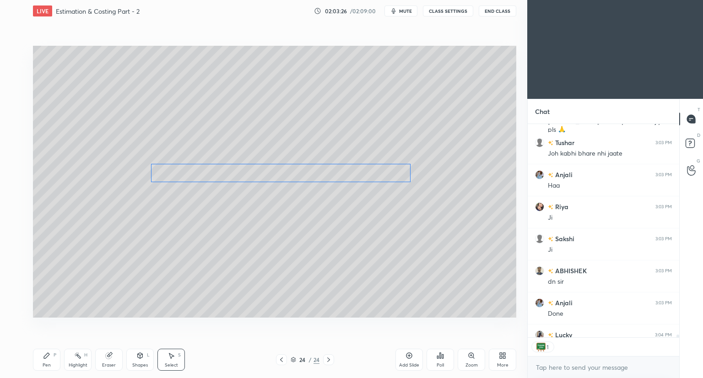
drag, startPoint x: 314, startPoint y: 179, endPoint x: 275, endPoint y: 169, distance: 40.5
click at [274, 170] on div "0 ° Undo Copy Duplicate Duplicate to new slide Delete" at bounding box center [274, 182] width 483 height 272
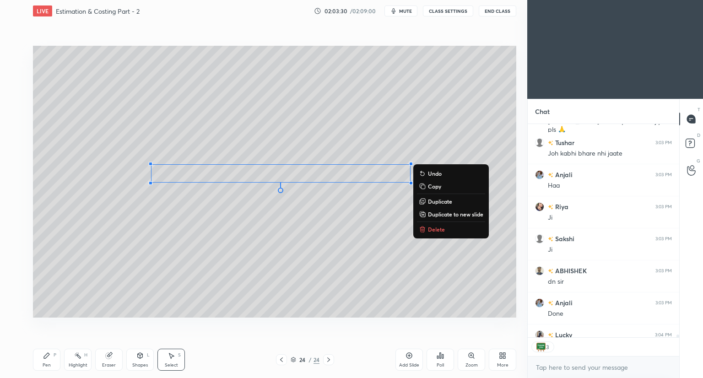
click at [140, 359] on icon at bounding box center [139, 355] width 7 height 7
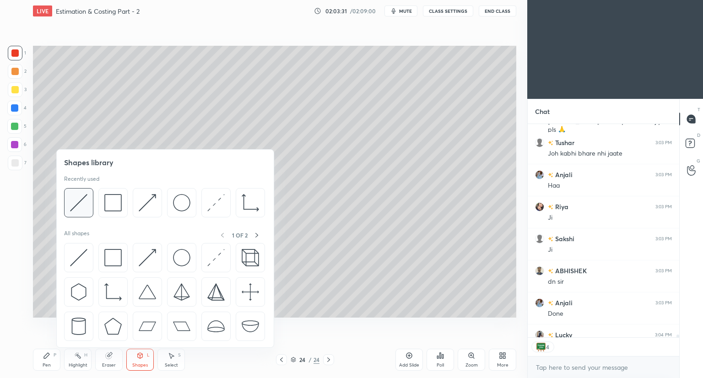
click at [90, 206] on div at bounding box center [78, 202] width 29 height 29
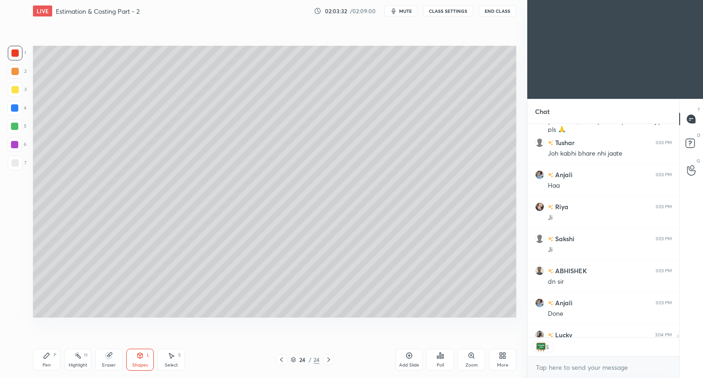
click at [16, 164] on div at bounding box center [14, 162] width 7 height 7
click at [136, 355] on icon at bounding box center [139, 355] width 7 height 7
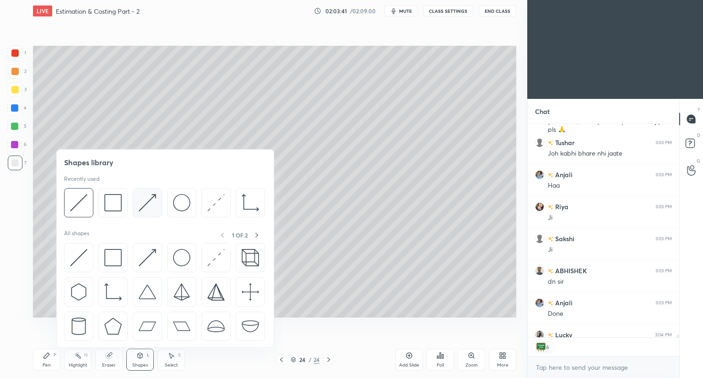
click at [141, 204] on img at bounding box center [147, 202] width 17 height 17
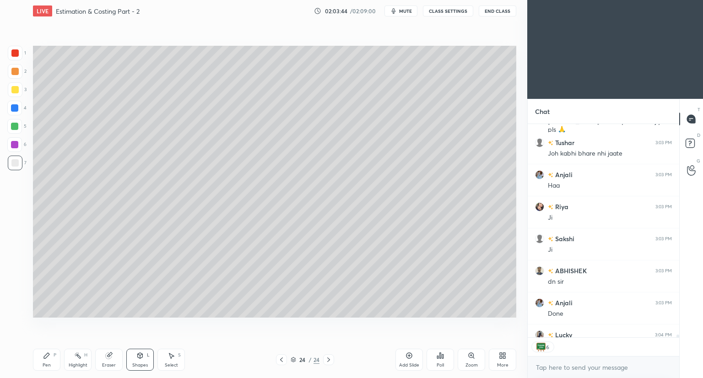
click at [46, 356] on icon at bounding box center [46, 355] width 5 height 5
click at [142, 359] on div "Shapes L" at bounding box center [139, 360] width 27 height 22
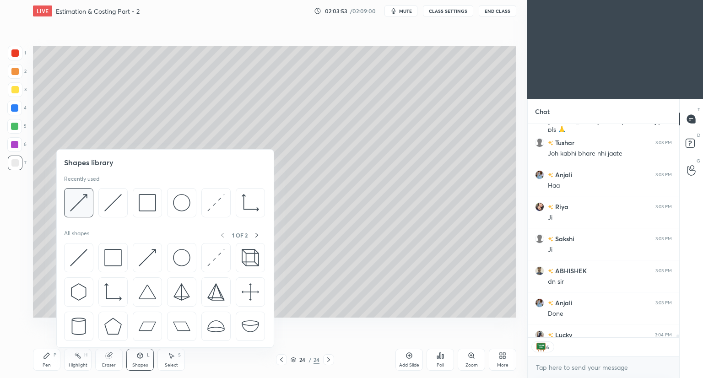
click at [85, 206] on img at bounding box center [78, 202] width 17 height 17
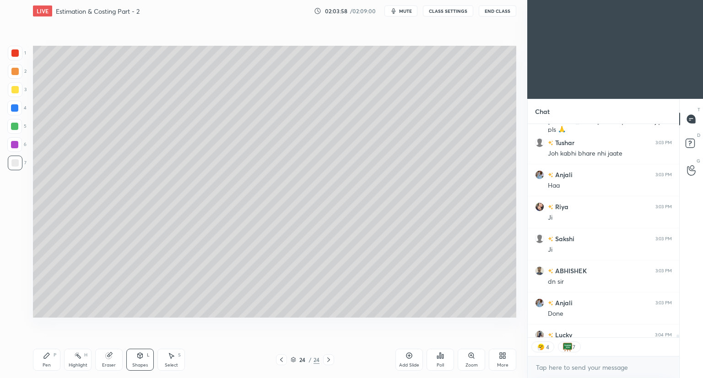
click at [49, 358] on icon at bounding box center [46, 355] width 7 height 7
click at [140, 359] on icon at bounding box center [139, 355] width 7 height 7
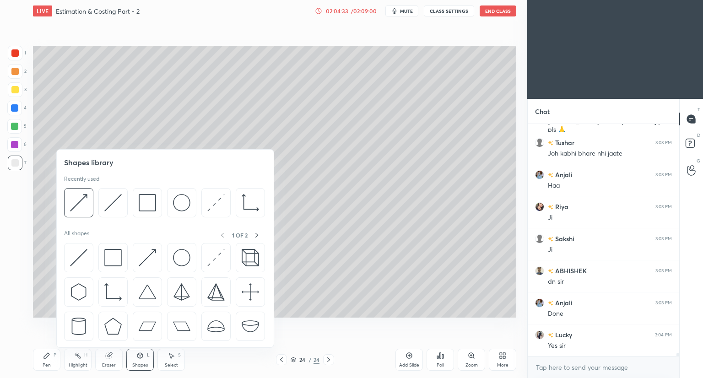
click at [130, 217] on div at bounding box center [164, 205] width 201 height 34
click at [92, 209] on div at bounding box center [78, 202] width 29 height 29
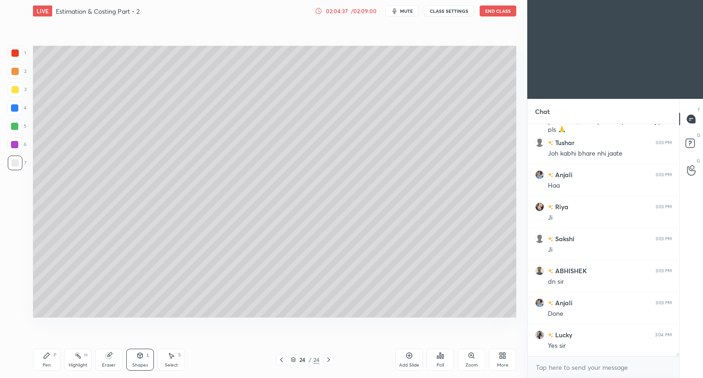
drag, startPoint x: 48, startPoint y: 359, endPoint x: 57, endPoint y: 352, distance: 11.4
click at [48, 359] on icon at bounding box center [46, 355] width 7 height 7
click at [138, 358] on icon at bounding box center [139, 355] width 7 height 7
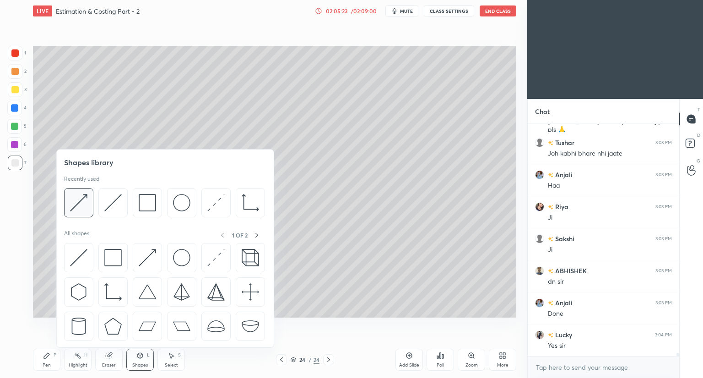
click at [89, 209] on div at bounding box center [78, 202] width 29 height 29
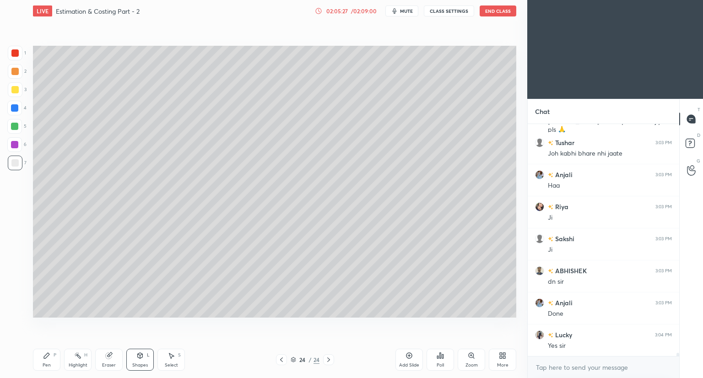
click at [48, 357] on icon at bounding box center [46, 355] width 7 height 7
click at [138, 358] on icon at bounding box center [139, 355] width 7 height 7
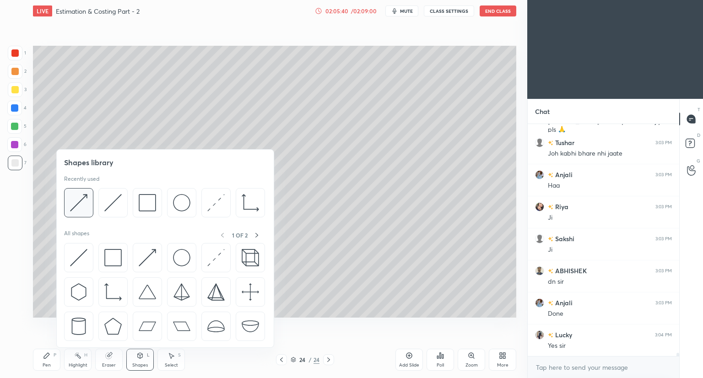
click at [92, 209] on div at bounding box center [78, 202] width 29 height 29
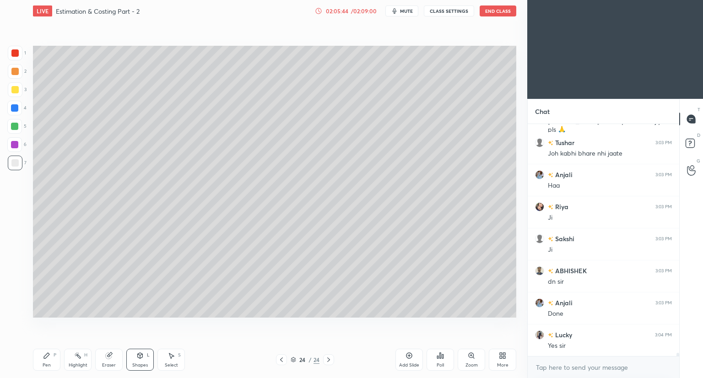
drag, startPoint x: 45, startPoint y: 356, endPoint x: 54, endPoint y: 349, distance: 11.8
click at [45, 356] on icon at bounding box center [46, 355] width 5 height 5
drag, startPoint x: 141, startPoint y: 356, endPoint x: 141, endPoint y: 350, distance: 6.4
click at [141, 356] on icon at bounding box center [140, 355] width 5 height 5
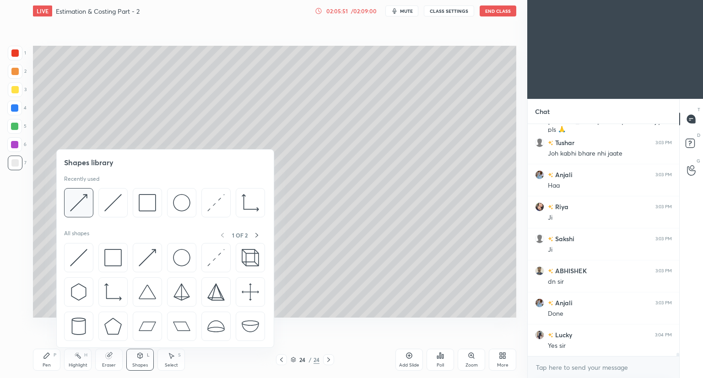
click at [87, 212] on div at bounding box center [78, 202] width 29 height 29
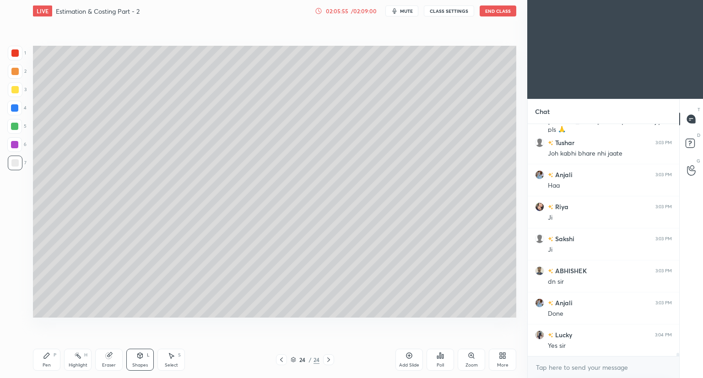
click at [46, 358] on icon at bounding box center [46, 355] width 7 height 7
click at [138, 358] on icon at bounding box center [139, 355] width 7 height 7
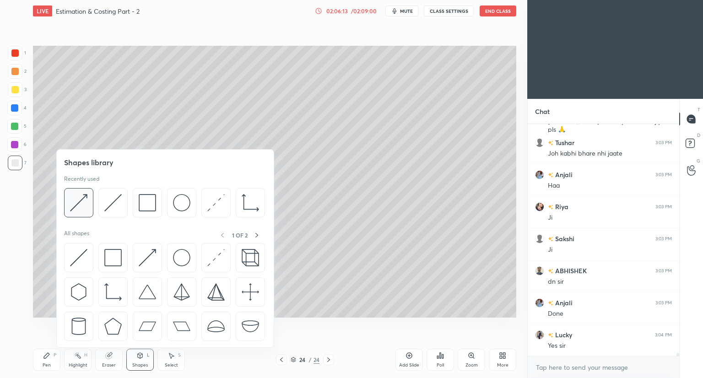
click at [81, 213] on div at bounding box center [78, 202] width 29 height 29
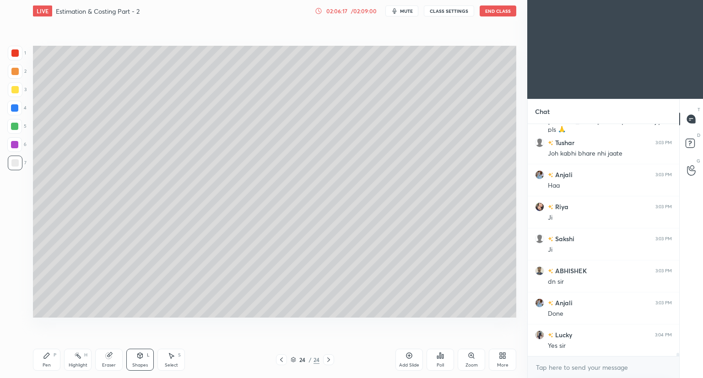
click at [46, 362] on div "Pen P" at bounding box center [46, 360] width 27 height 22
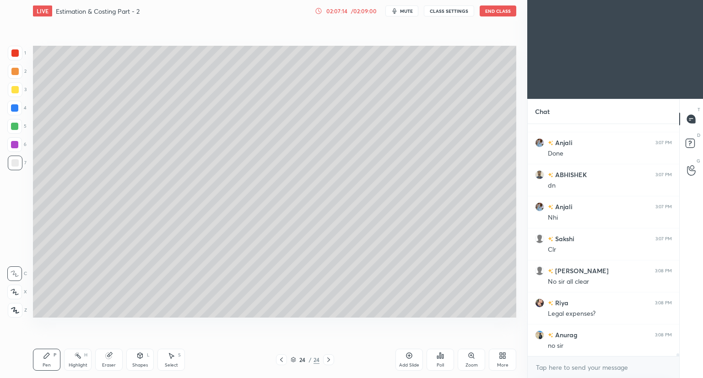
scroll to position [18227, 0]
drag, startPoint x: 134, startPoint y: 360, endPoint x: 136, endPoint y: 350, distance: 10.2
click at [135, 359] on div "Shapes L" at bounding box center [139, 360] width 27 height 22
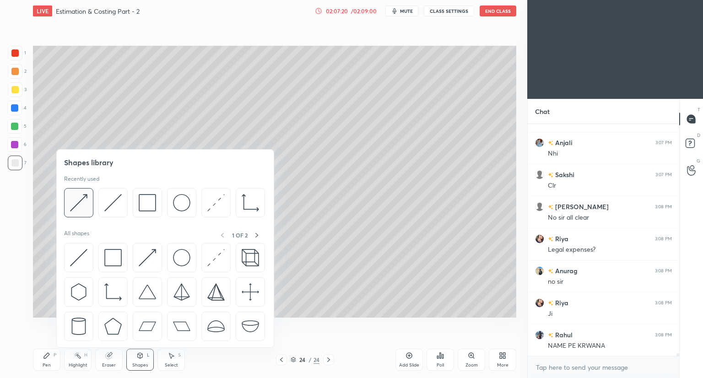
click at [82, 204] on img at bounding box center [78, 202] width 17 height 17
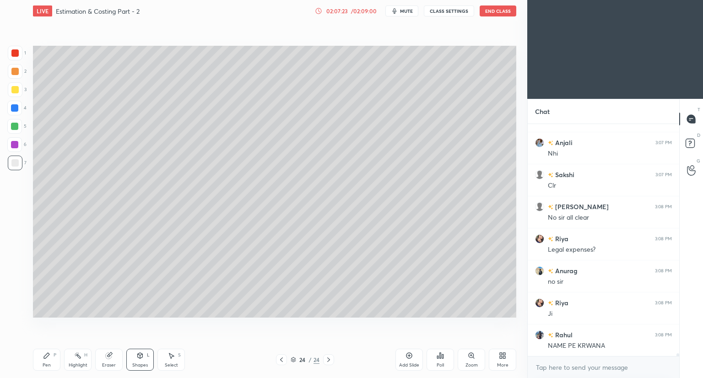
click at [51, 363] on div "Pen P" at bounding box center [46, 360] width 27 height 22
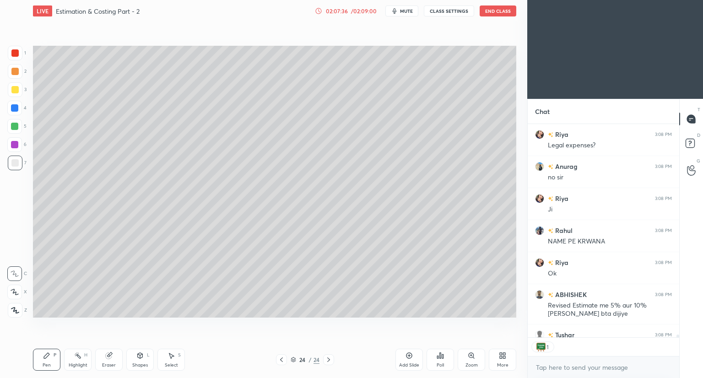
scroll to position [18414, 0]
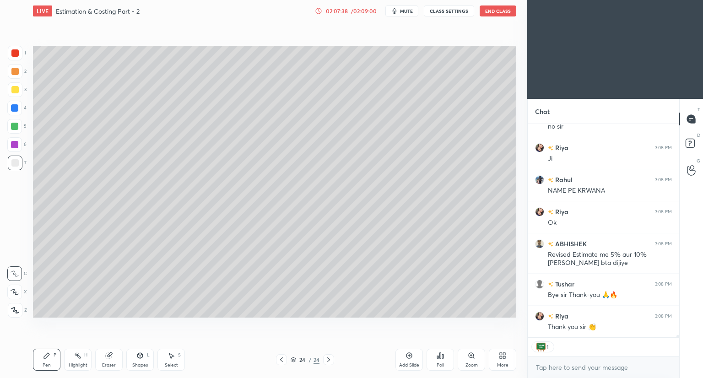
click at [294, 359] on icon at bounding box center [293, 359] width 5 height 5
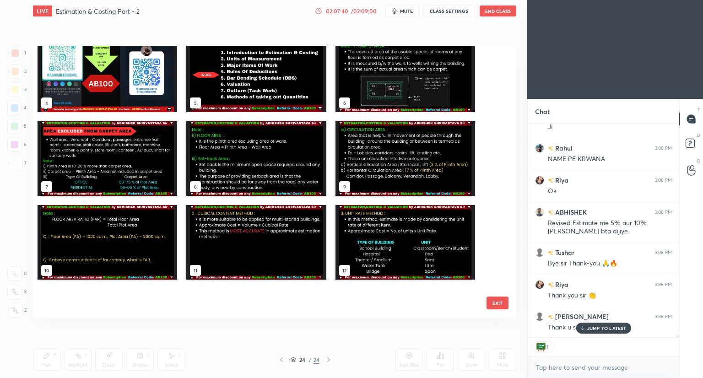
scroll to position [0, 0]
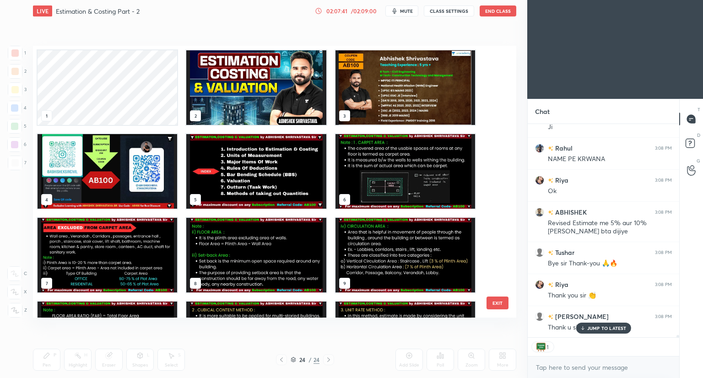
click at [154, 175] on img "grid" at bounding box center [108, 171] width 140 height 75
click at [156, 178] on img "grid" at bounding box center [108, 171] width 140 height 75
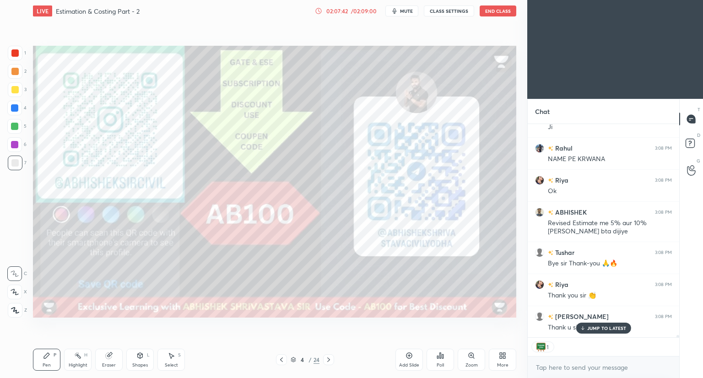
click at [160, 179] on img "grid" at bounding box center [108, 171] width 140 height 75
click at [161, 180] on img "grid" at bounding box center [108, 171] width 140 height 75
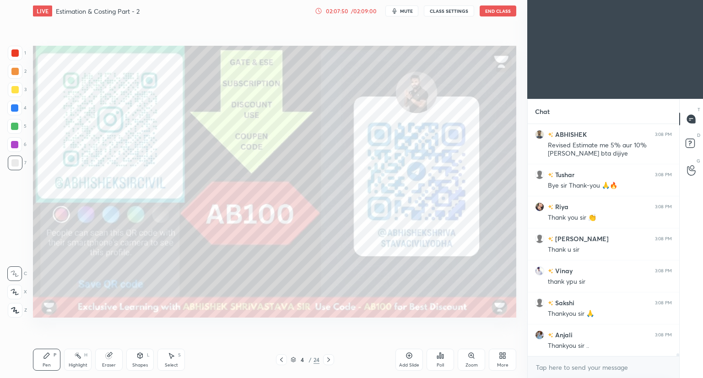
scroll to position [18556, 0]
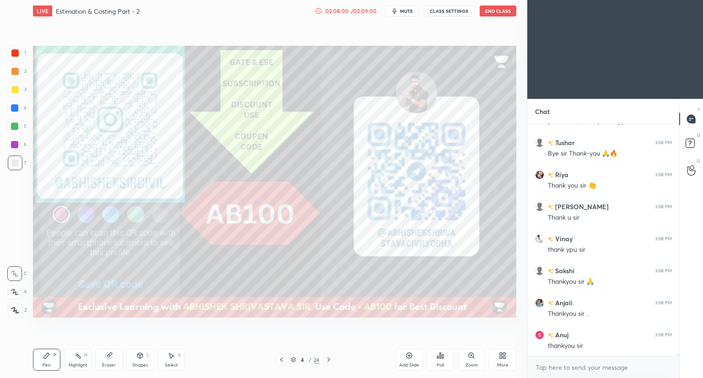
click at [494, 13] on button "End Class" at bounding box center [498, 10] width 37 height 11
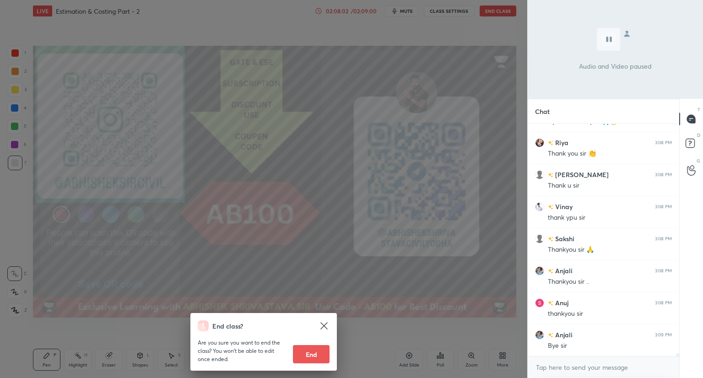
scroll to position [18620, 0]
click at [307, 353] on button "End" at bounding box center [311, 354] width 37 height 18
type textarea "x"
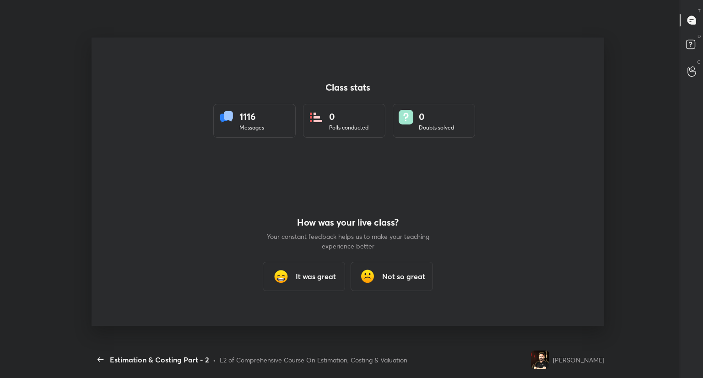
scroll to position [274, 139]
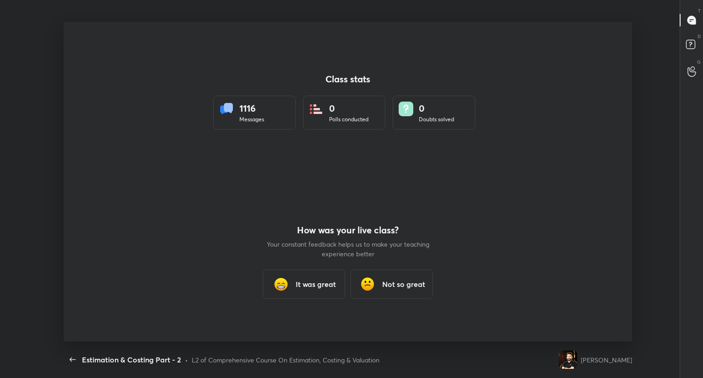
click at [307, 353] on div "Back Estimation & Costing Part - 2 • L2 of Comprehensive Course On Estimation, …" at bounding box center [348, 359] width 568 height 37
click at [326, 289] on h3 "It was great" at bounding box center [316, 284] width 40 height 11
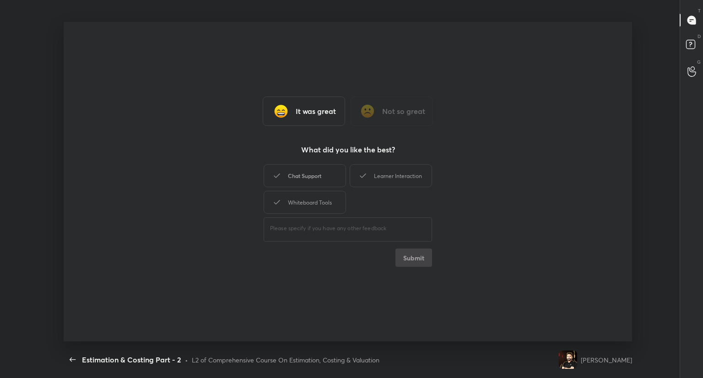
click at [314, 177] on div "Chat Support" at bounding box center [305, 175] width 82 height 23
click at [370, 176] on div "Learner Interaction" at bounding box center [391, 175] width 82 height 23
click at [333, 196] on div "Whiteboard Tools" at bounding box center [305, 202] width 82 height 23
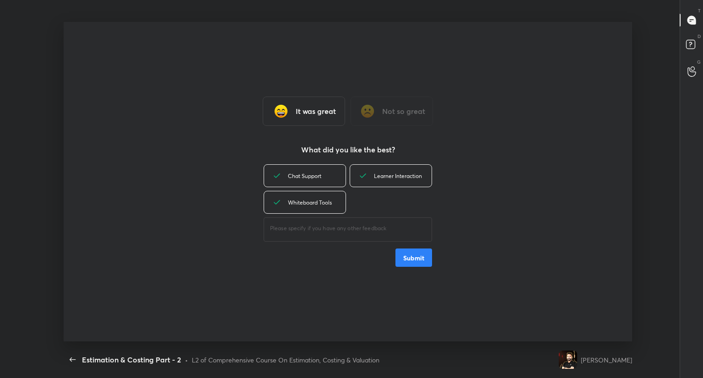
click at [416, 258] on button "Submit" at bounding box center [413, 257] width 37 height 18
